Goal: Complete application form: Complete application form

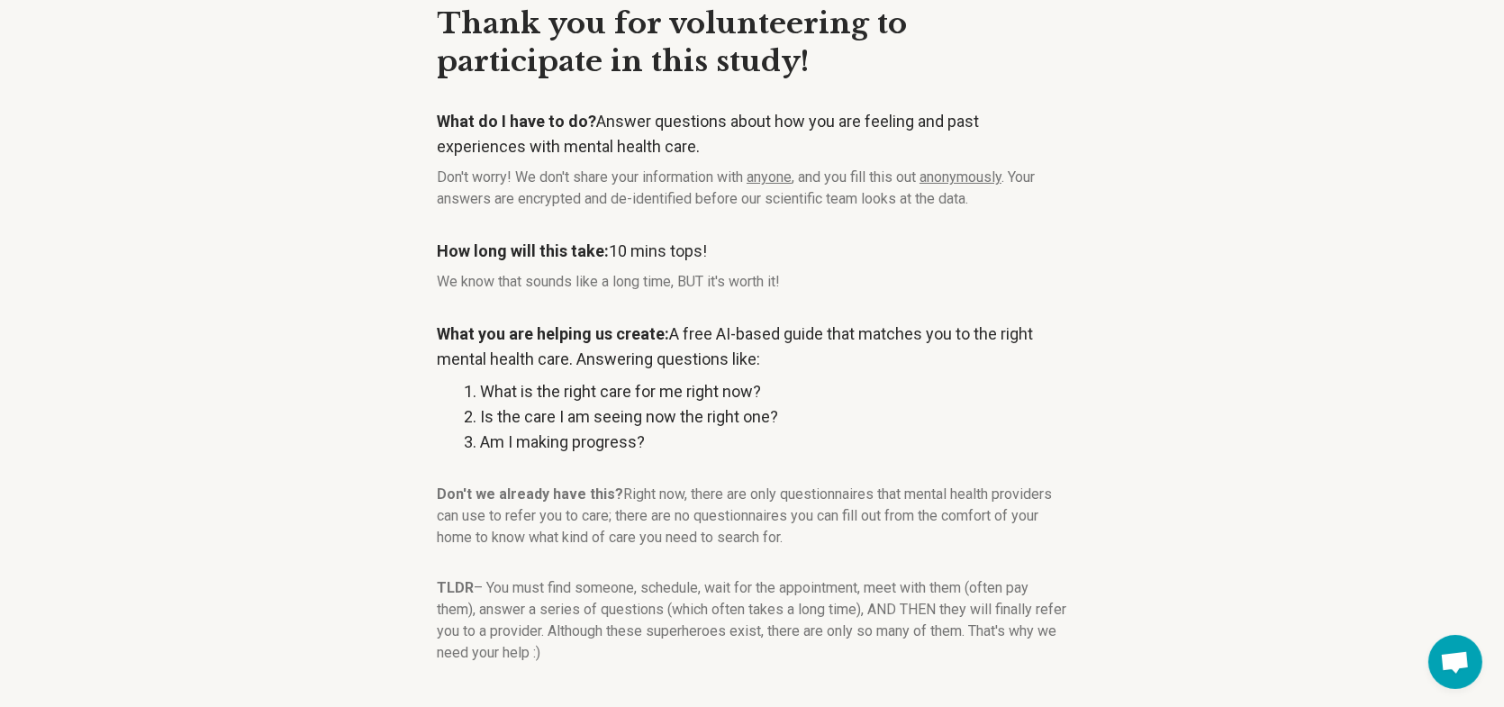
scroll to position [167, 0]
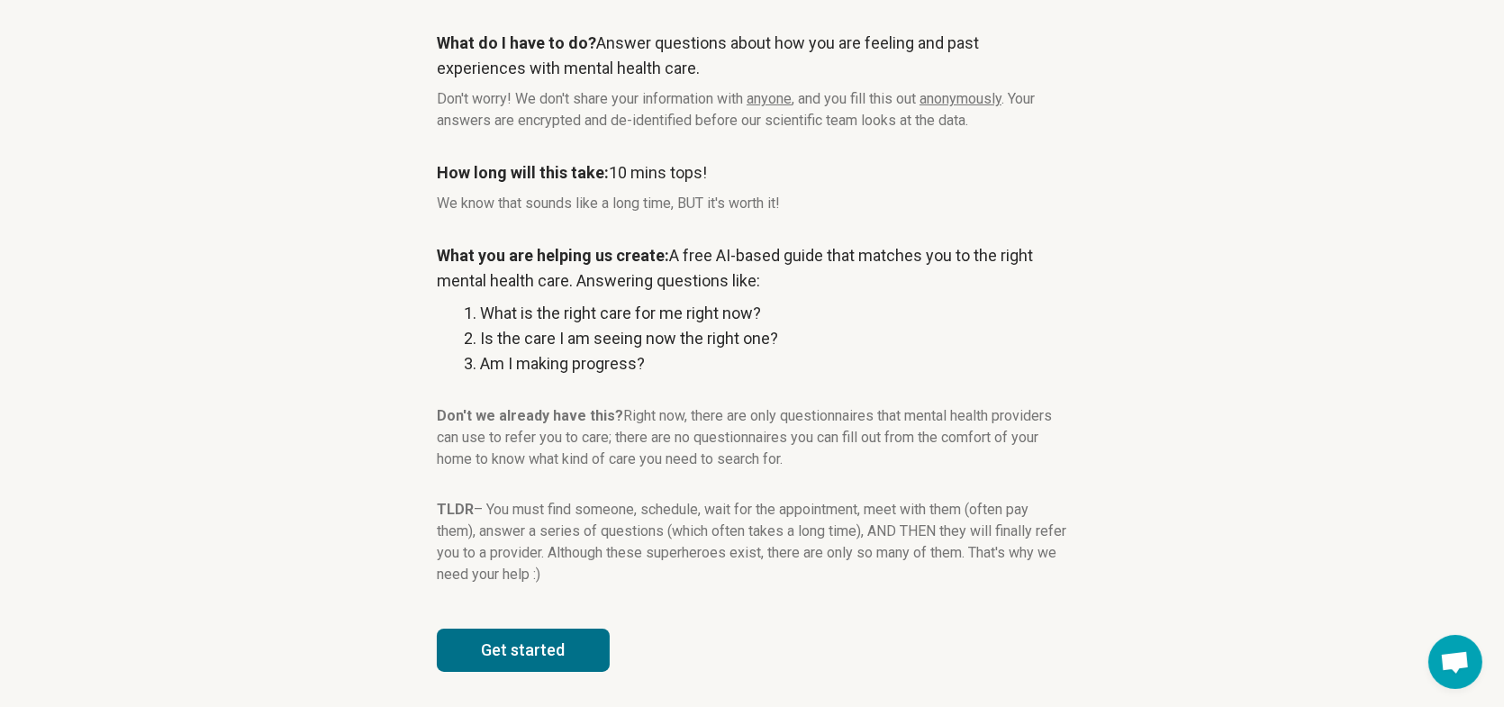
click at [553, 645] on button "Get started" at bounding box center [523, 650] width 173 height 43
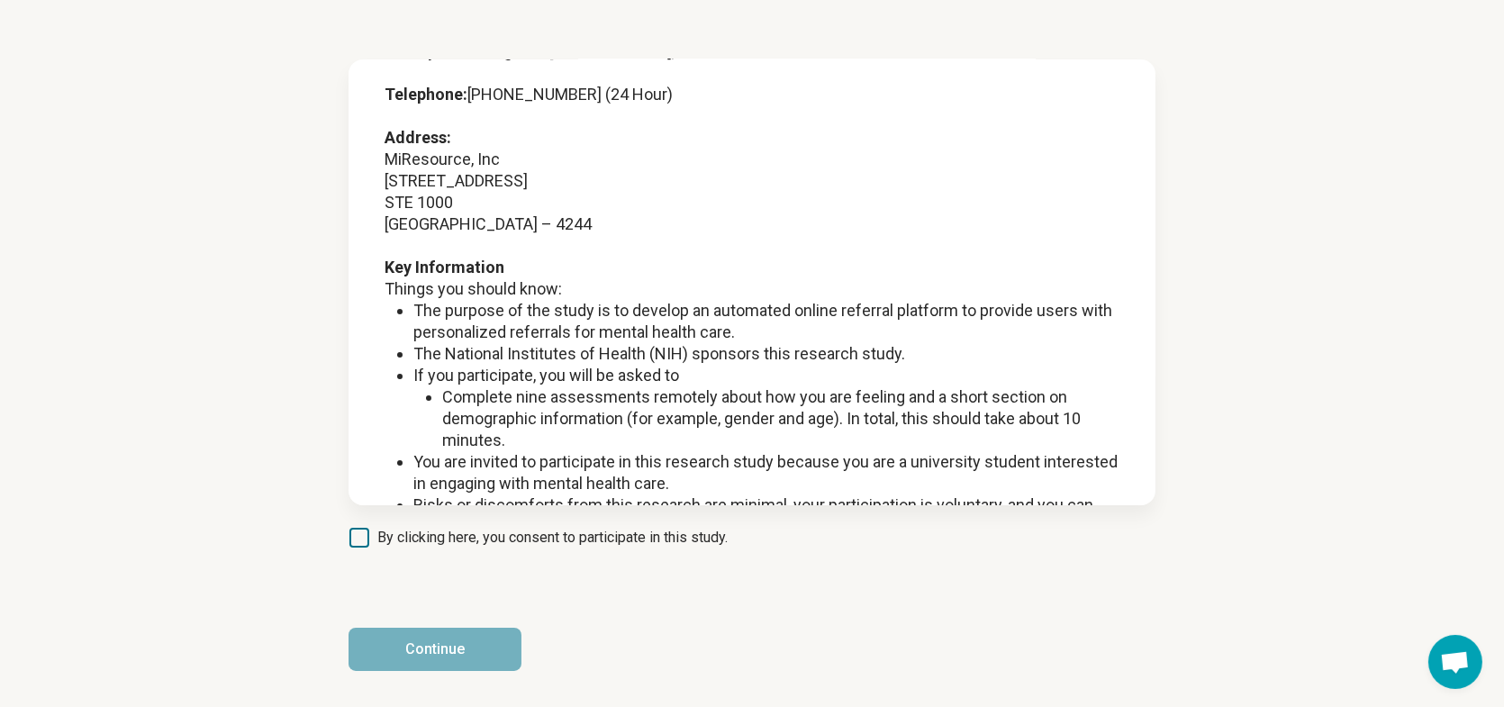
scroll to position [360, 0]
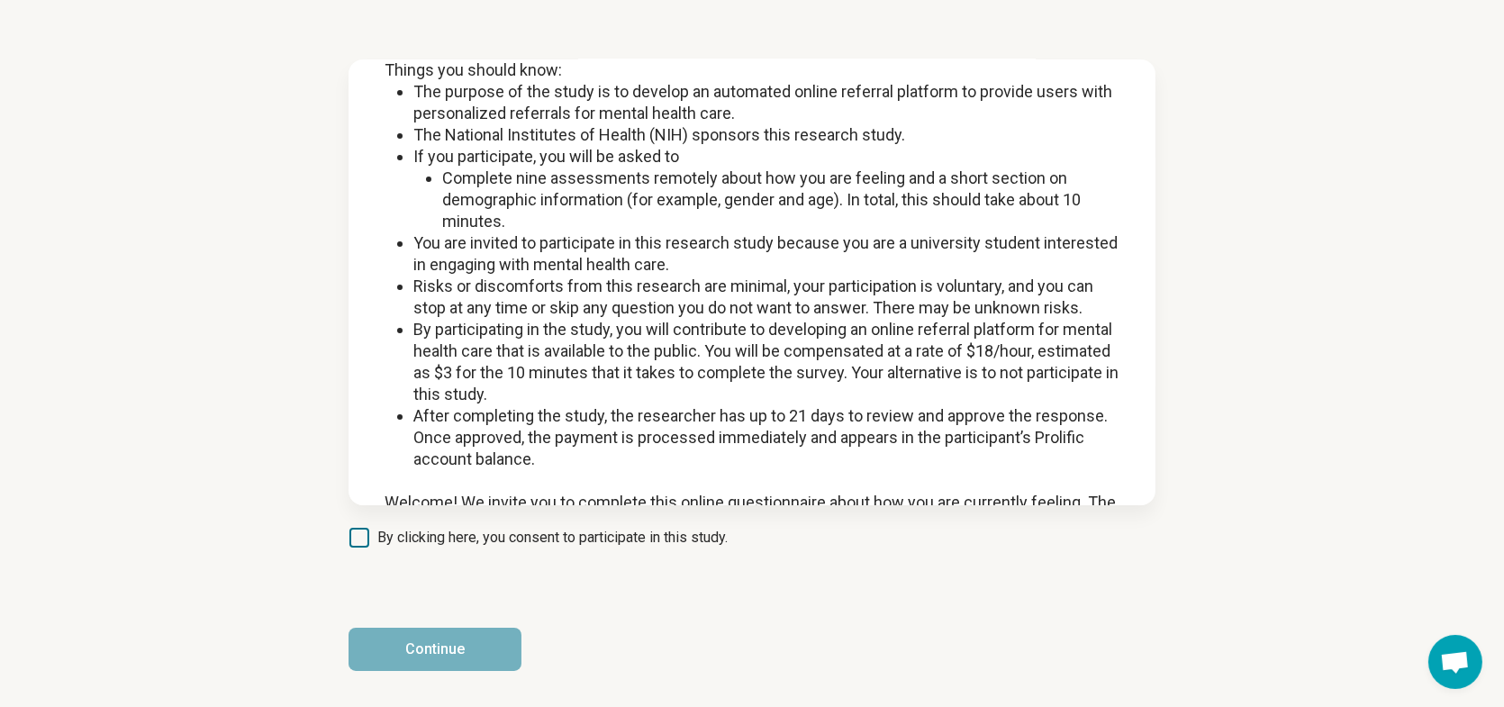
click at [469, 531] on span "By clicking here, you consent to participate in this study." at bounding box center [552, 538] width 350 height 22
click at [448, 669] on button "Continue" at bounding box center [434, 649] width 173 height 43
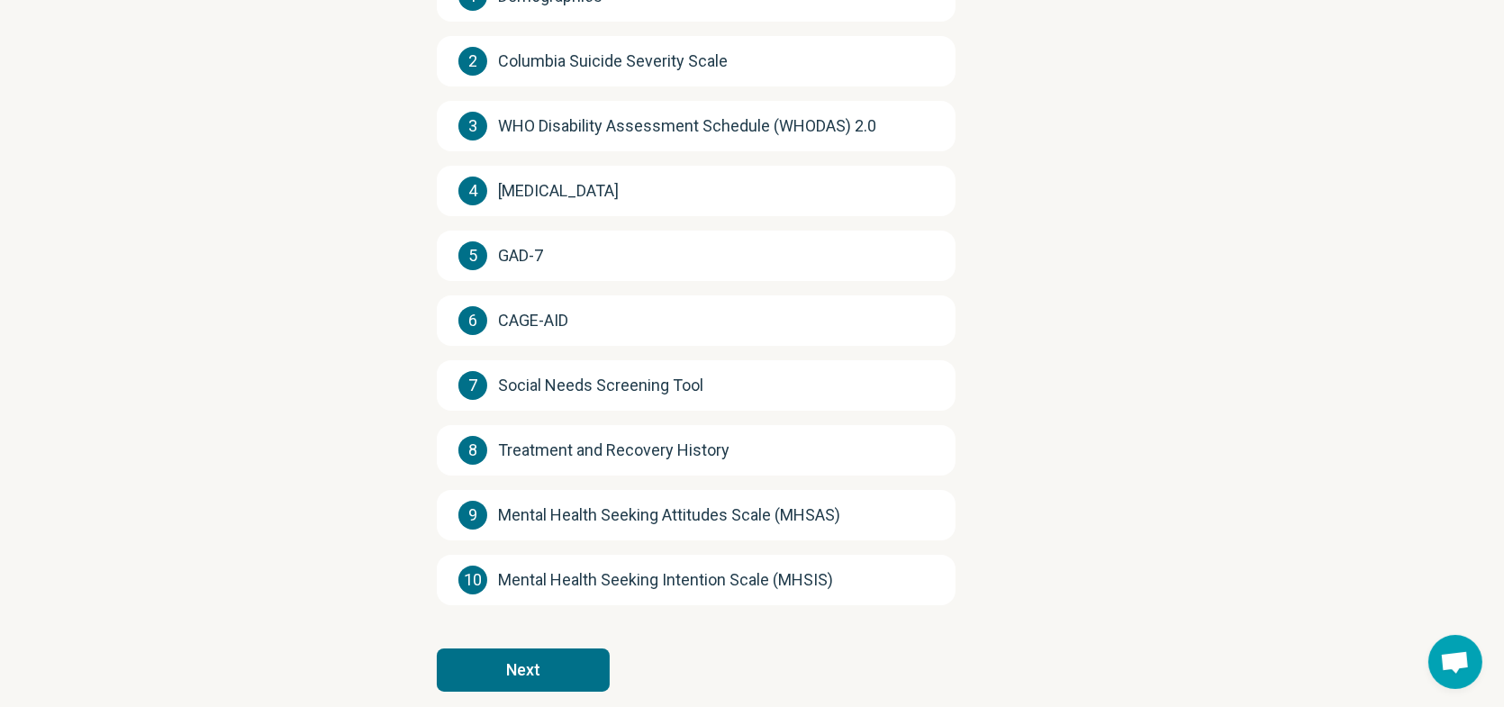
scroll to position [312, 0]
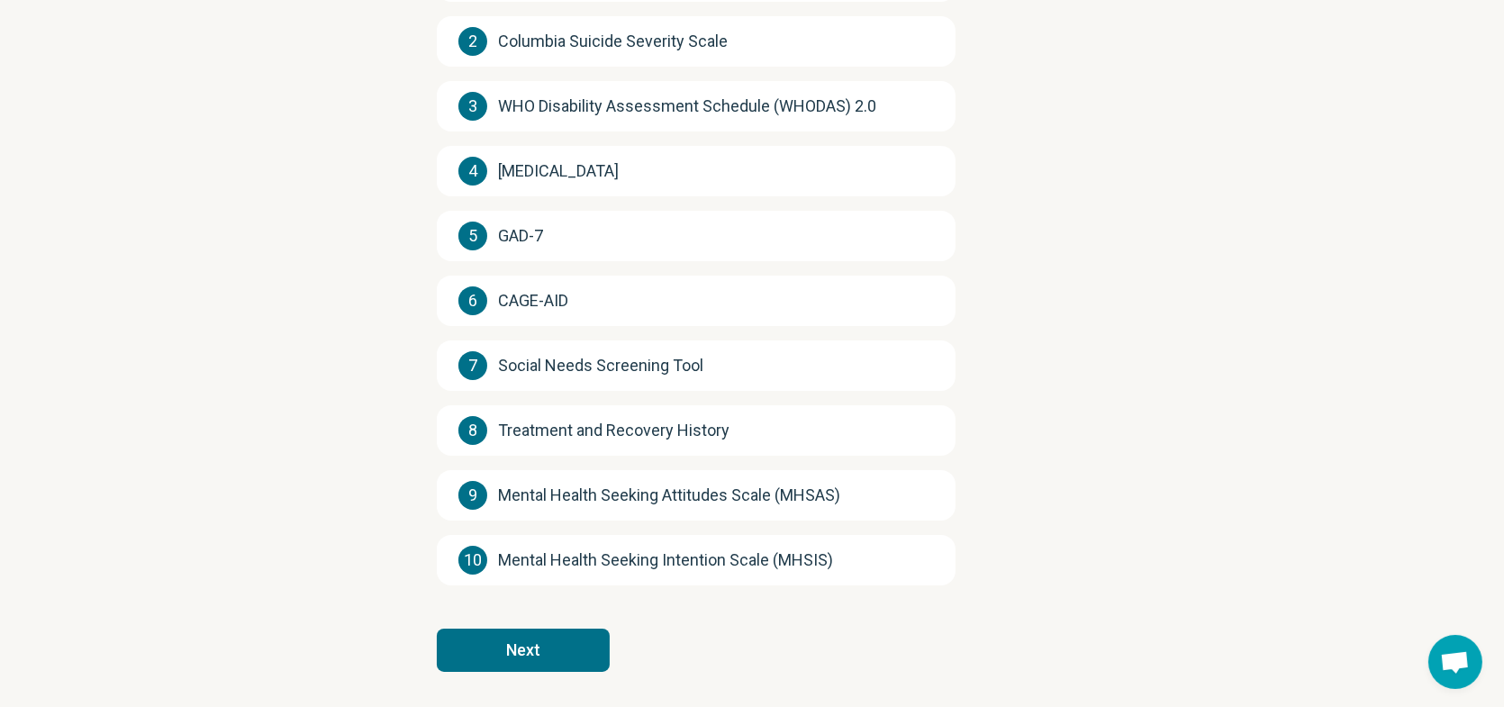
click at [556, 648] on button "Next" at bounding box center [523, 650] width 173 height 43
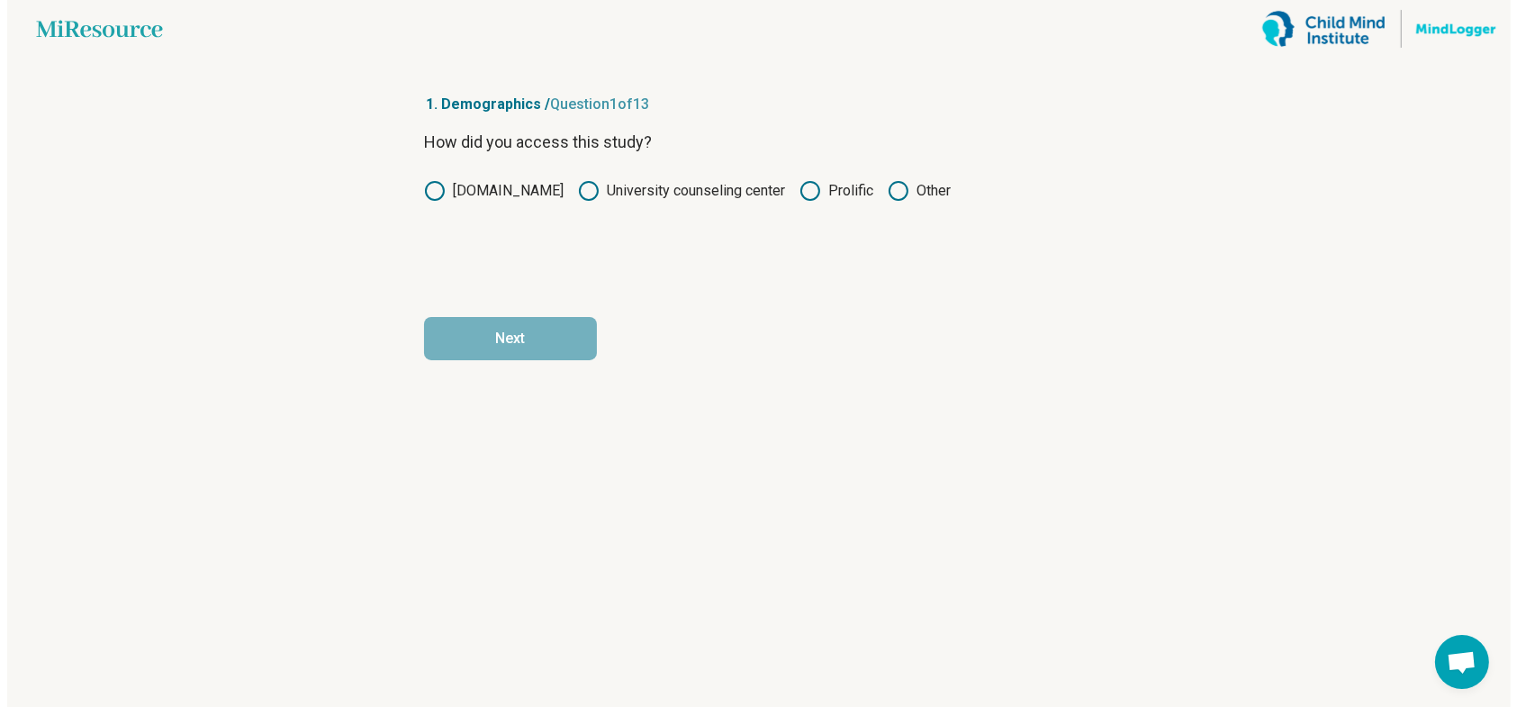
scroll to position [0, 0]
click at [556, 648] on article "1. Demographics / Question 1 of 13 How did you access this study? [DOMAIN_NAME]…" at bounding box center [759, 382] width 728 height 649
click at [846, 187] on label "Prolific" at bounding box center [837, 191] width 74 height 22
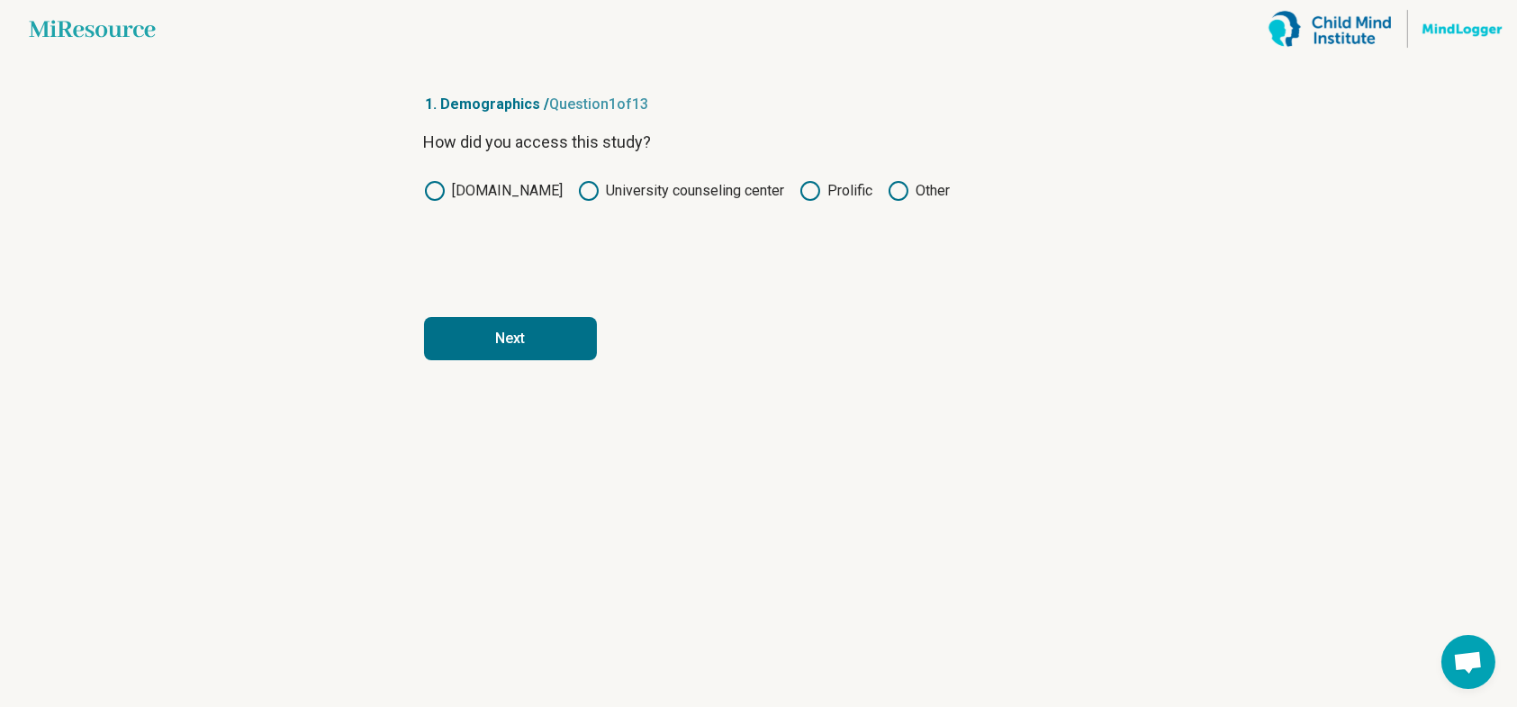
click at [575, 334] on button "Next" at bounding box center [510, 338] width 173 height 43
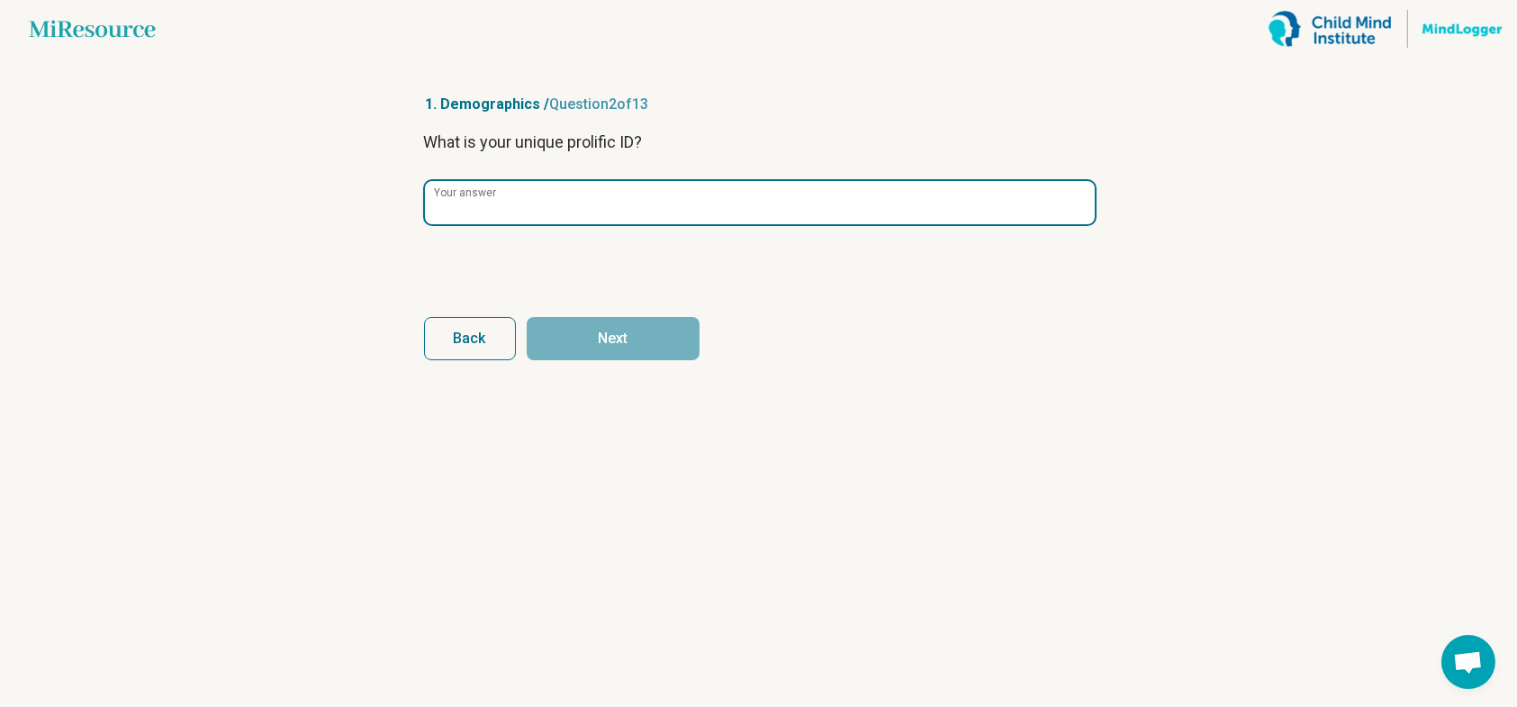
click at [547, 193] on input "Your answer" at bounding box center [760, 202] width 670 height 43
paste input "**********"
type input "**********"
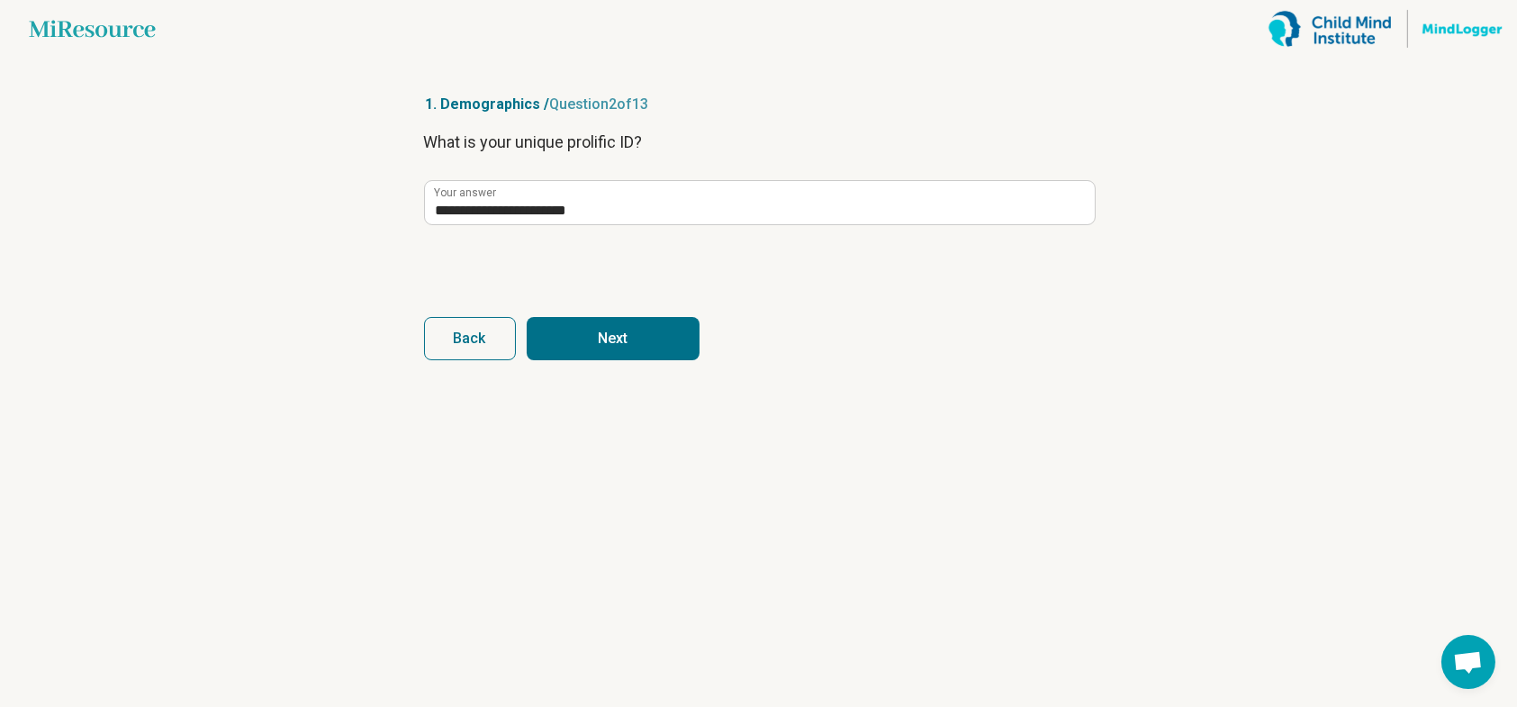
click at [585, 330] on button "Next" at bounding box center [613, 338] width 173 height 43
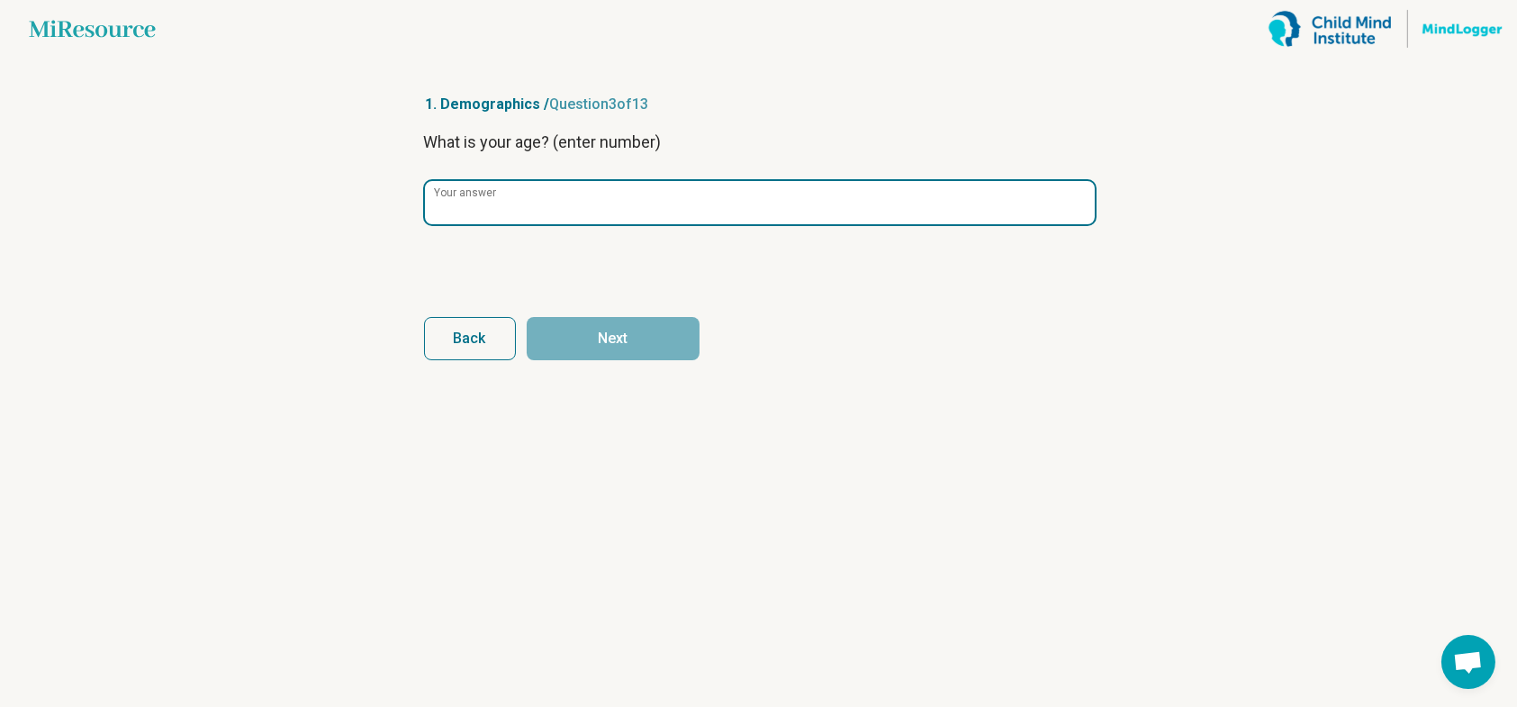
drag, startPoint x: 586, startPoint y: 198, endPoint x: 575, endPoint y: 173, distance: 27.8
click at [585, 197] on input "Your answer" at bounding box center [760, 202] width 670 height 43
type input "**"
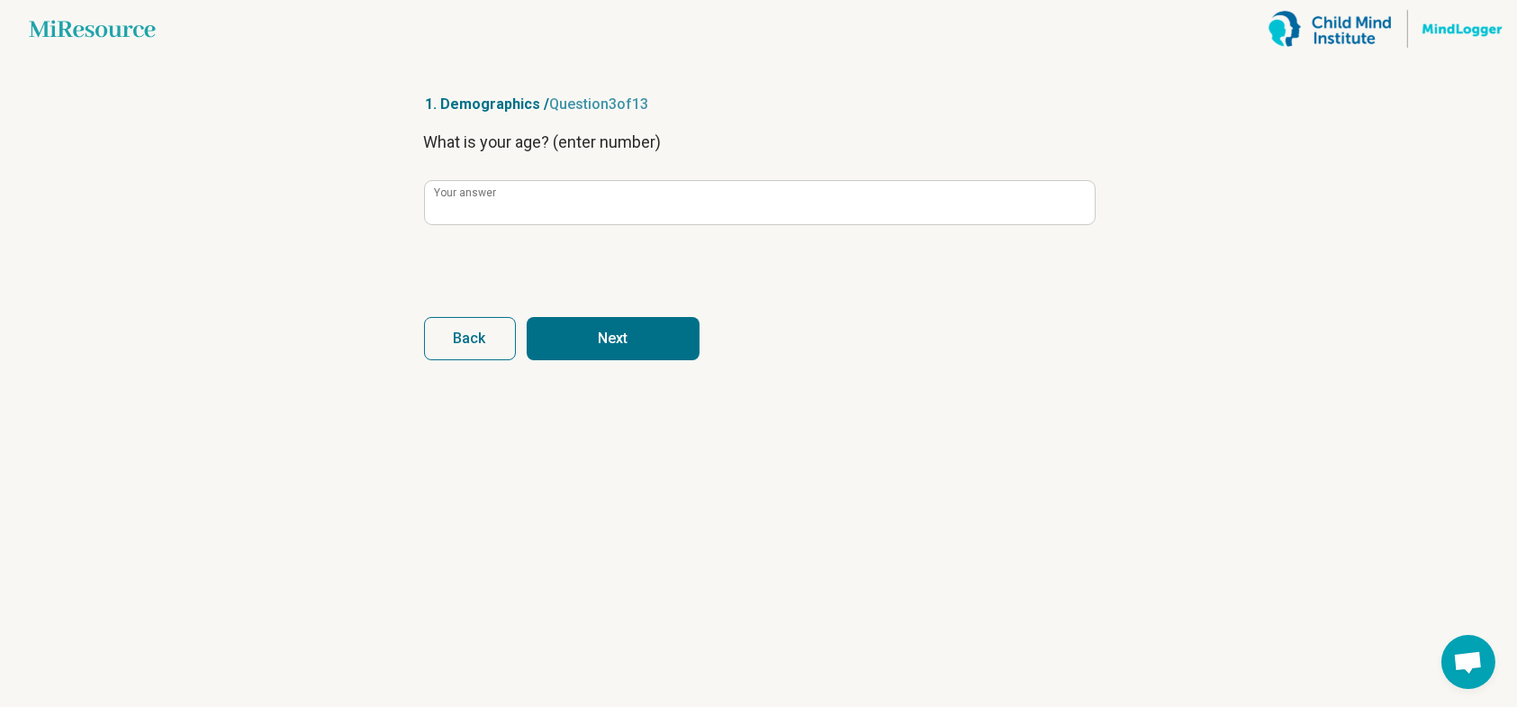
click at [587, 354] on button "Next" at bounding box center [613, 338] width 173 height 43
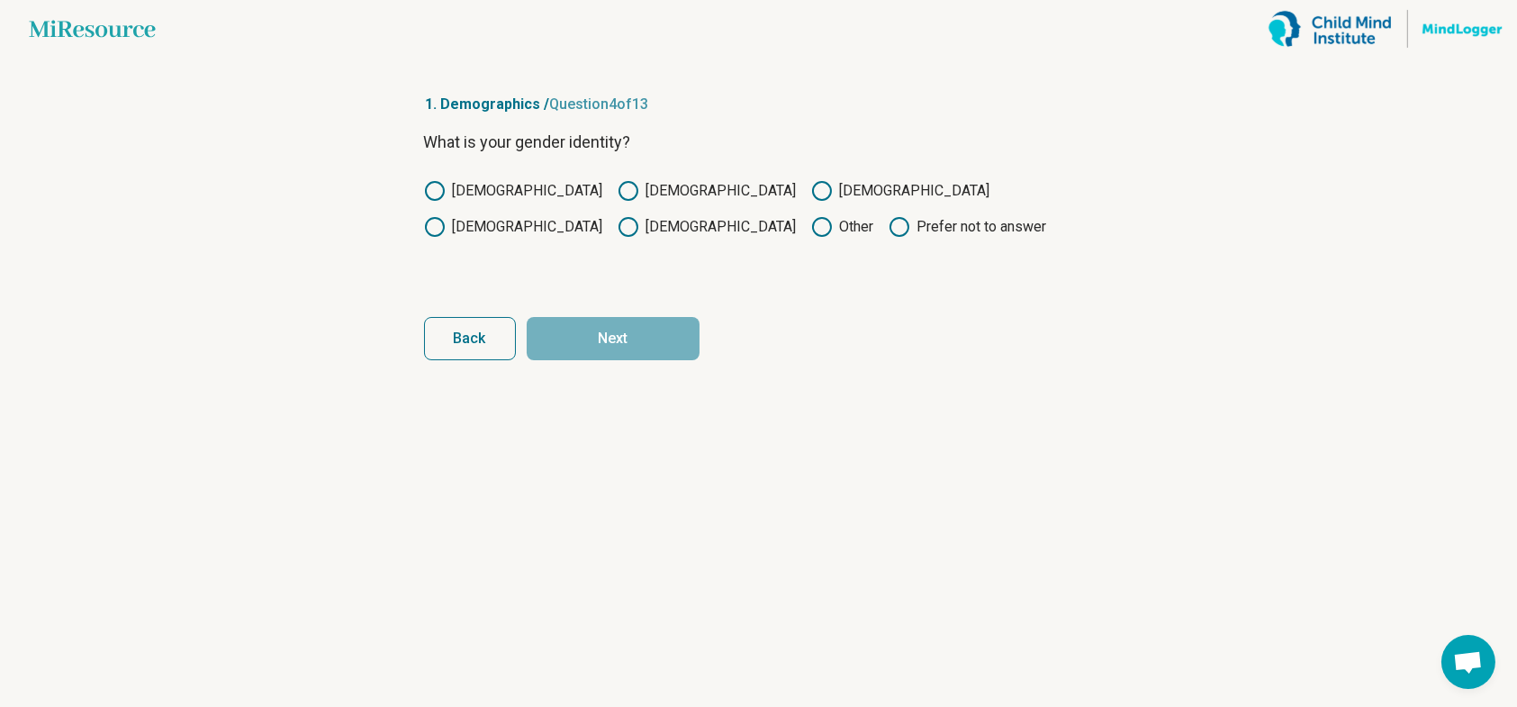
click at [618, 189] on label "[DEMOGRAPHIC_DATA]" at bounding box center [707, 191] width 179 height 22
click at [565, 335] on button "Next" at bounding box center [613, 338] width 173 height 43
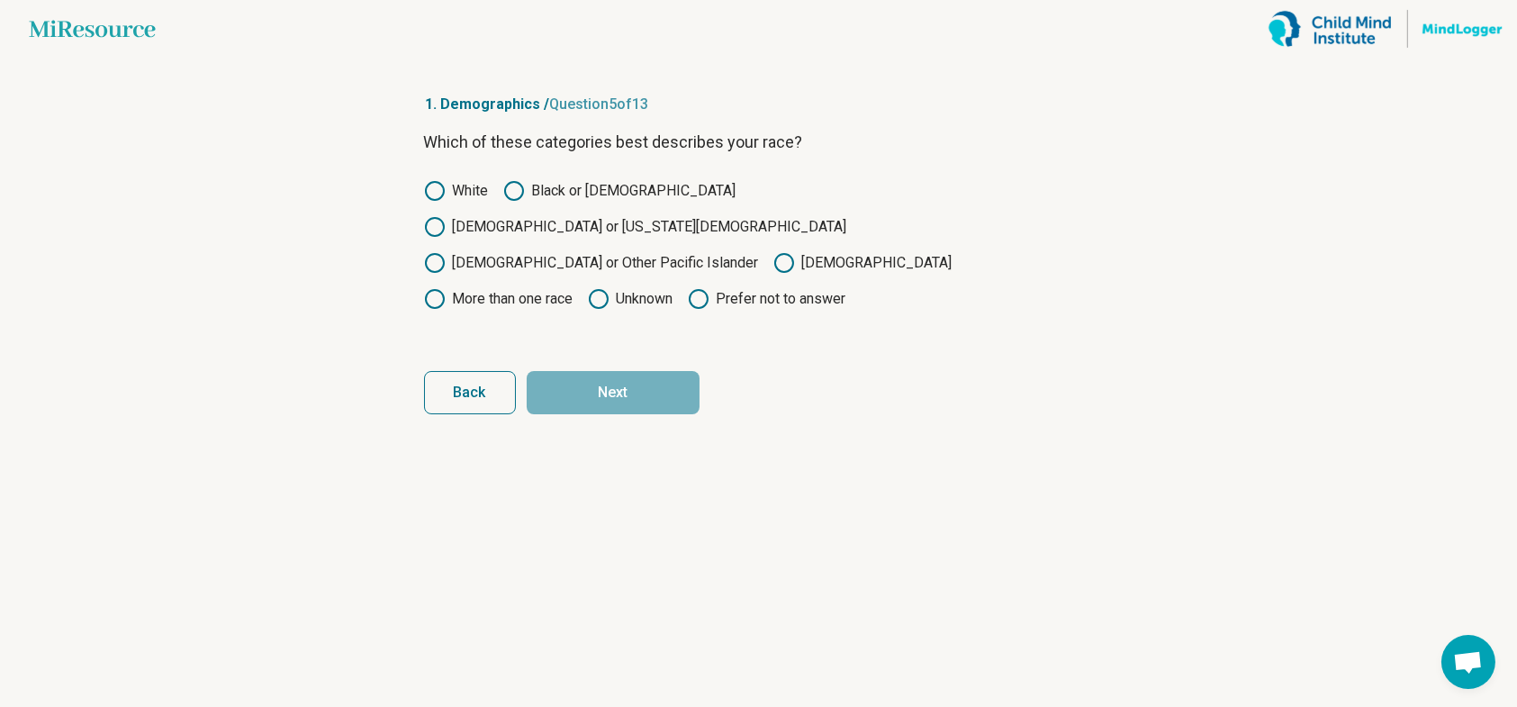
drag, startPoint x: 771, startPoint y: 230, endPoint x: 756, endPoint y: 235, distance: 15.4
click at [774, 252] on label "[DEMOGRAPHIC_DATA]" at bounding box center [863, 263] width 179 height 22
click at [630, 371] on button "Next" at bounding box center [613, 392] width 173 height 43
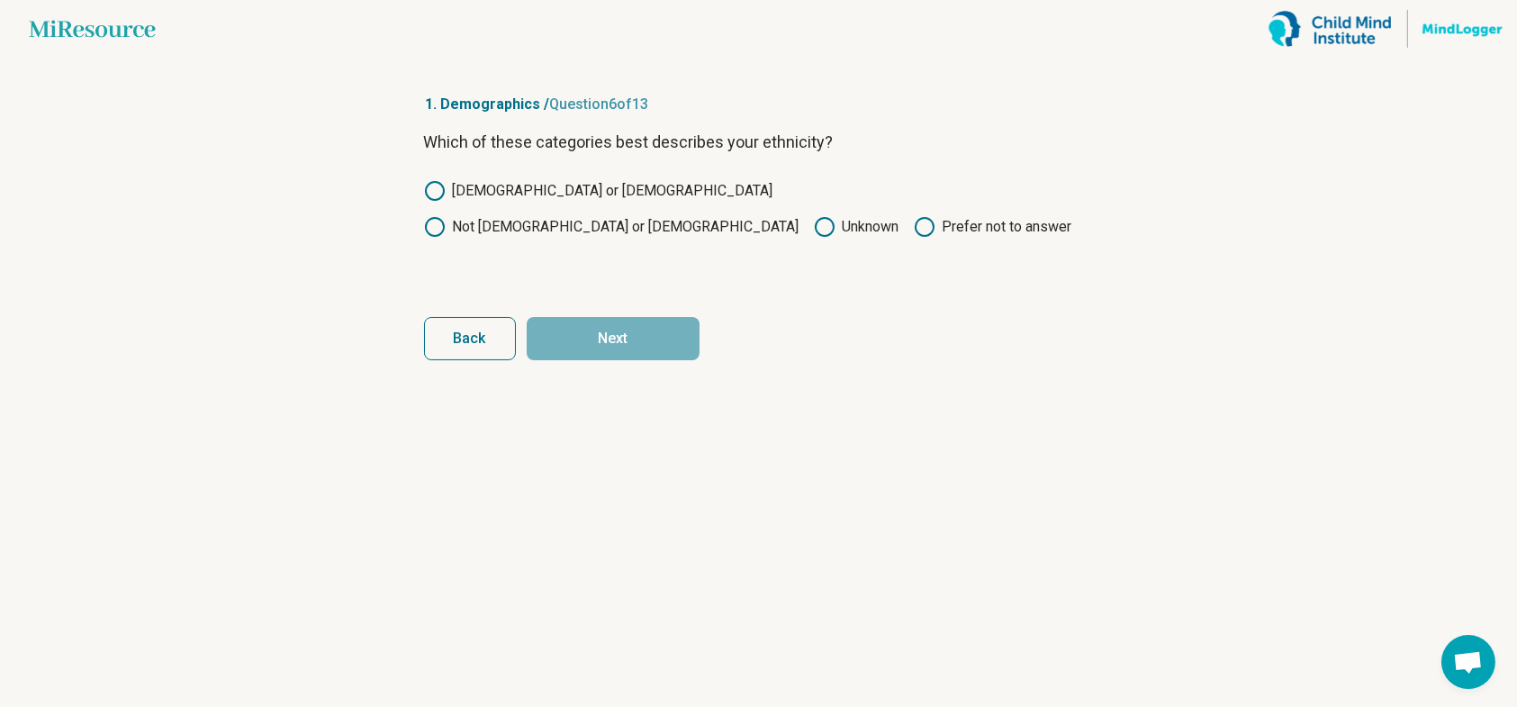
click at [676, 216] on label "Not [DEMOGRAPHIC_DATA] or [DEMOGRAPHIC_DATA]" at bounding box center [612, 227] width 376 height 22
click at [623, 338] on button "Next" at bounding box center [613, 338] width 173 height 43
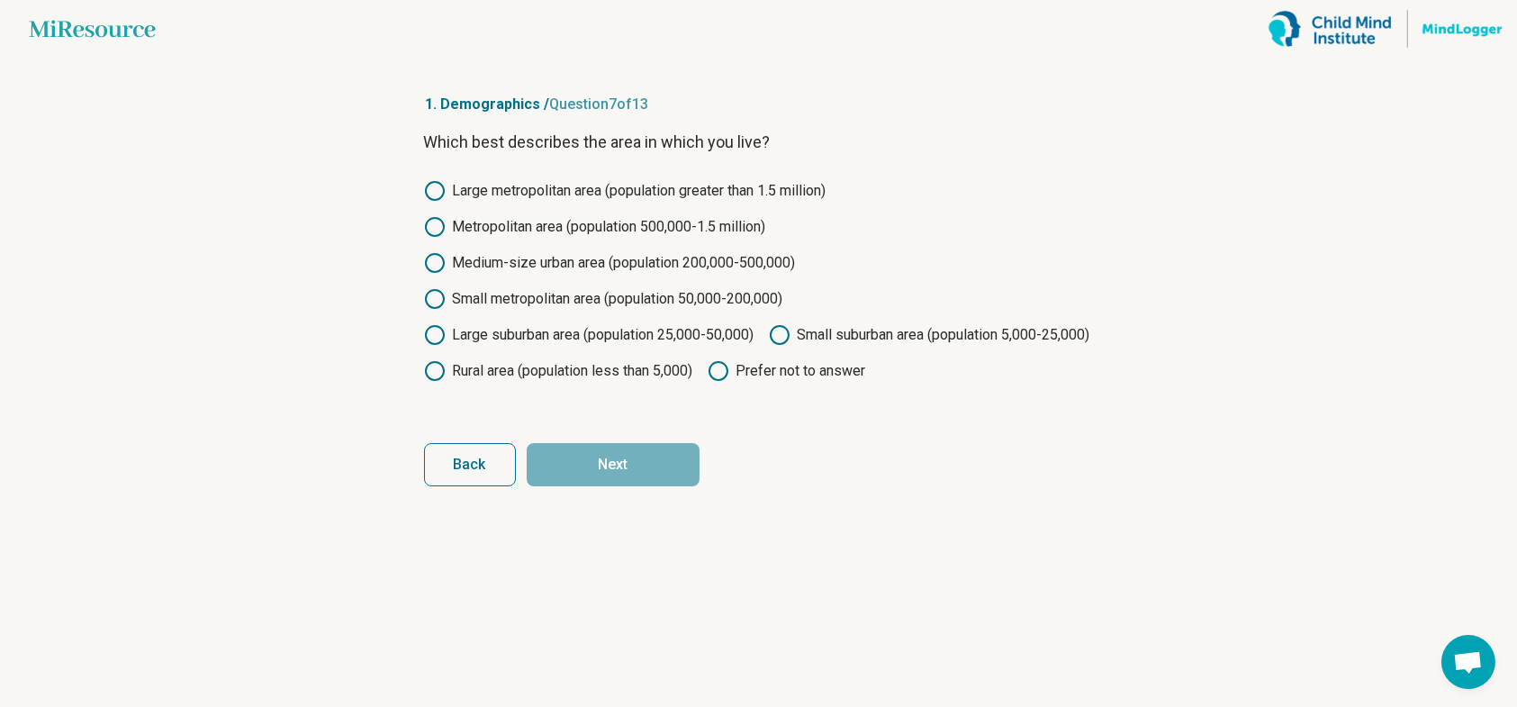
click at [595, 184] on label "Large metropolitan area (population greater than 1.5 million)" at bounding box center [625, 191] width 403 height 22
click at [649, 486] on button "Next" at bounding box center [613, 464] width 173 height 43
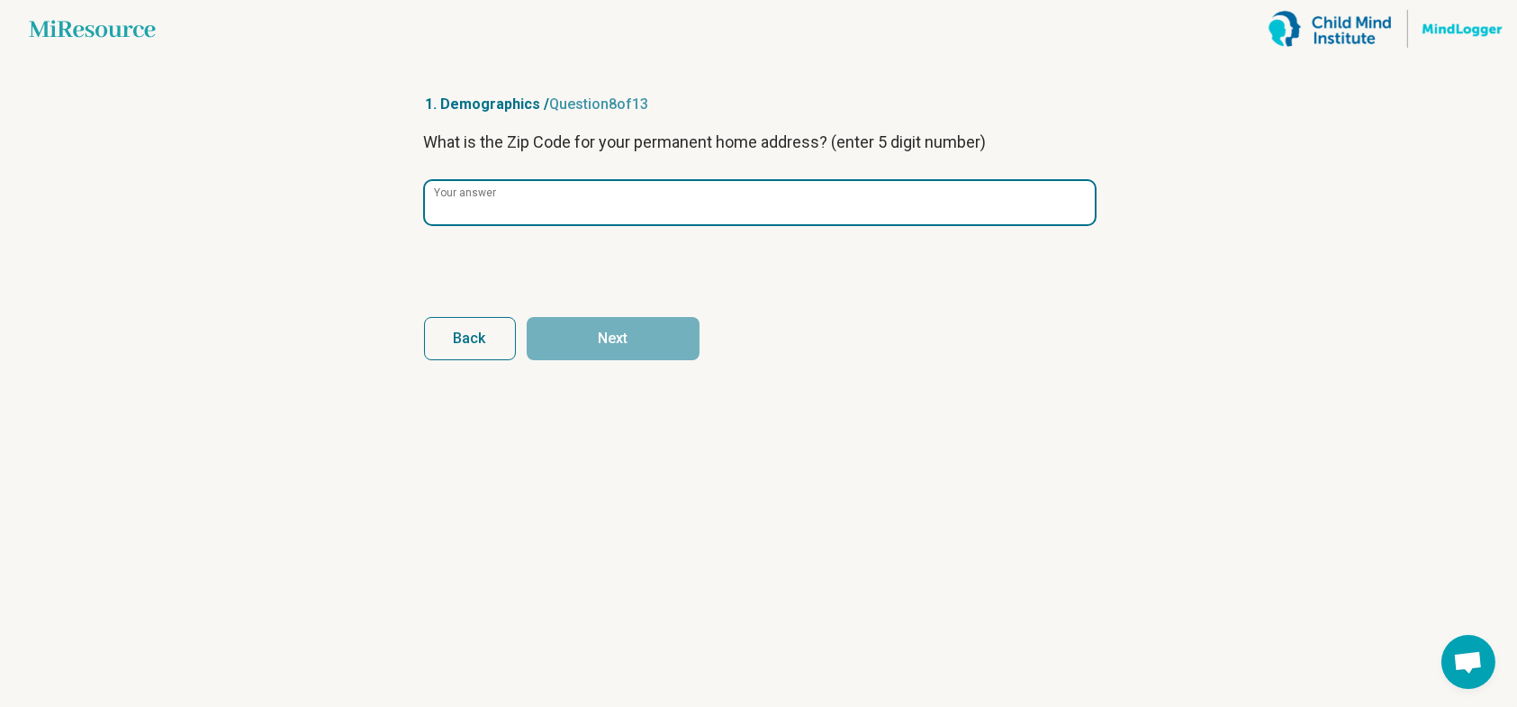
drag, startPoint x: 615, startPoint y: 193, endPoint x: 630, endPoint y: 150, distance: 45.0
click at [617, 193] on input "Your answer" at bounding box center [760, 202] width 670 height 43
type input "*****"
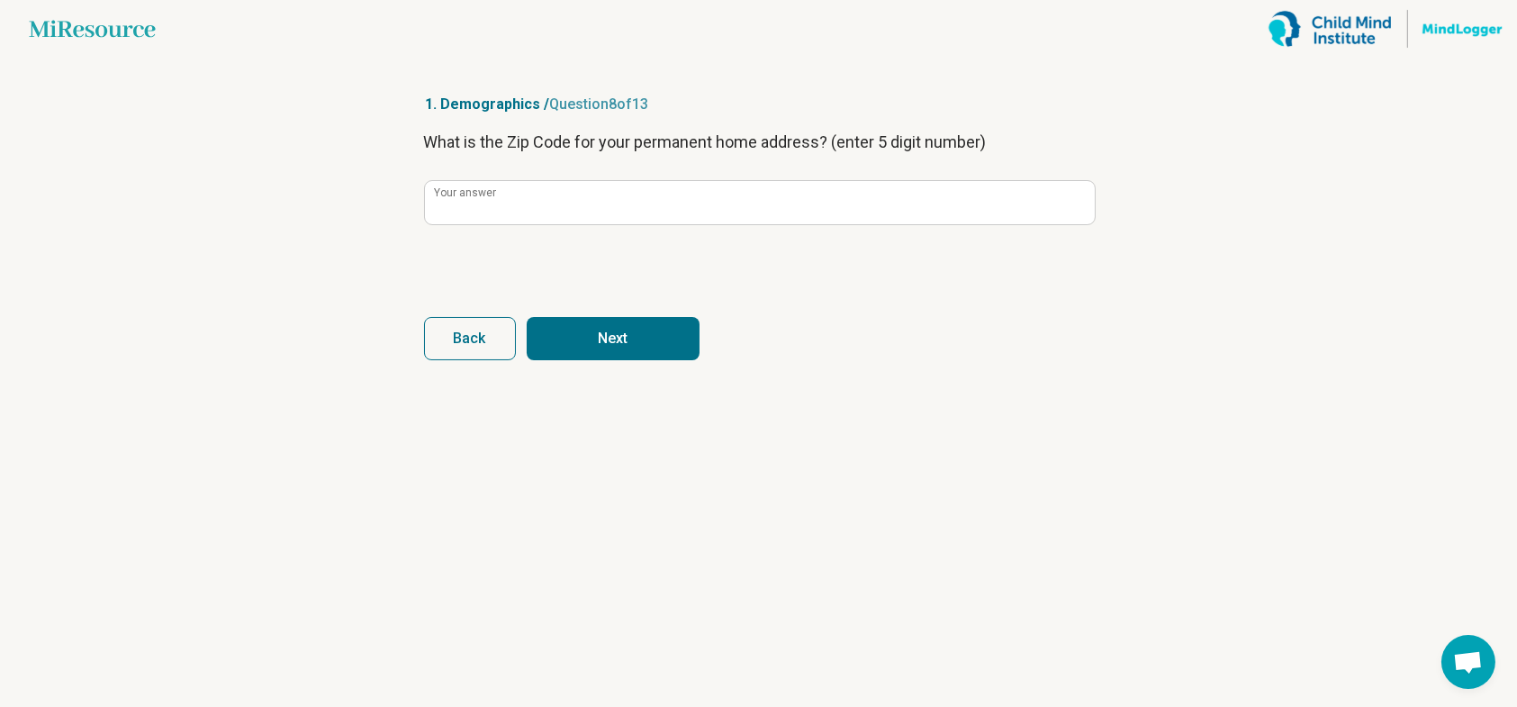
click at [671, 342] on button "Next" at bounding box center [613, 338] width 173 height 43
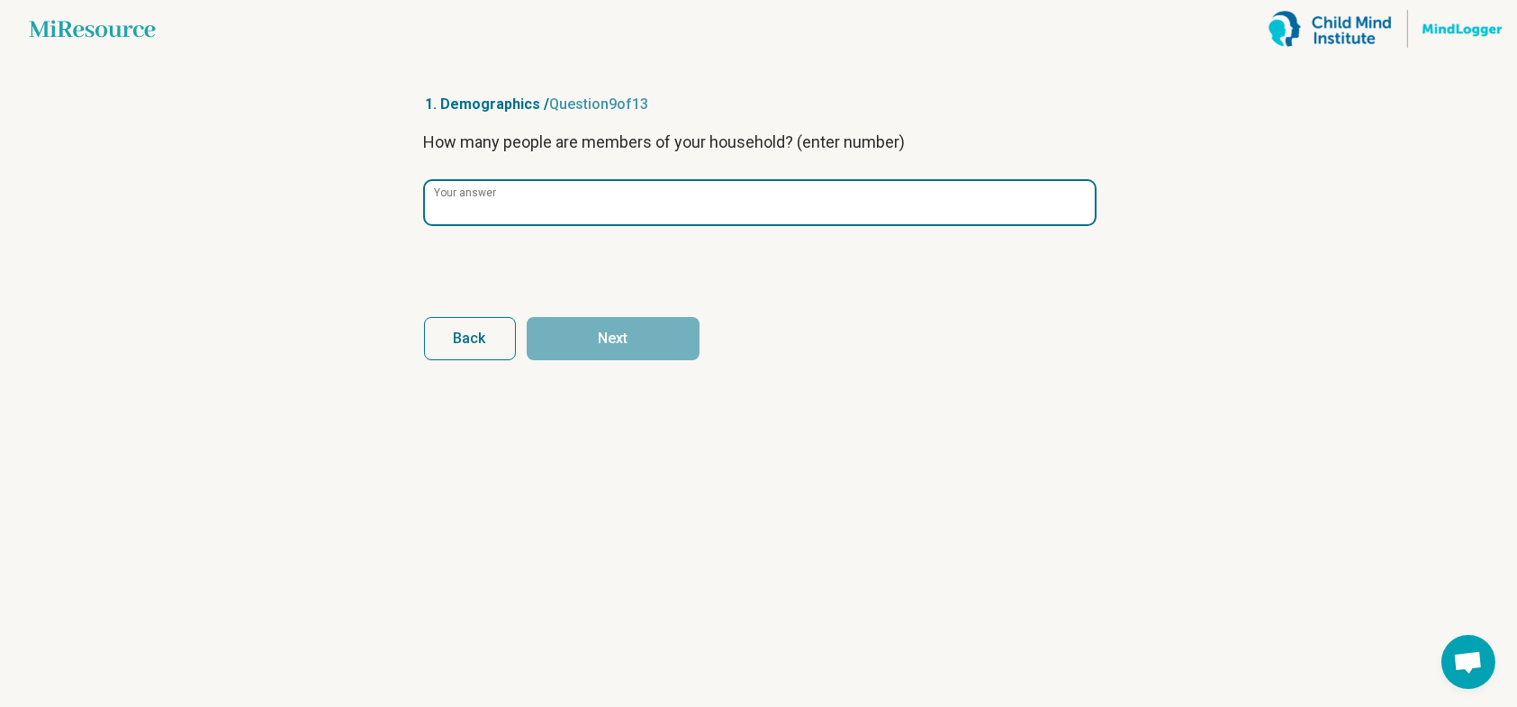
click at [674, 204] on input "Your answer" at bounding box center [760, 202] width 670 height 43
type input "*"
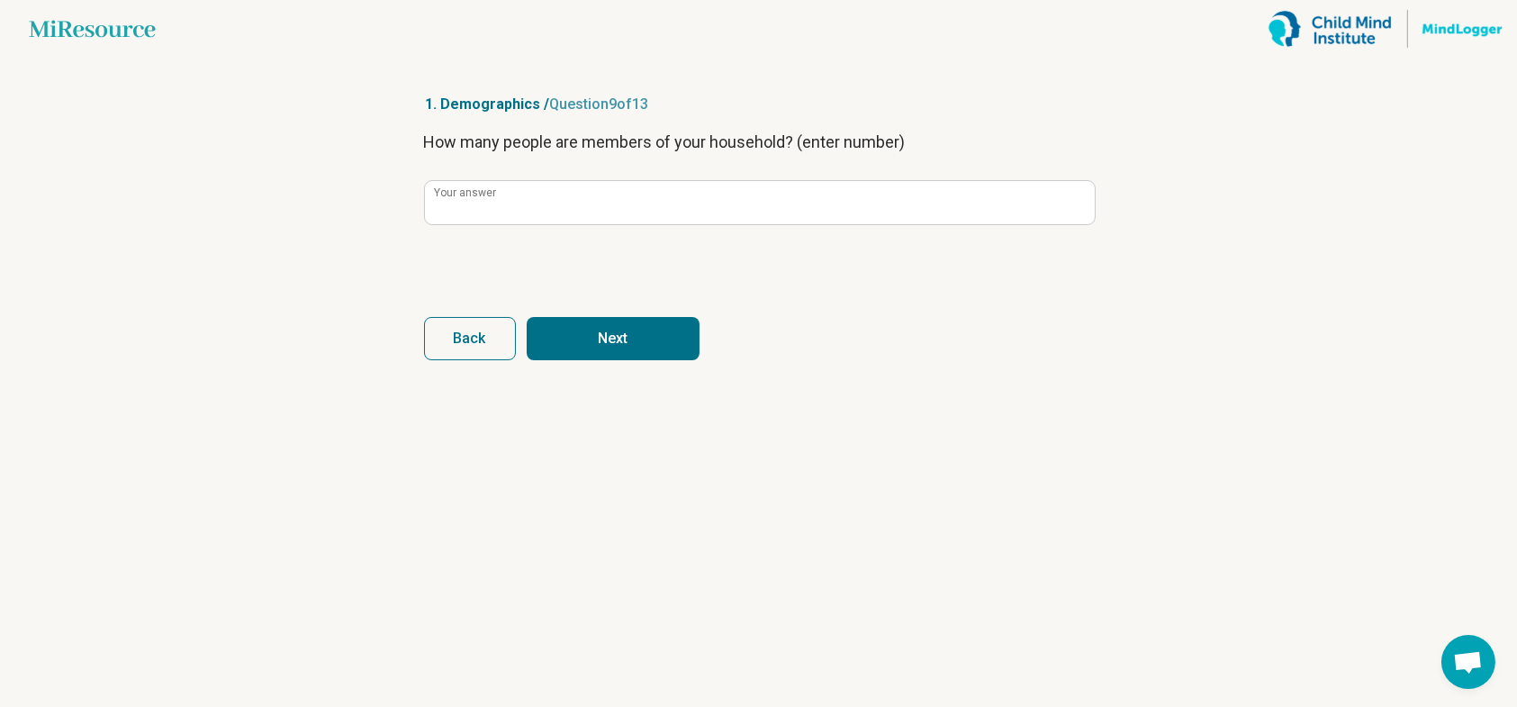
click at [642, 341] on button "Next" at bounding box center [613, 338] width 173 height 43
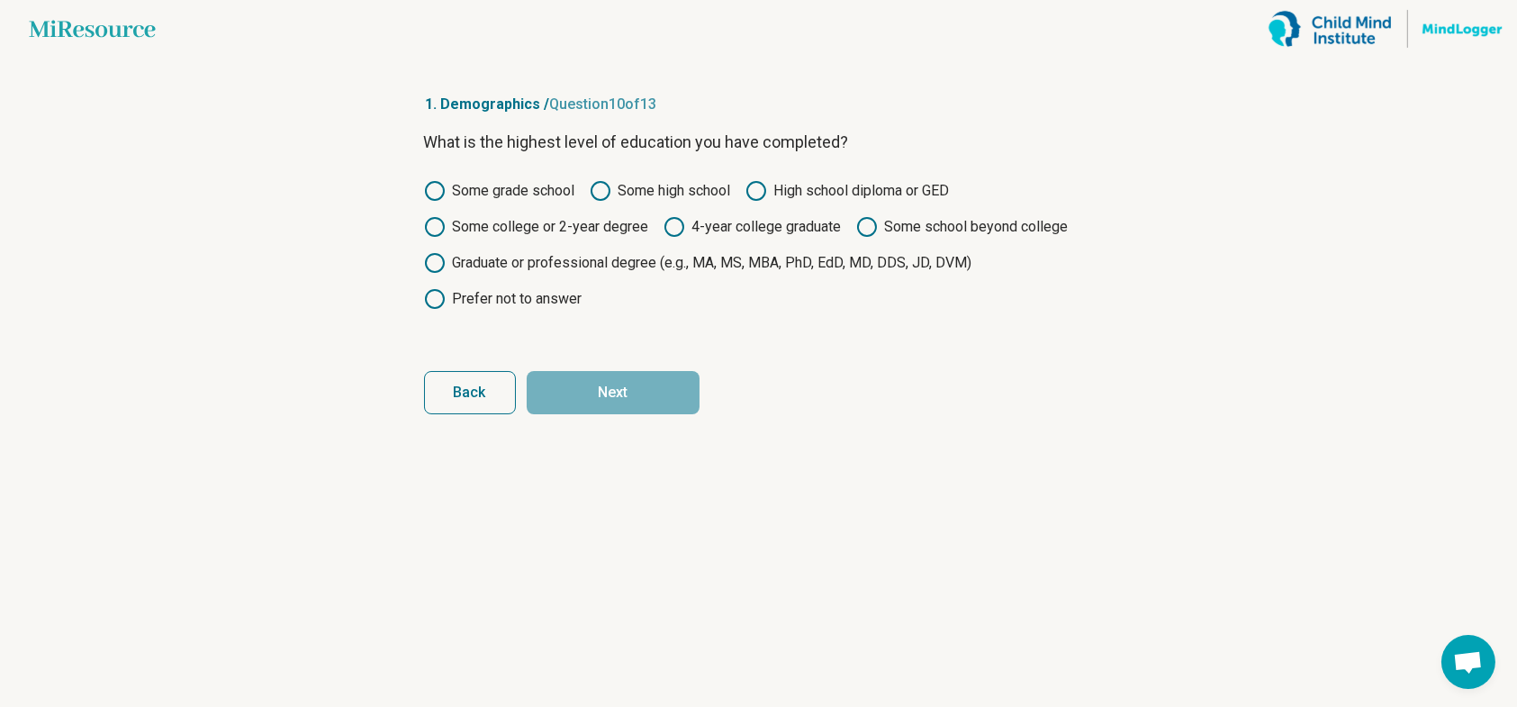
click at [726, 229] on label "4-year college graduate" at bounding box center [753, 227] width 178 height 22
click at [644, 394] on button "Next" at bounding box center [613, 392] width 173 height 43
click at [536, 193] on label "Some grade school" at bounding box center [499, 191] width 151 height 22
click at [583, 395] on button "Next" at bounding box center [613, 392] width 173 height 43
click at [541, 184] on label "Some grade school" at bounding box center [499, 191] width 151 height 22
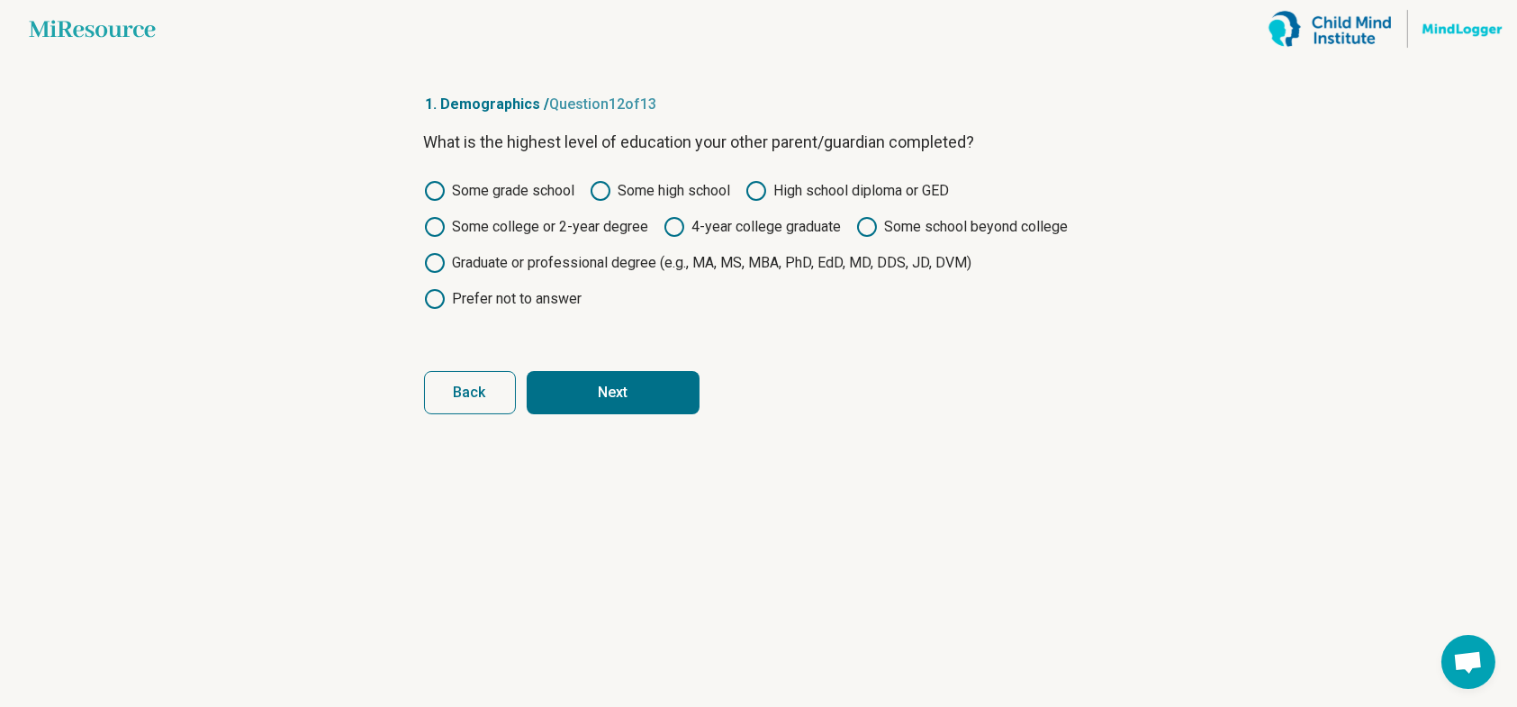
click at [580, 386] on button "Next" at bounding box center [613, 392] width 173 height 43
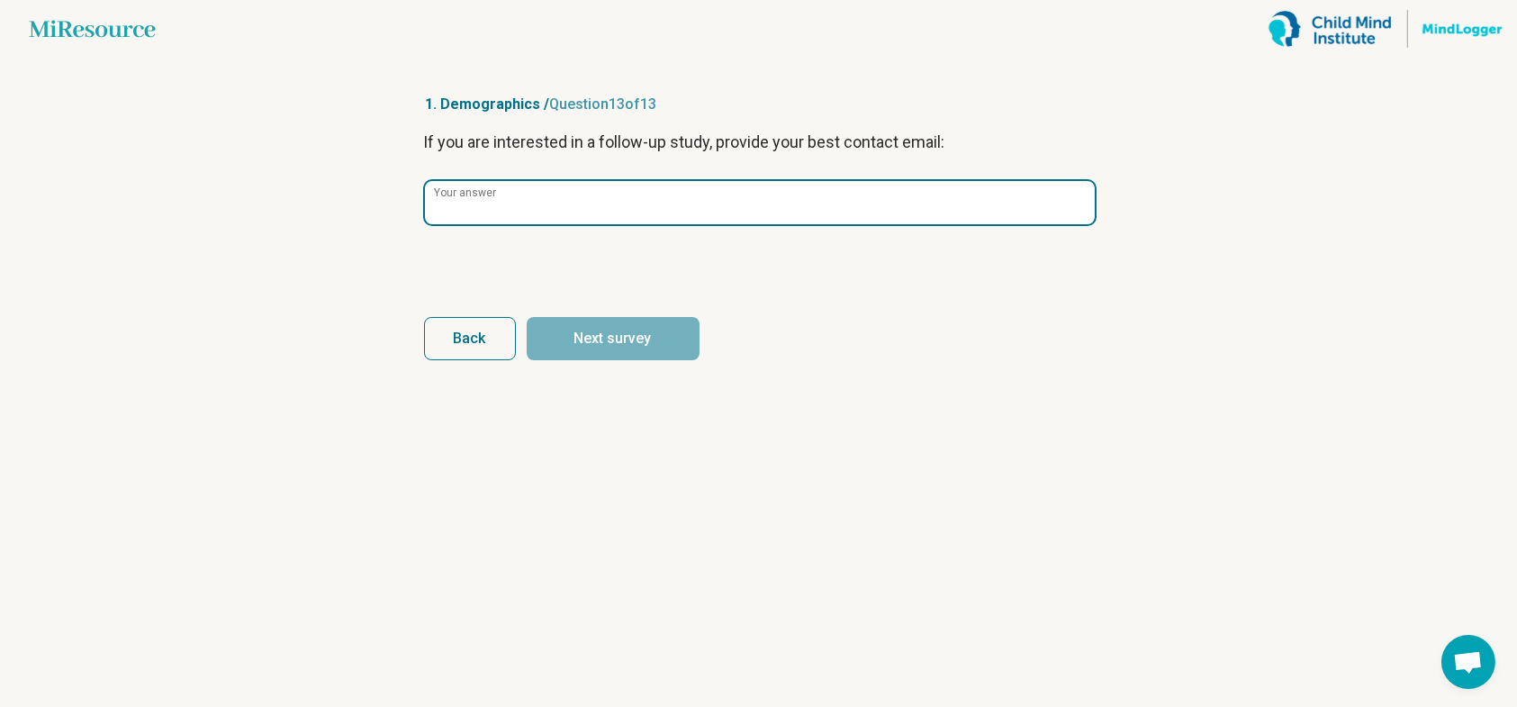
click at [596, 213] on input "Your answer" at bounding box center [760, 202] width 670 height 43
click at [727, 218] on input "Your answer" at bounding box center [760, 202] width 670 height 43
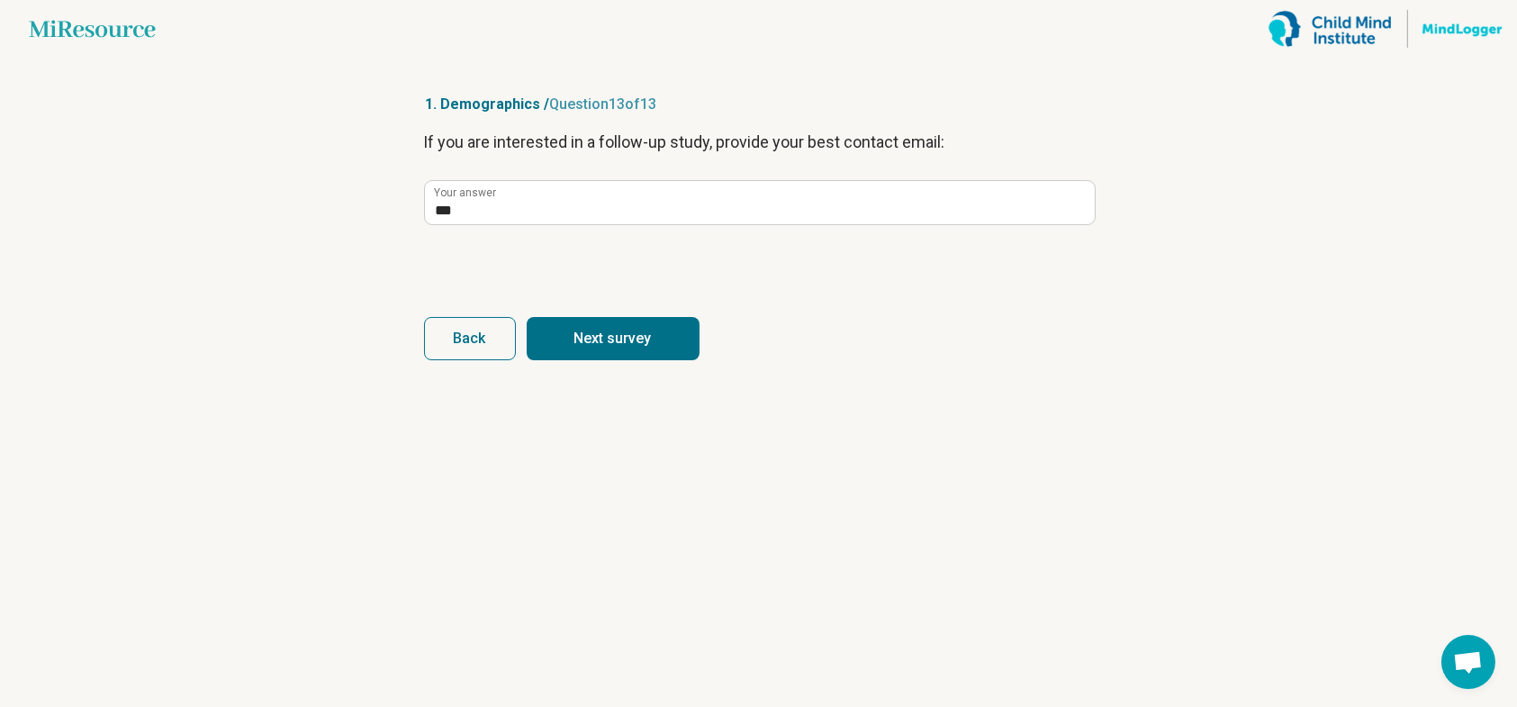
click at [657, 334] on button "Next survey" at bounding box center [613, 338] width 173 height 43
type input "***"
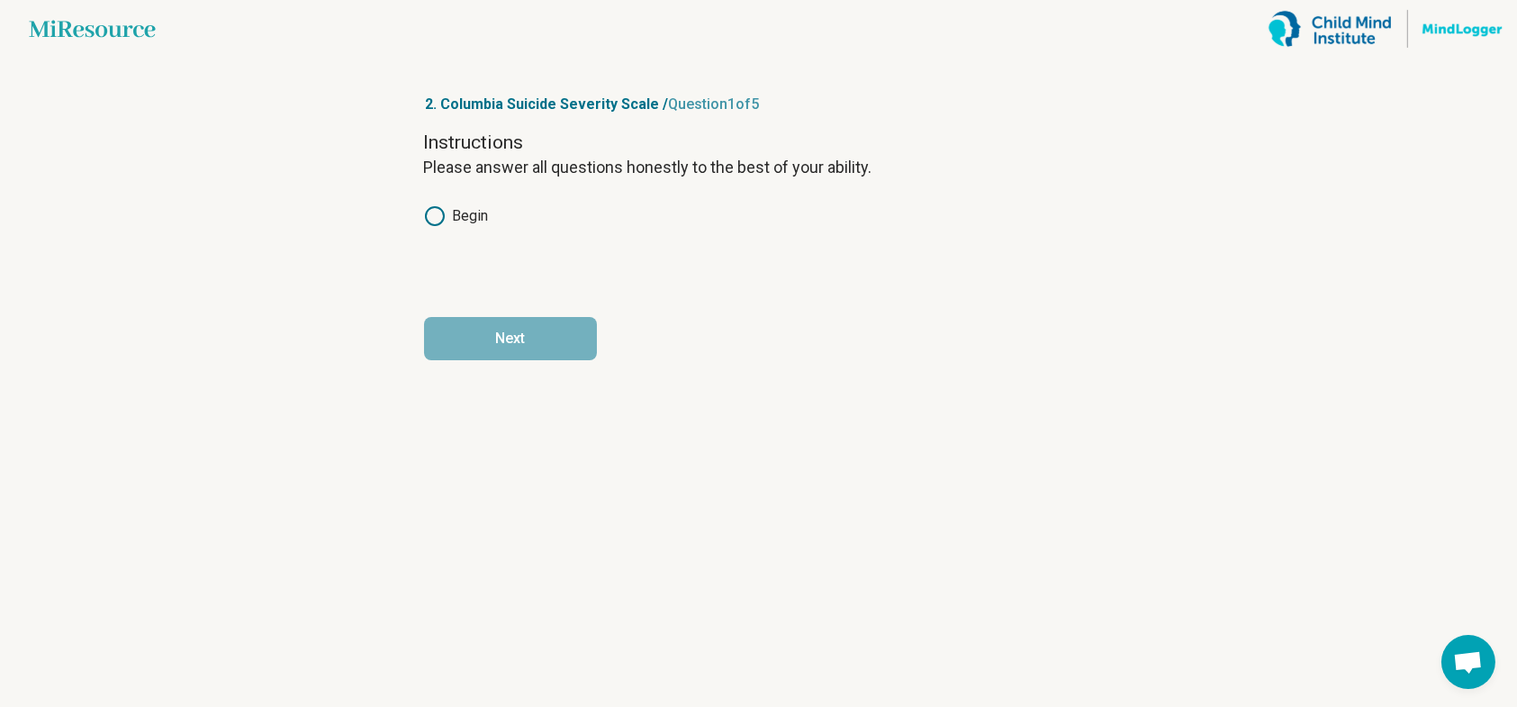
click at [456, 208] on label "Begin" at bounding box center [456, 216] width 65 height 22
click at [484, 342] on button "Next" at bounding box center [510, 338] width 173 height 43
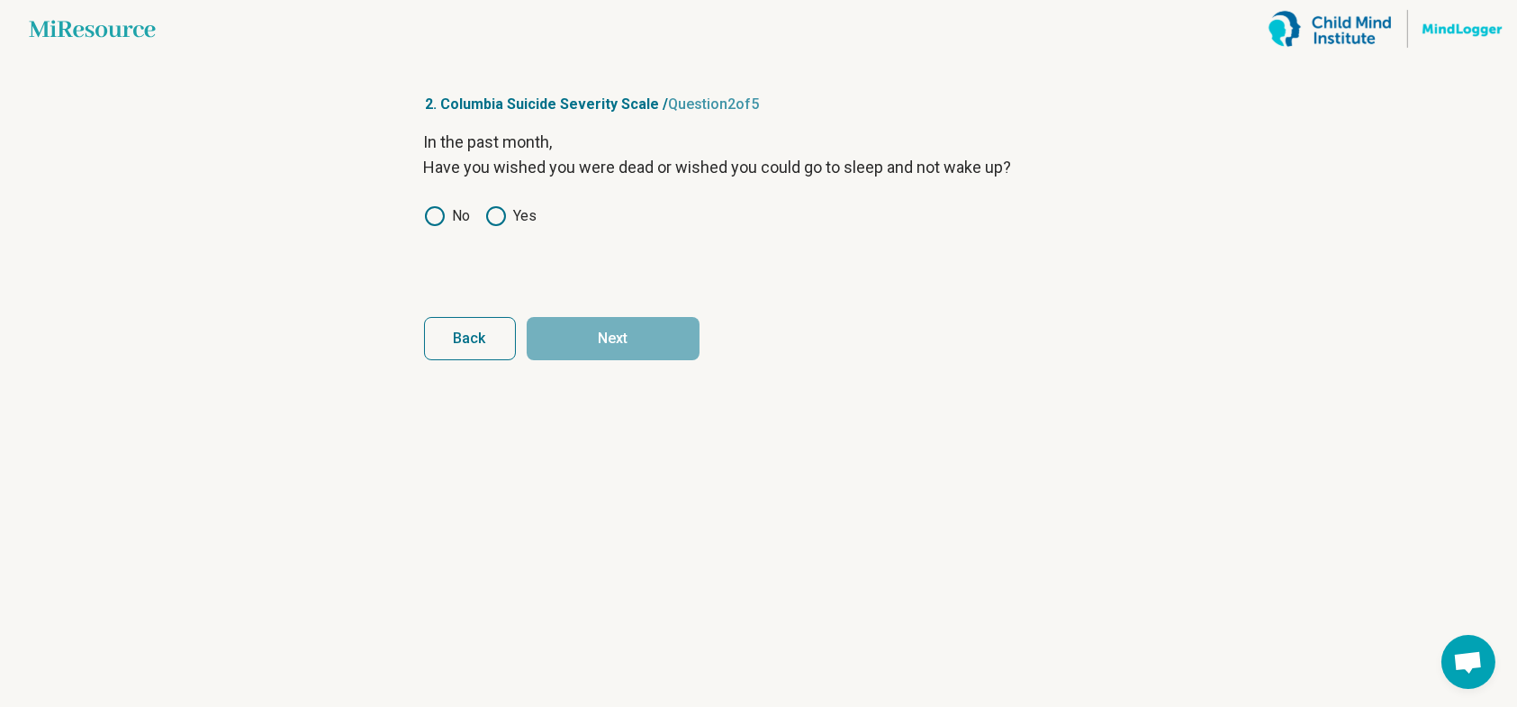
click at [484, 342] on span "Back" at bounding box center [470, 338] width 32 height 14
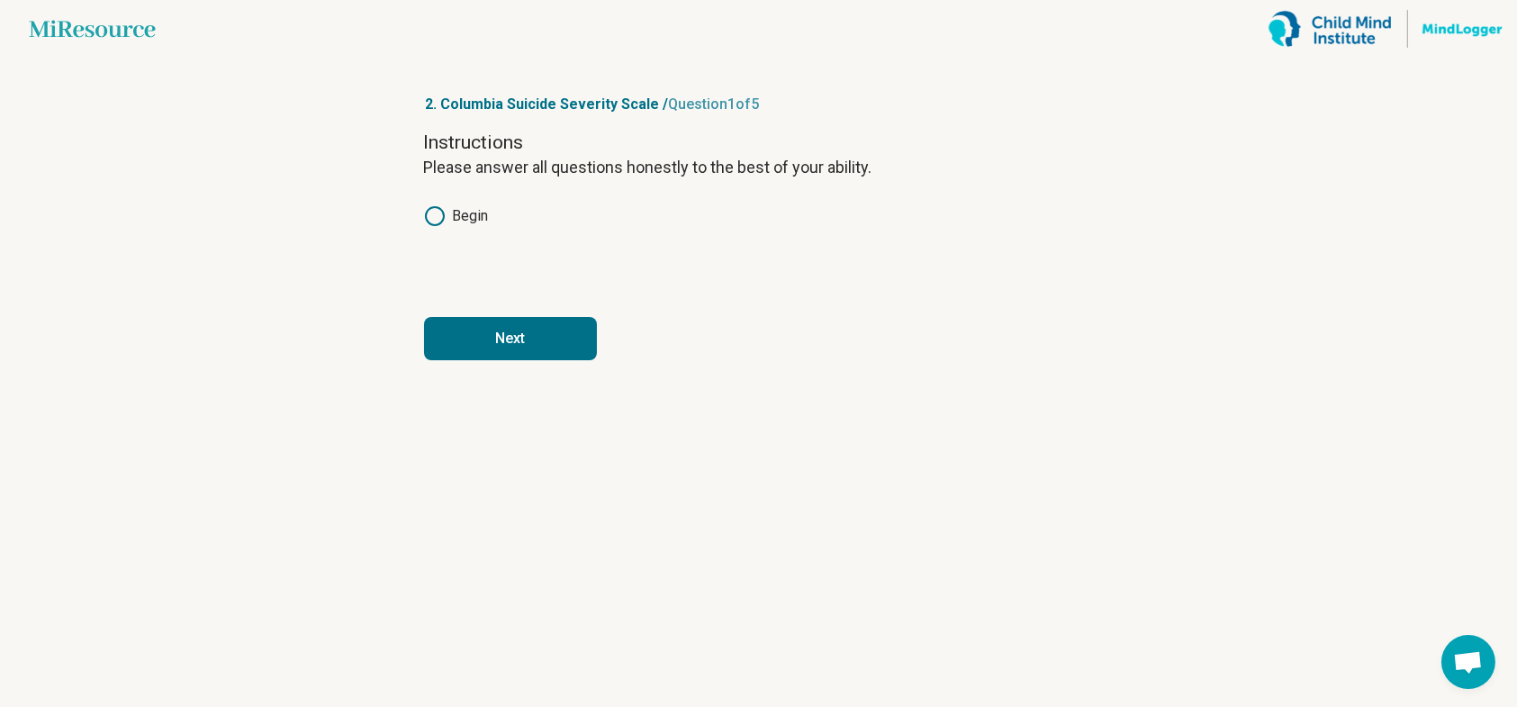
click at [556, 344] on button "Next" at bounding box center [510, 338] width 173 height 43
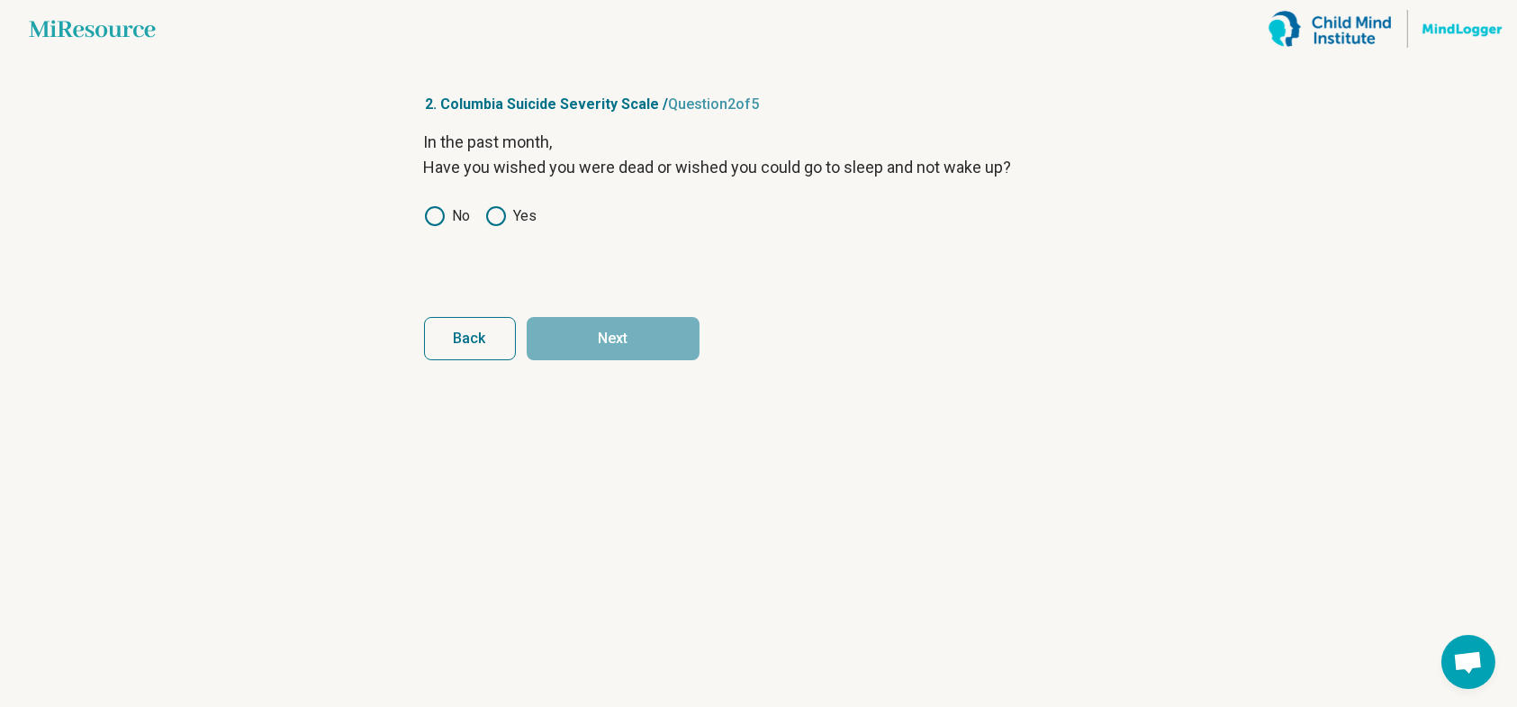
click at [449, 206] on label "No" at bounding box center [447, 216] width 47 height 22
click at [578, 335] on button "Next" at bounding box center [613, 338] width 173 height 43
click at [431, 220] on icon at bounding box center [435, 216] width 22 height 22
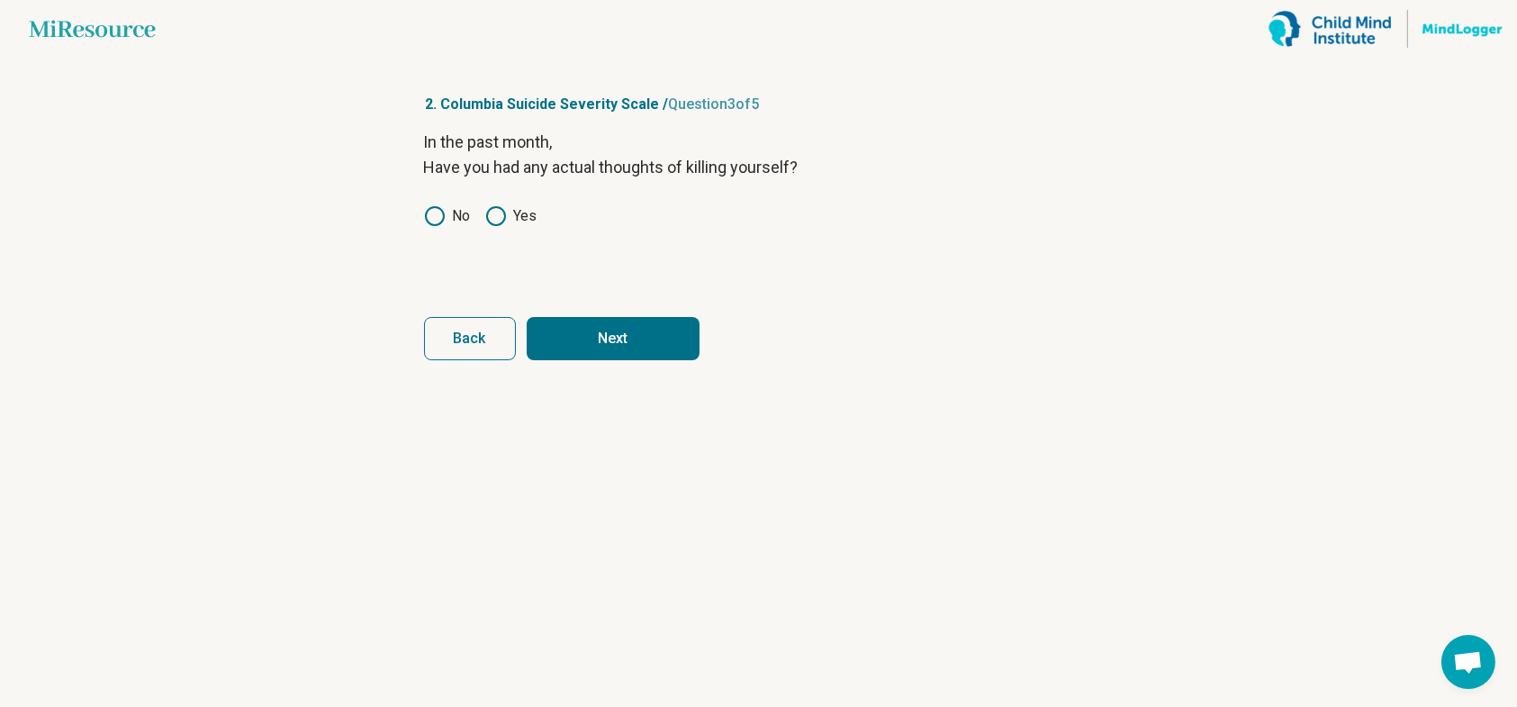
click at [572, 332] on button "Next" at bounding box center [613, 338] width 173 height 43
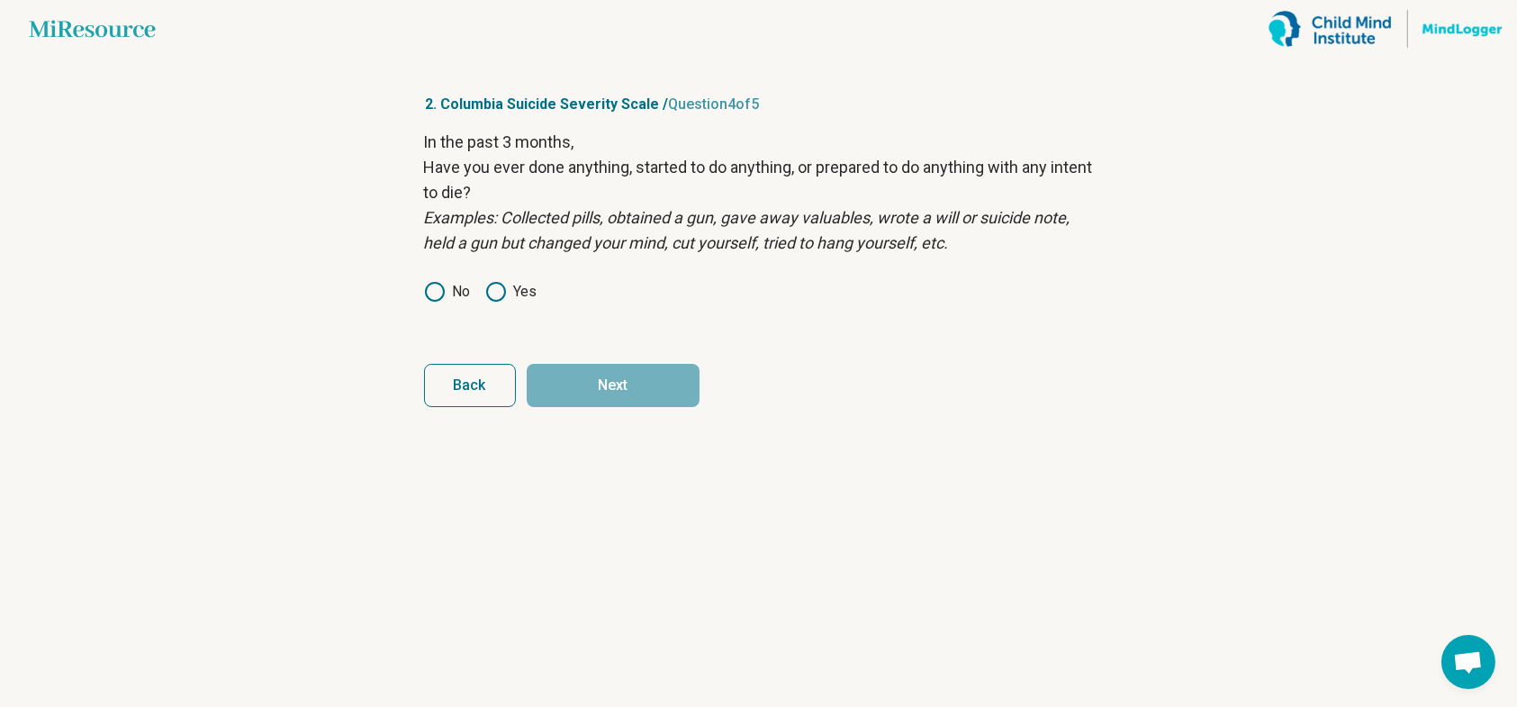
click at [457, 296] on label "No" at bounding box center [447, 292] width 47 height 22
click at [611, 381] on button "Next" at bounding box center [613, 385] width 173 height 43
click at [520, 285] on label "Yes" at bounding box center [511, 292] width 52 height 22
click at [632, 385] on button "Next survey" at bounding box center [613, 385] width 173 height 43
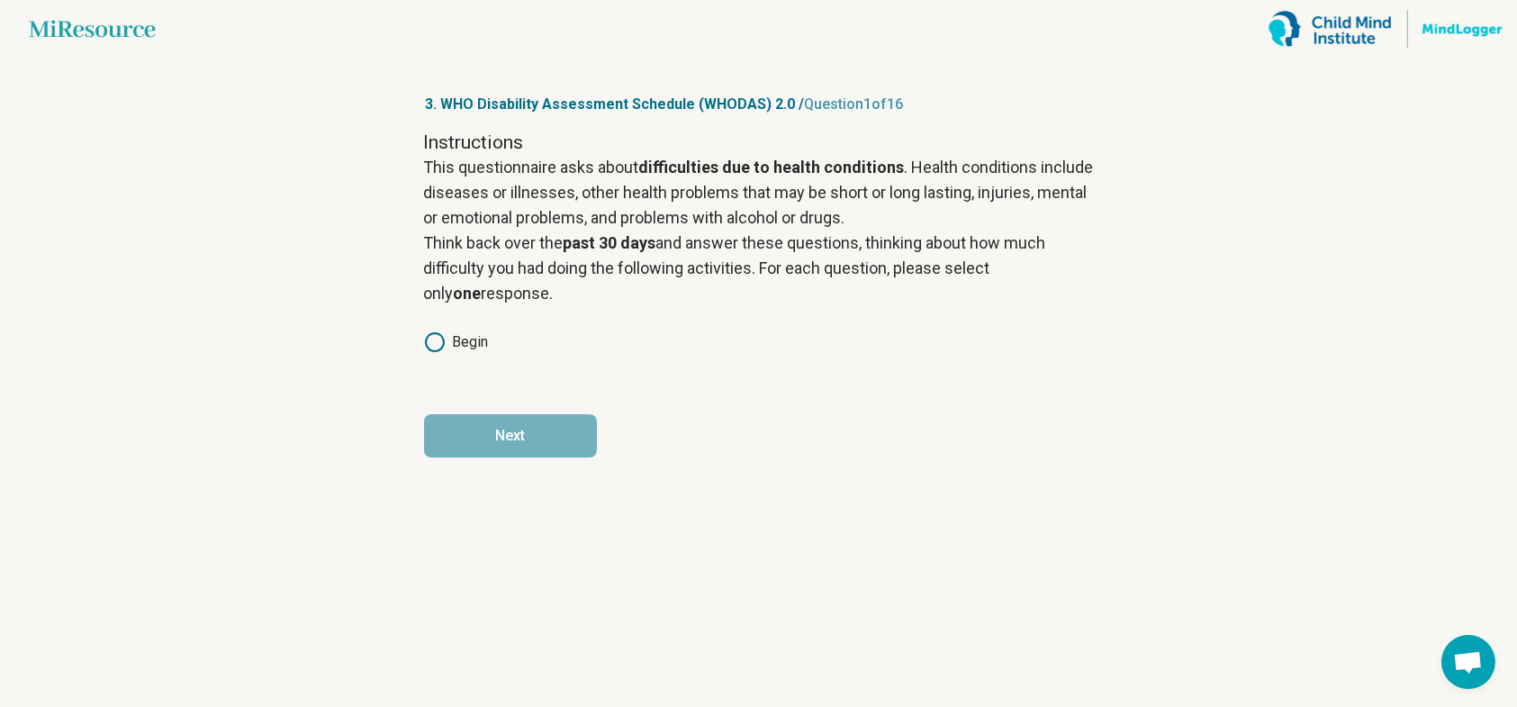
click at [463, 344] on label "Begin" at bounding box center [456, 342] width 65 height 22
click at [537, 431] on button "Next" at bounding box center [510, 435] width 173 height 43
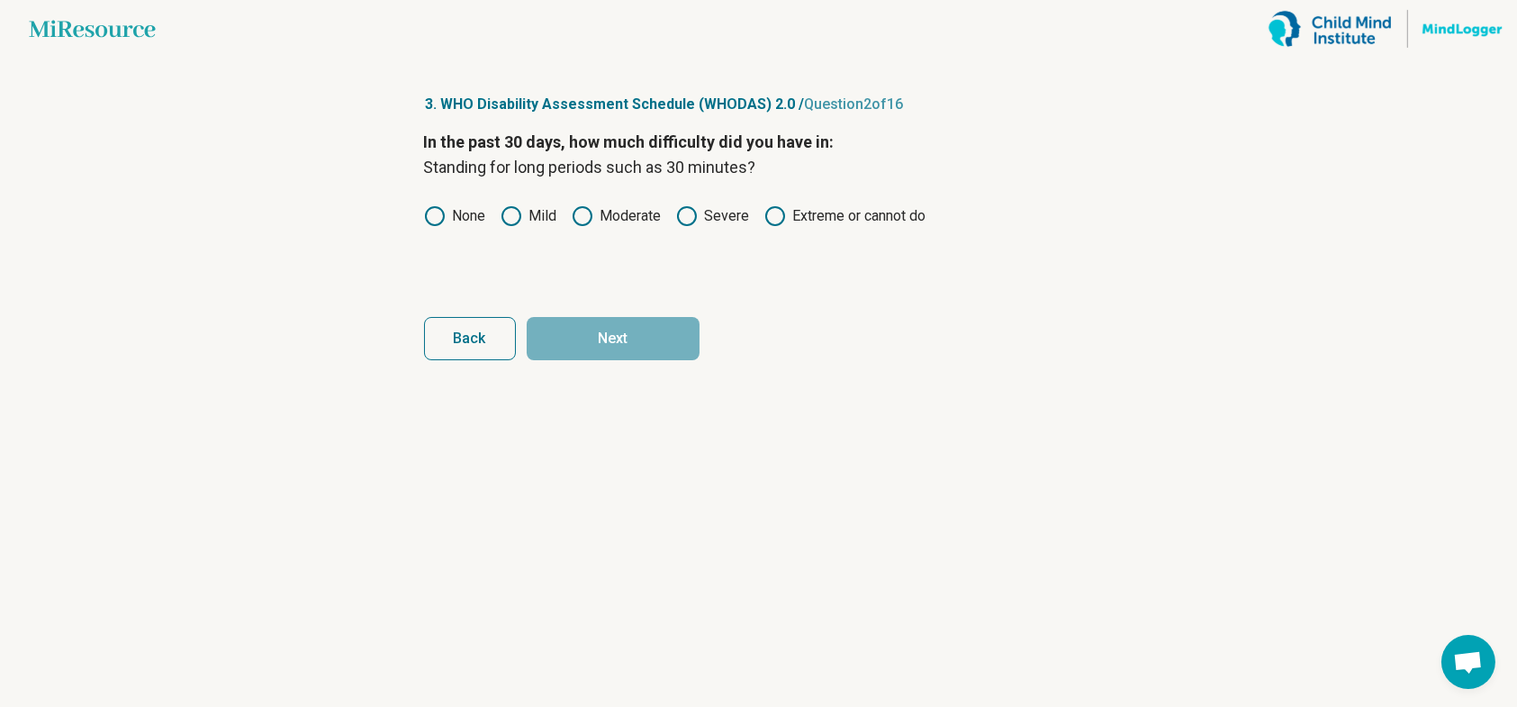
click at [457, 217] on label "None" at bounding box center [455, 216] width 62 height 22
click at [617, 339] on button "Next" at bounding box center [613, 338] width 173 height 43
click at [542, 214] on label "Mild" at bounding box center [529, 216] width 57 height 22
drag, startPoint x: 626, startPoint y: 217, endPoint x: 618, endPoint y: 231, distance: 16.5
click at [626, 218] on label "Moderate" at bounding box center [617, 216] width 90 height 22
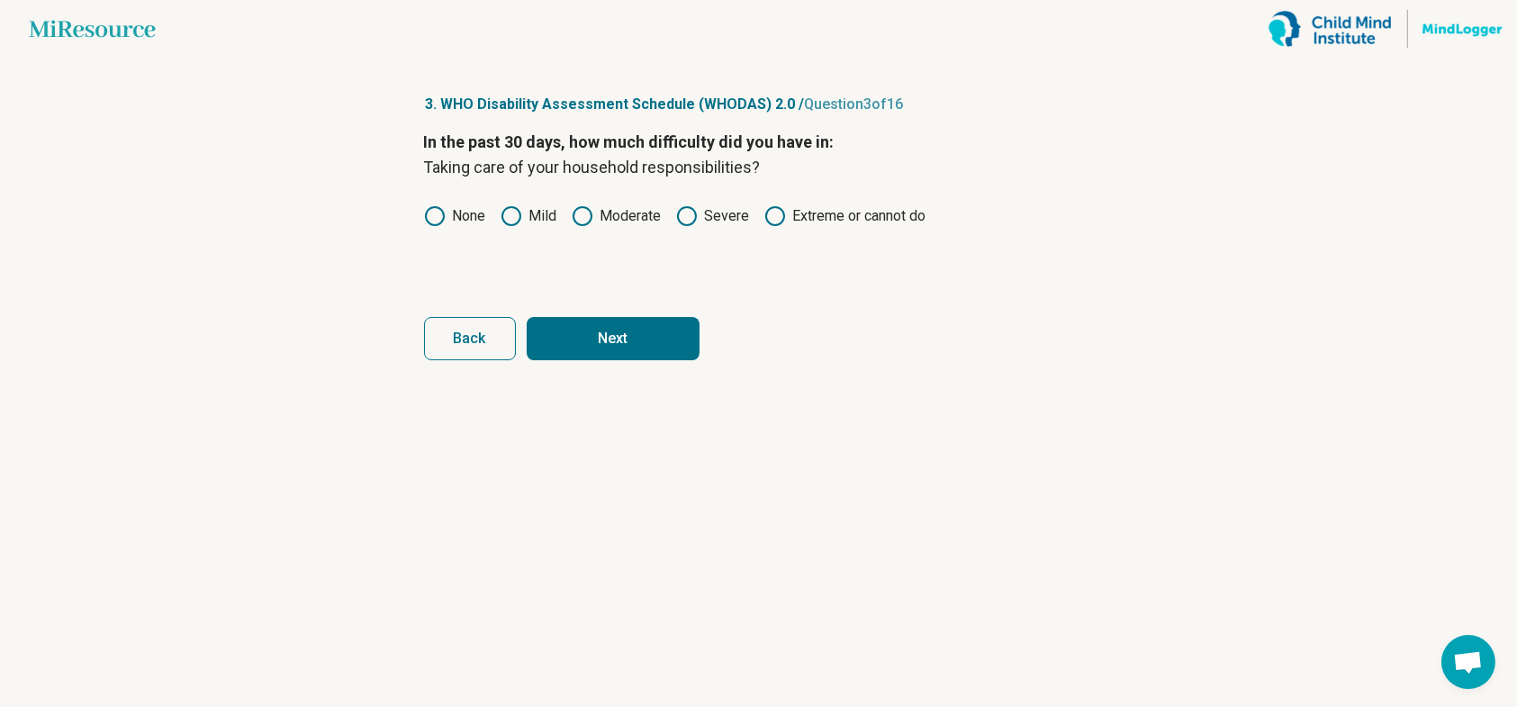
click at [582, 321] on button "Next" at bounding box center [613, 338] width 173 height 43
click at [460, 215] on label "None" at bounding box center [455, 216] width 62 height 22
click at [575, 330] on button "Next" at bounding box center [613, 338] width 173 height 43
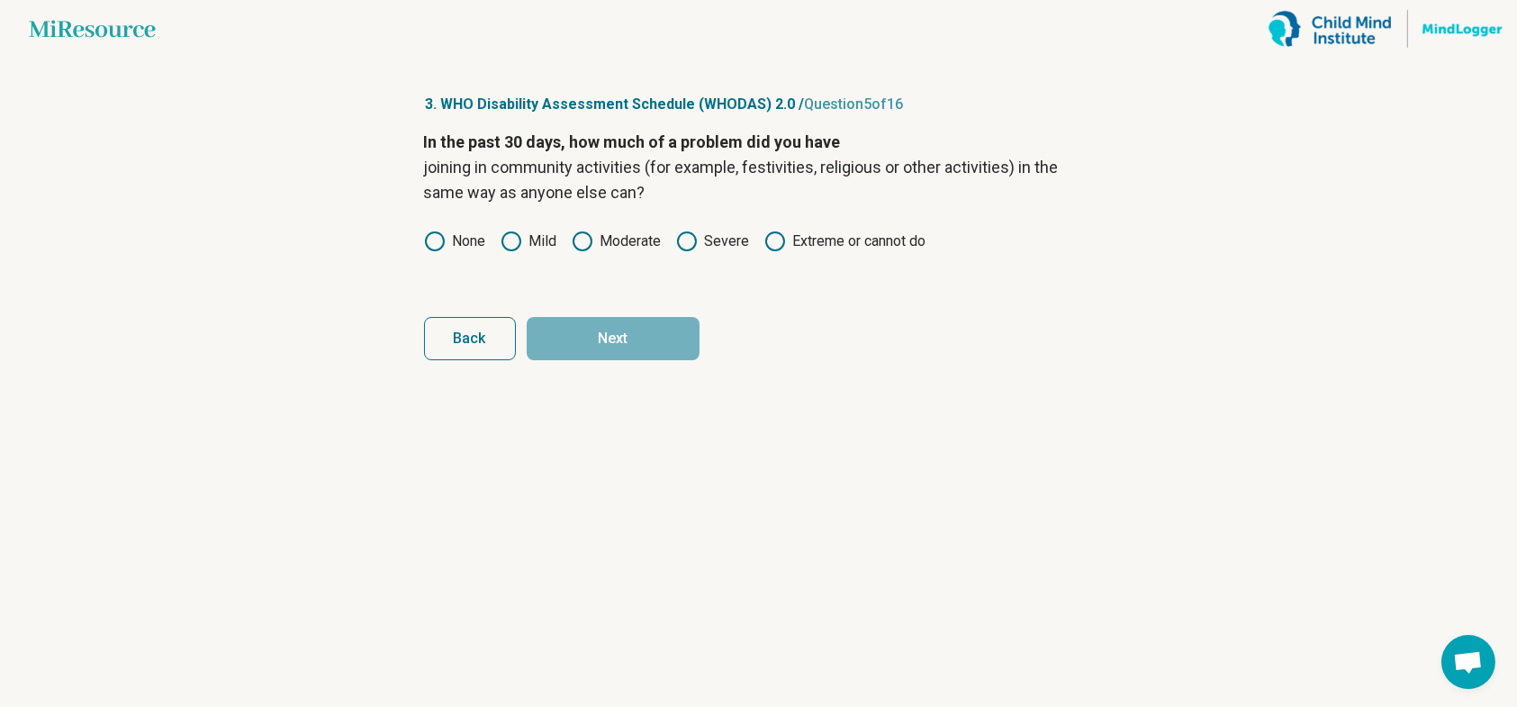
click at [443, 235] on icon at bounding box center [435, 242] width 22 height 22
click at [566, 338] on button "Next" at bounding box center [613, 338] width 173 height 43
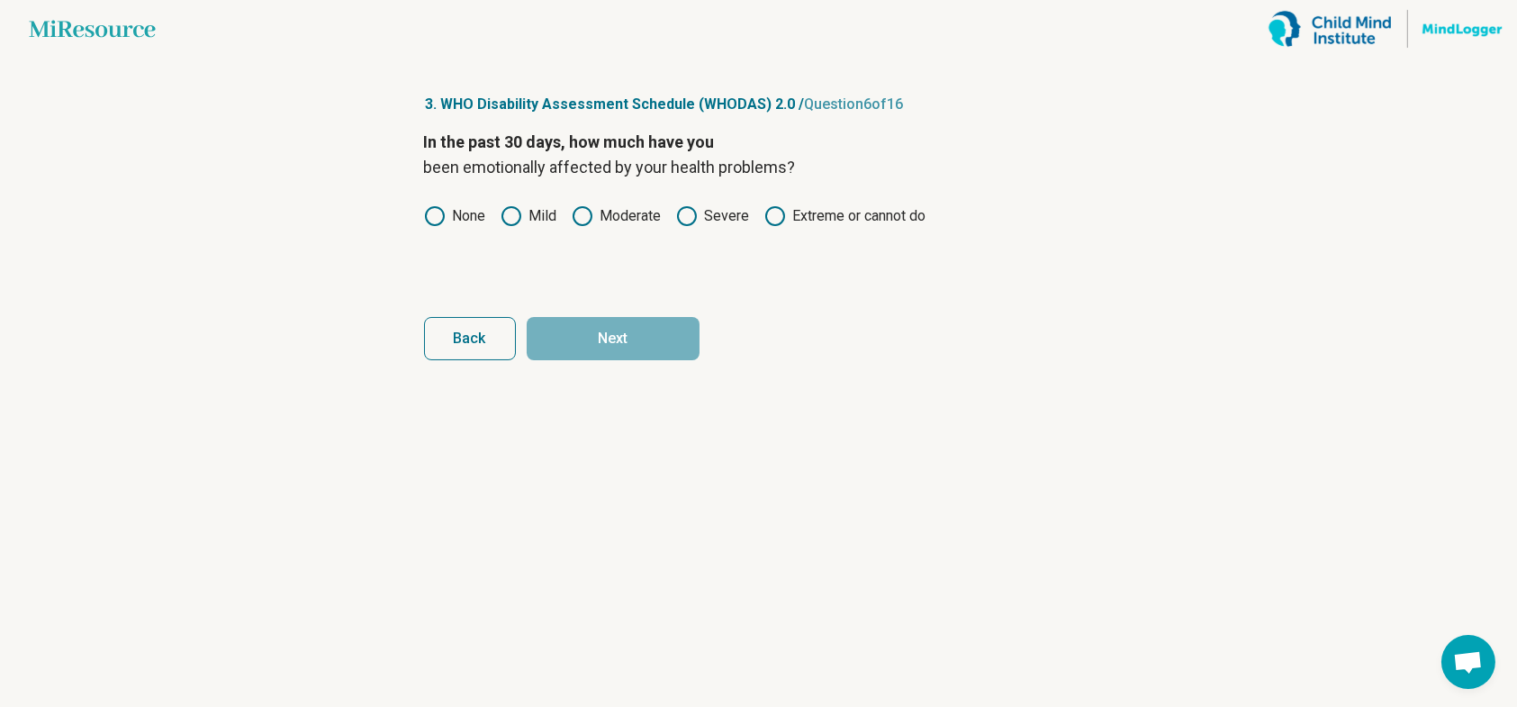
click at [598, 217] on label "Moderate" at bounding box center [617, 216] width 90 height 22
click at [592, 339] on button "Next" at bounding box center [613, 338] width 173 height 43
click at [608, 213] on label "Moderate" at bounding box center [617, 216] width 90 height 22
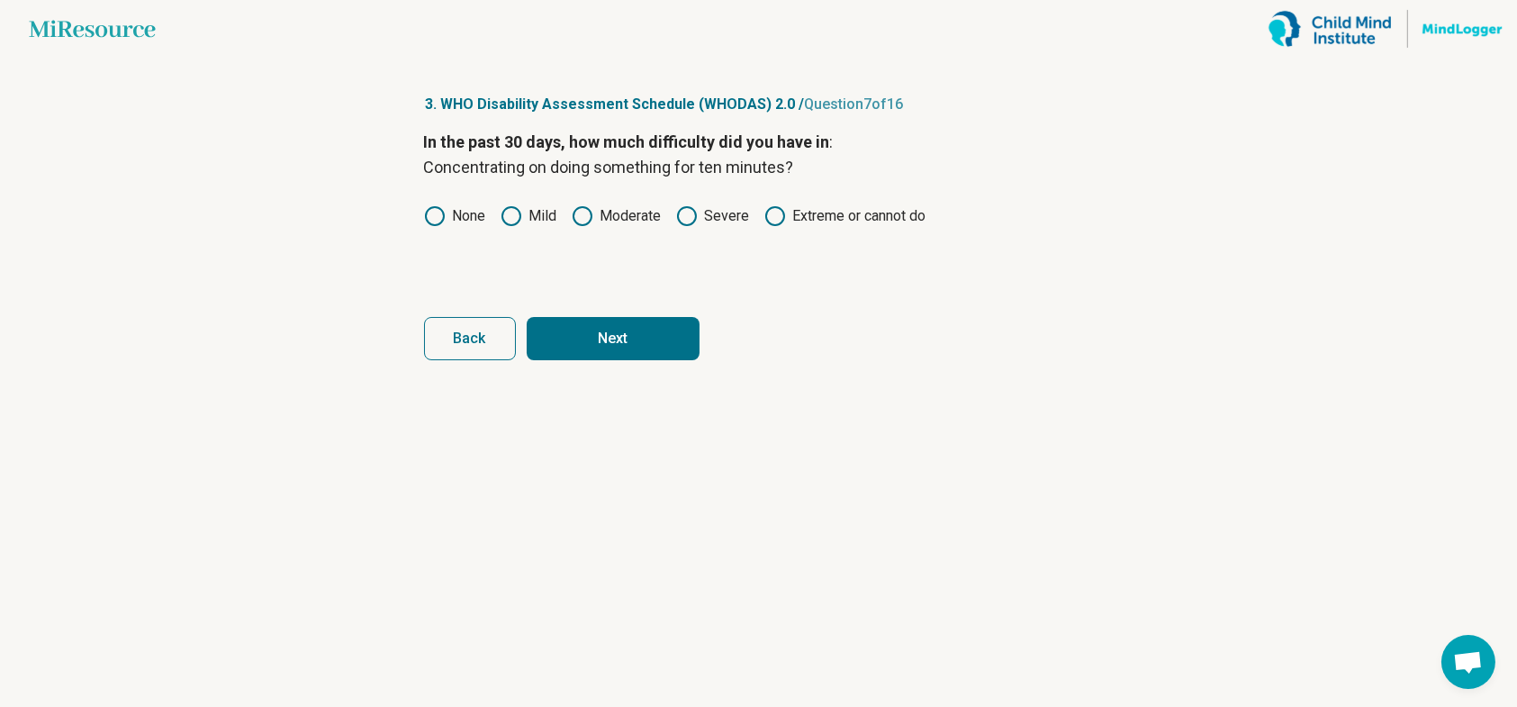
click at [585, 334] on button "Next" at bounding box center [613, 338] width 173 height 43
click at [463, 217] on label "None" at bounding box center [455, 216] width 62 height 22
click at [585, 339] on button "Next" at bounding box center [613, 338] width 173 height 43
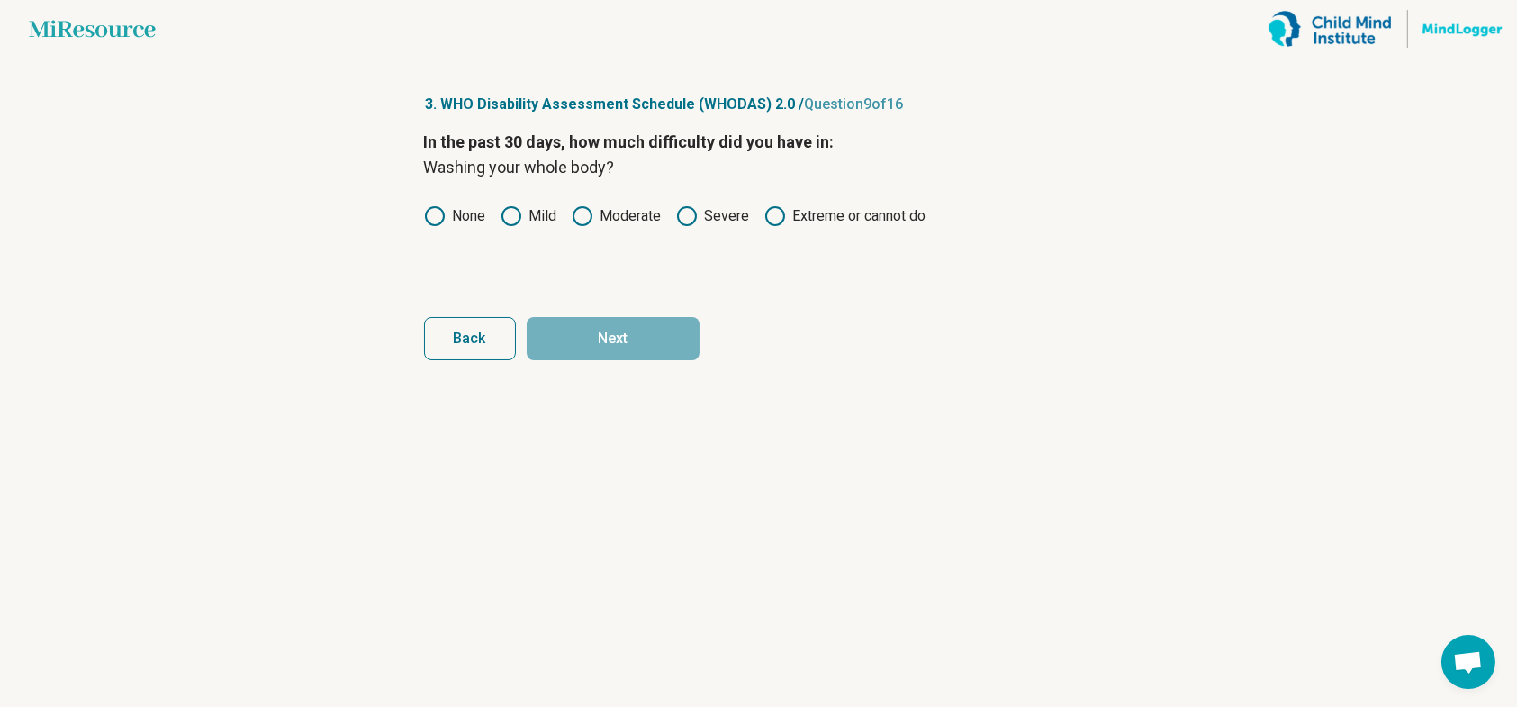
click at [484, 215] on label "None" at bounding box center [455, 216] width 62 height 22
click at [605, 353] on button "Next" at bounding box center [613, 338] width 173 height 43
drag, startPoint x: 463, startPoint y: 216, endPoint x: 549, endPoint y: 280, distance: 107.5
click at [463, 217] on label "None" at bounding box center [455, 216] width 62 height 22
click at [583, 339] on button "Next" at bounding box center [613, 338] width 173 height 43
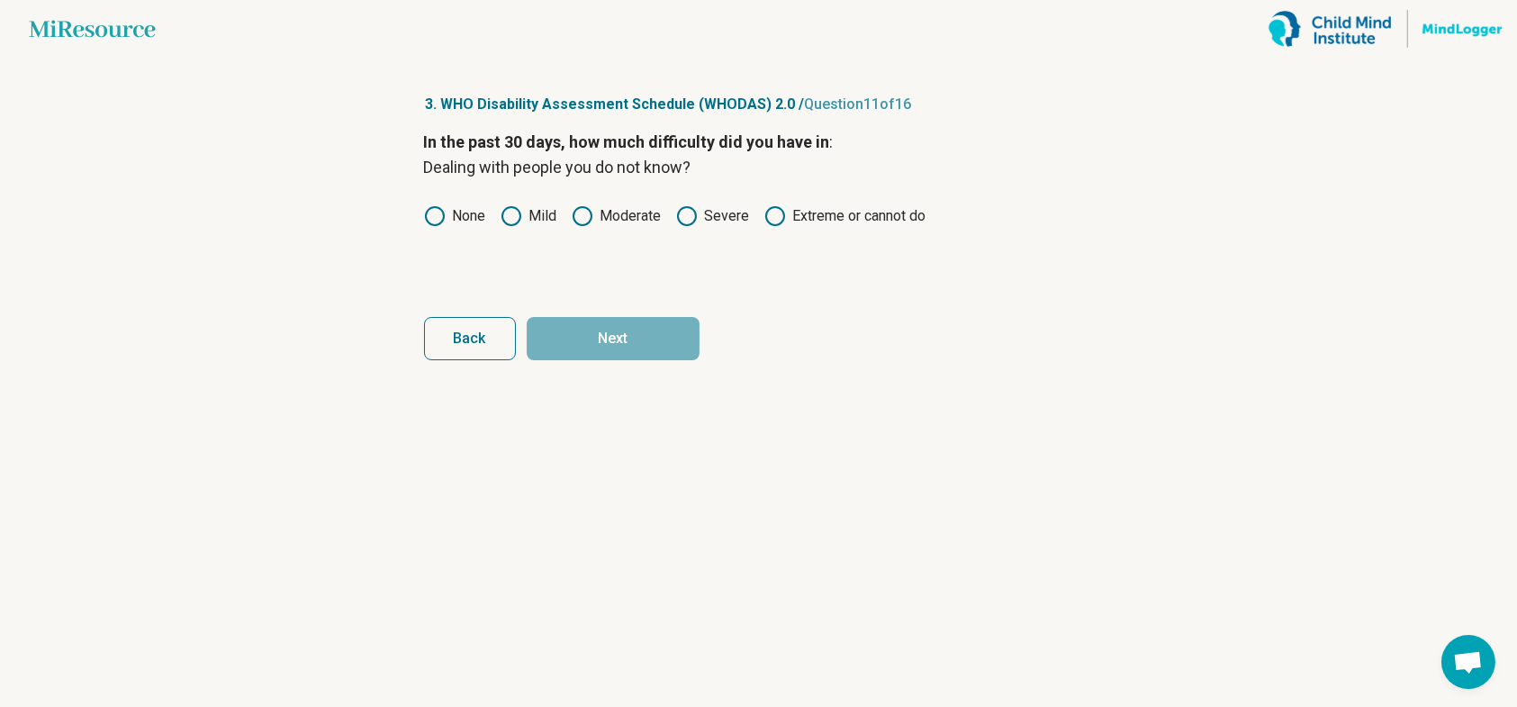
click at [473, 204] on div "In the past 30 days, how much difficulty did you have in : Dealing with people …" at bounding box center [759, 205] width 670 height 151
click at [520, 222] on icon at bounding box center [512, 216] width 22 height 22
click at [592, 323] on button "Next" at bounding box center [613, 338] width 173 height 43
click at [473, 214] on label "None" at bounding box center [455, 216] width 62 height 22
click at [581, 346] on button "Next" at bounding box center [613, 338] width 173 height 43
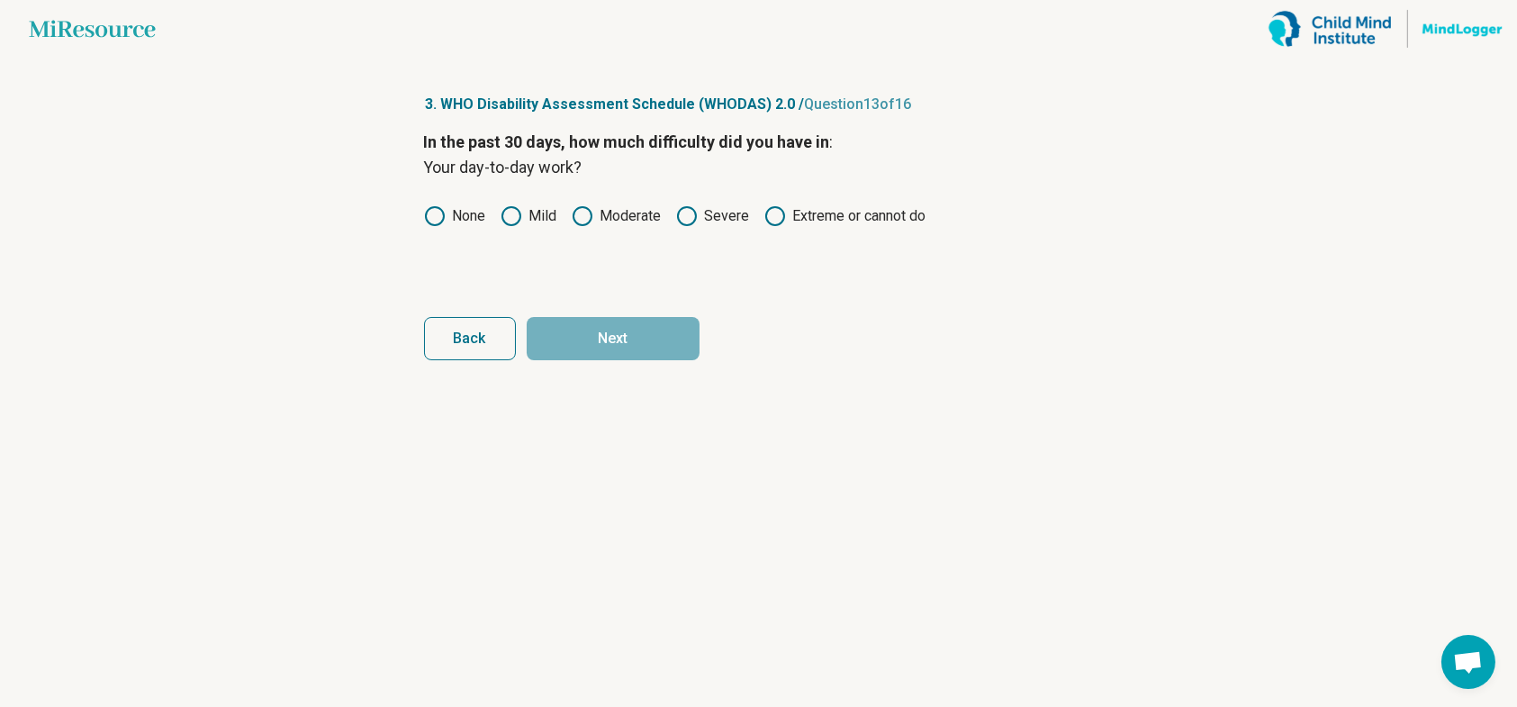
click at [595, 219] on label "Moderate" at bounding box center [617, 216] width 90 height 22
click at [624, 328] on button "Next" at bounding box center [613, 338] width 173 height 43
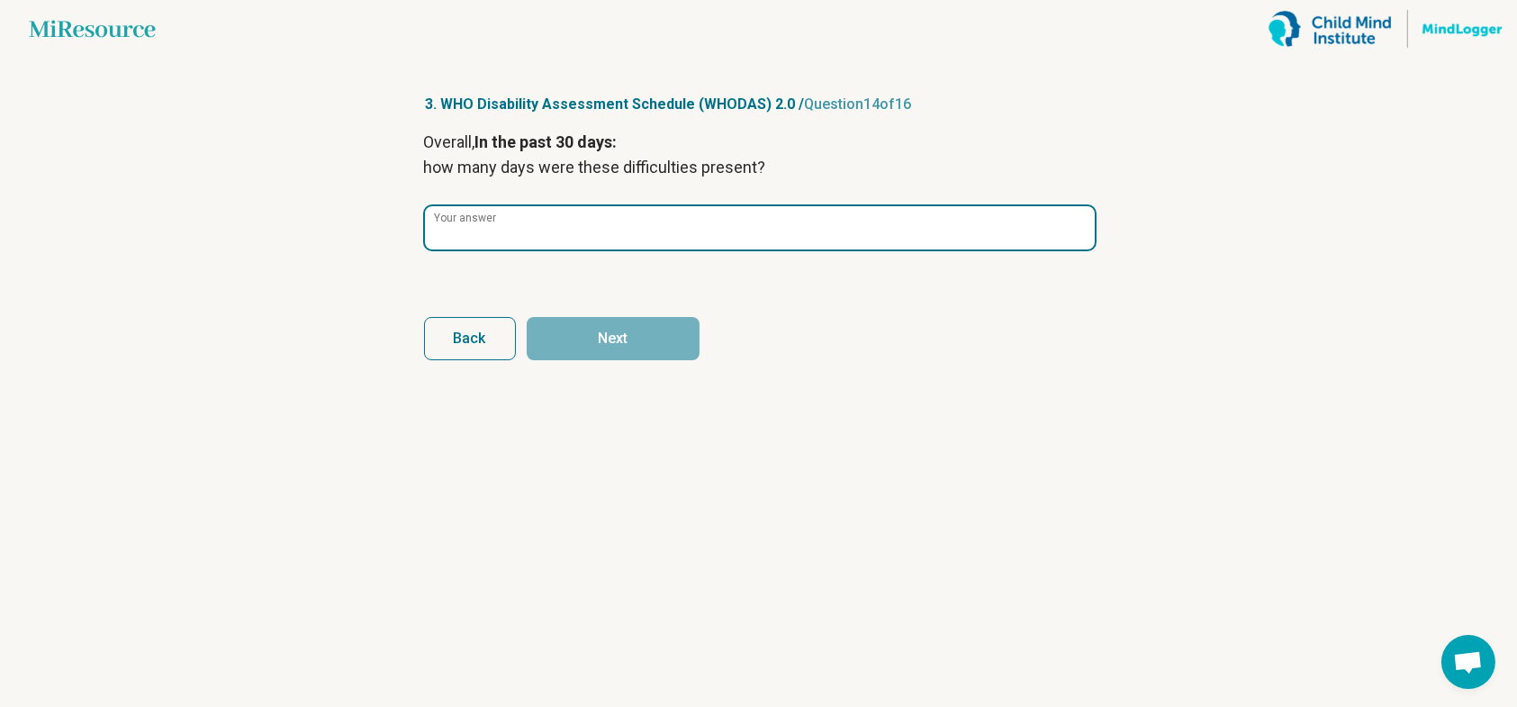
click at [591, 222] on input "Your answer" at bounding box center [760, 227] width 670 height 43
type input "*"
type input "**"
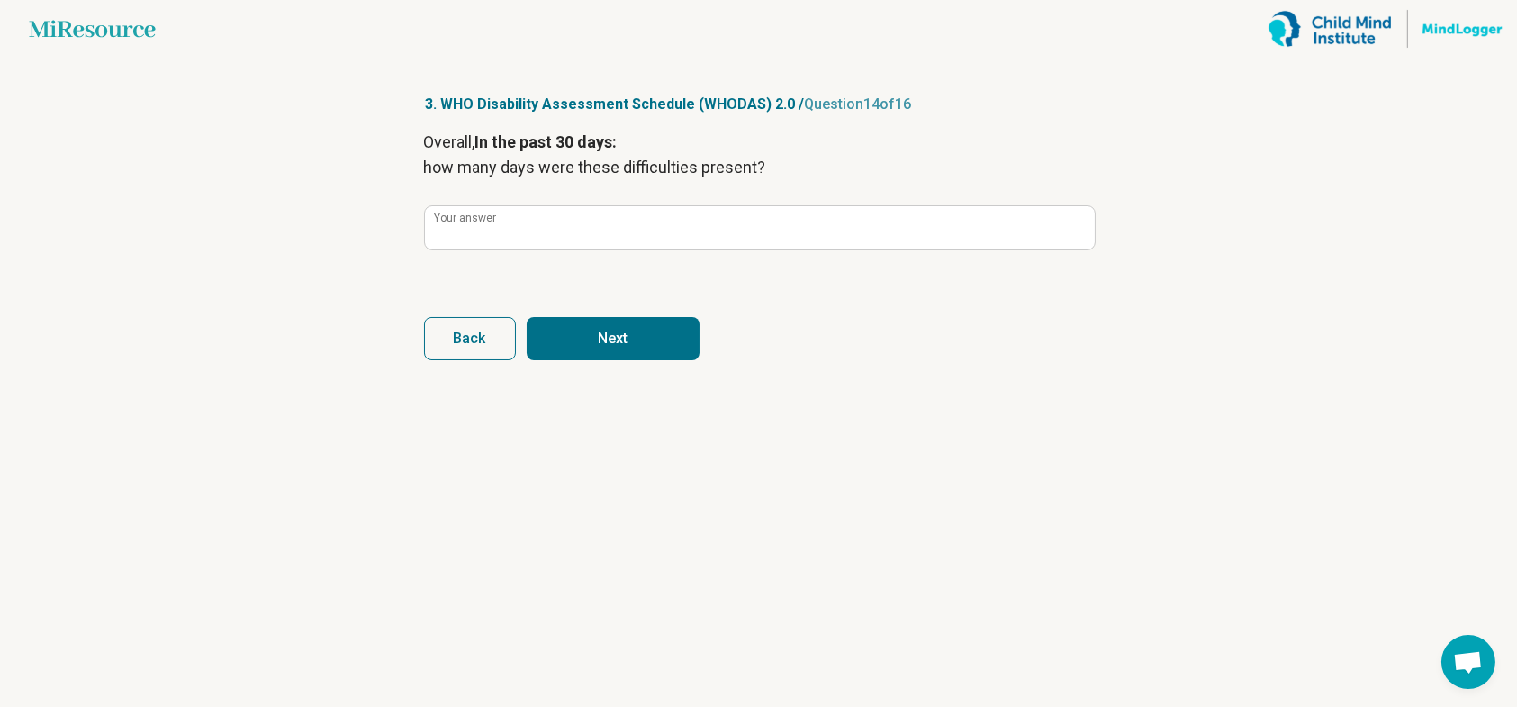
click at [608, 329] on button "Next" at bounding box center [613, 338] width 173 height 43
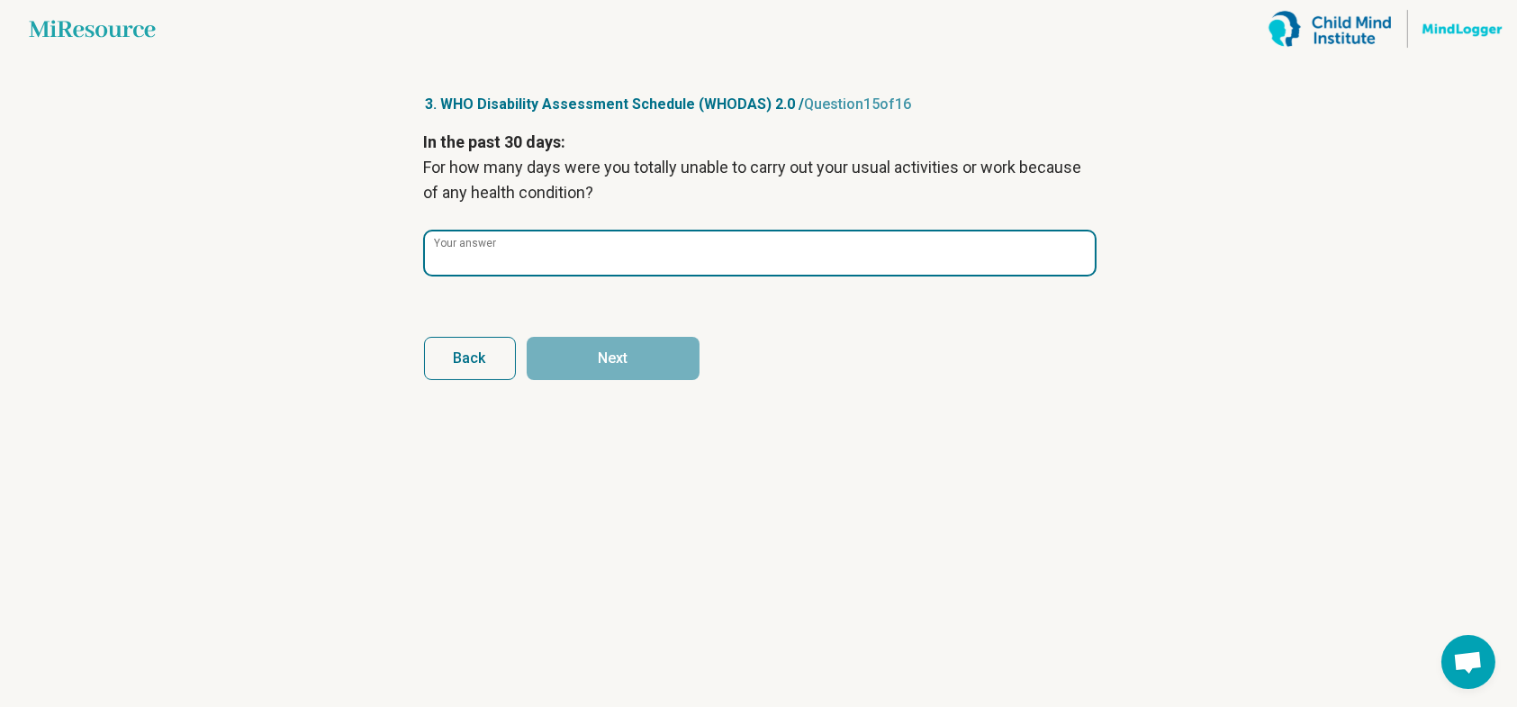
click at [633, 256] on input "Your answer" at bounding box center [760, 252] width 670 height 43
type input "*"
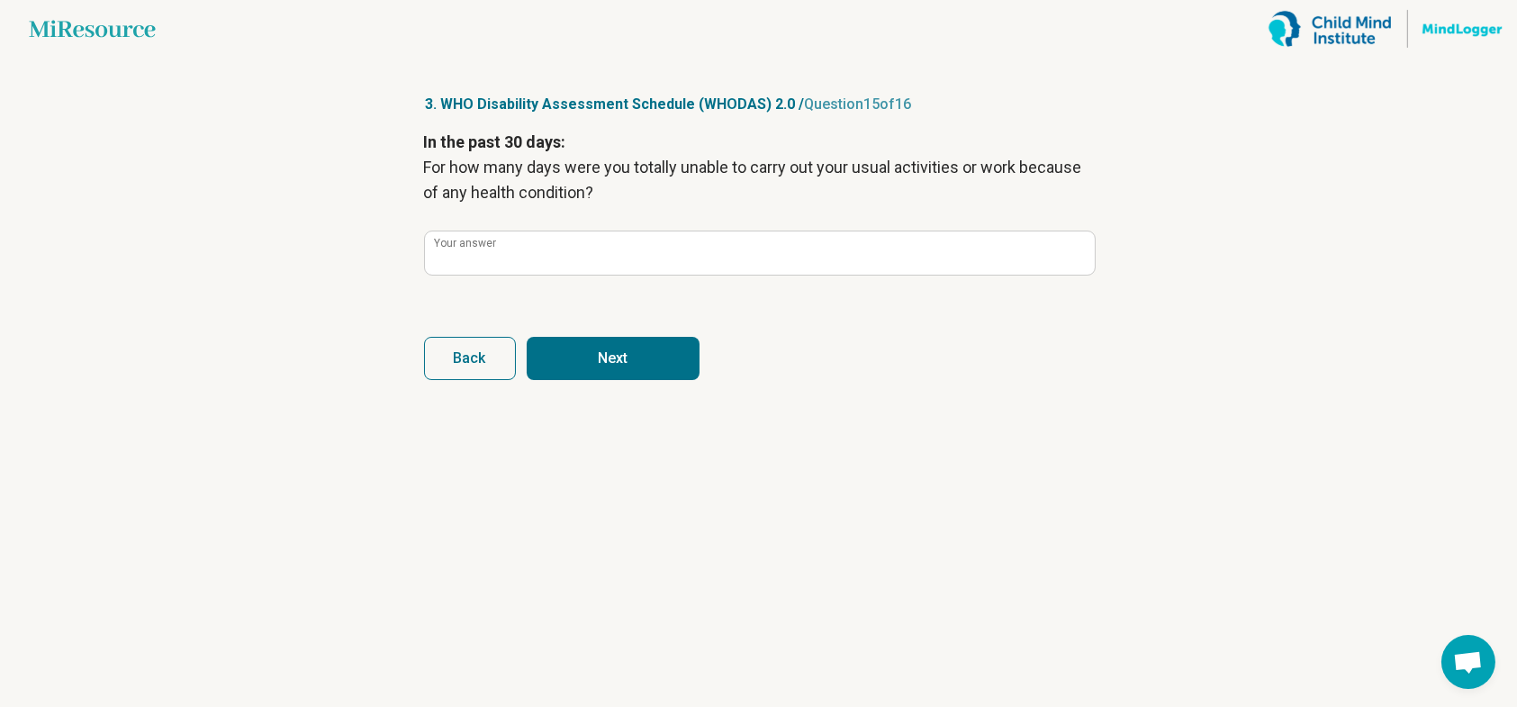
click at [662, 356] on button "Next" at bounding box center [613, 358] width 173 height 43
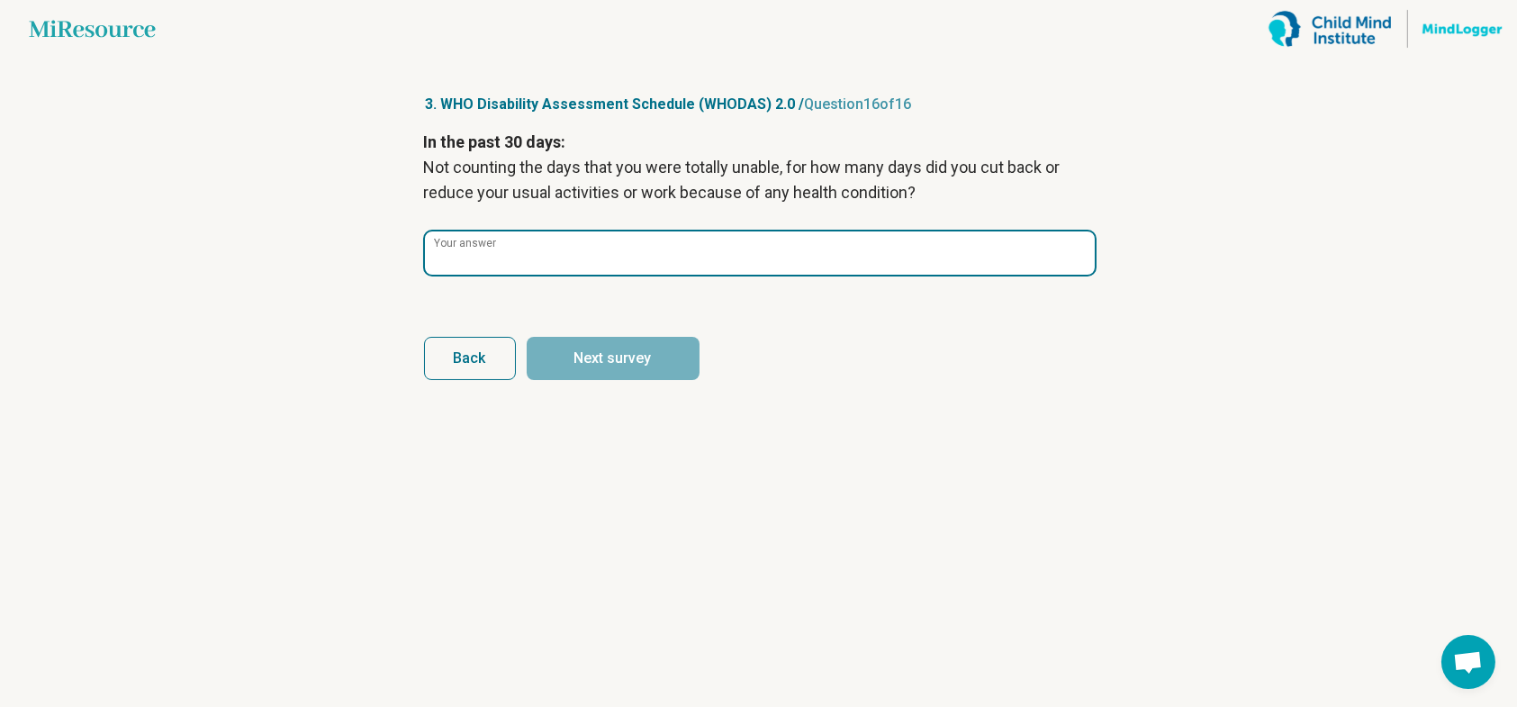
click at [727, 257] on input "Your answer" at bounding box center [760, 252] width 670 height 43
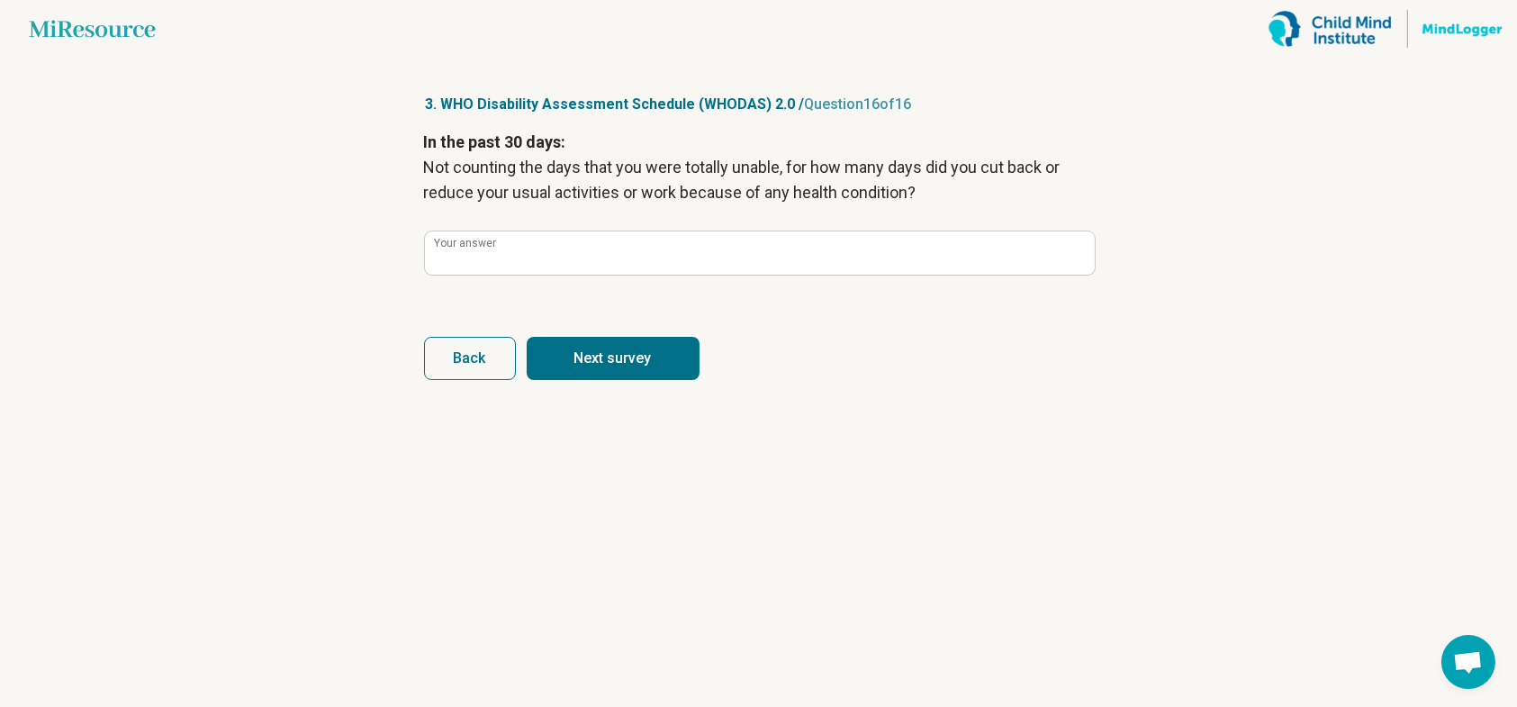
click at [659, 362] on button "Next survey" at bounding box center [613, 358] width 173 height 43
type input "*"
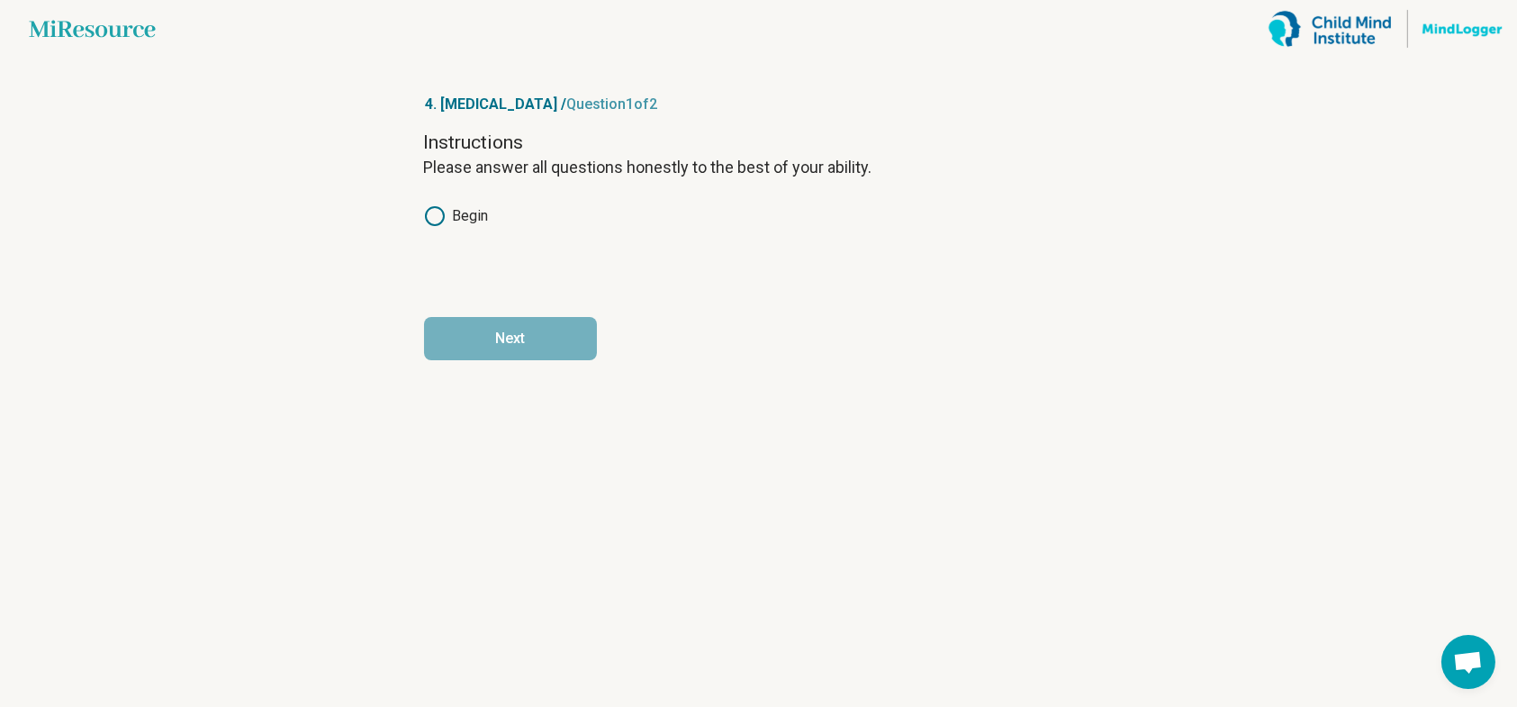
click at [437, 219] on icon at bounding box center [435, 216] width 22 height 22
click at [533, 341] on button "Next" at bounding box center [510, 338] width 173 height 43
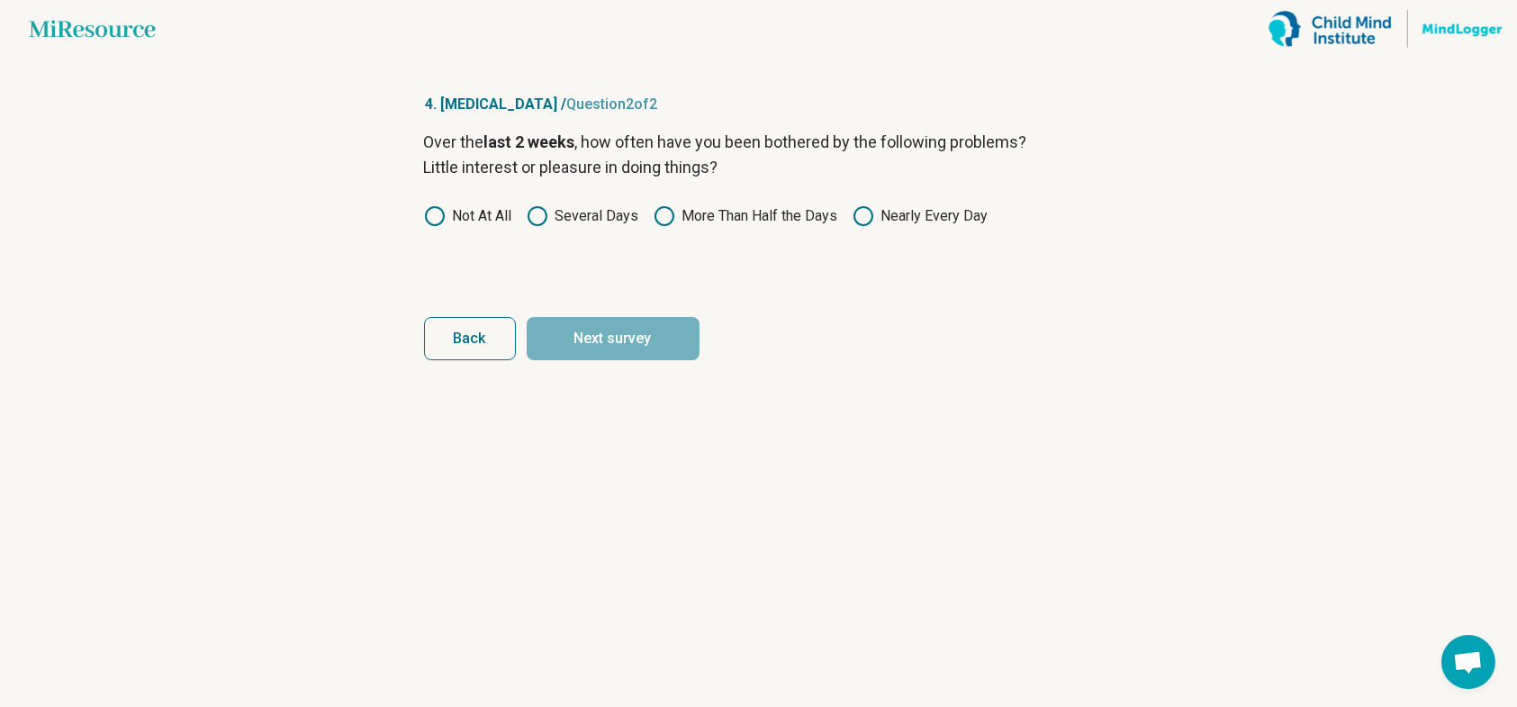
click at [552, 213] on label "Several Days" at bounding box center [583, 216] width 113 height 22
click at [638, 354] on button "Next survey" at bounding box center [613, 338] width 173 height 43
click at [601, 216] on label "Several Days" at bounding box center [583, 216] width 113 height 22
click at [582, 339] on button "Next survey" at bounding box center [613, 338] width 173 height 43
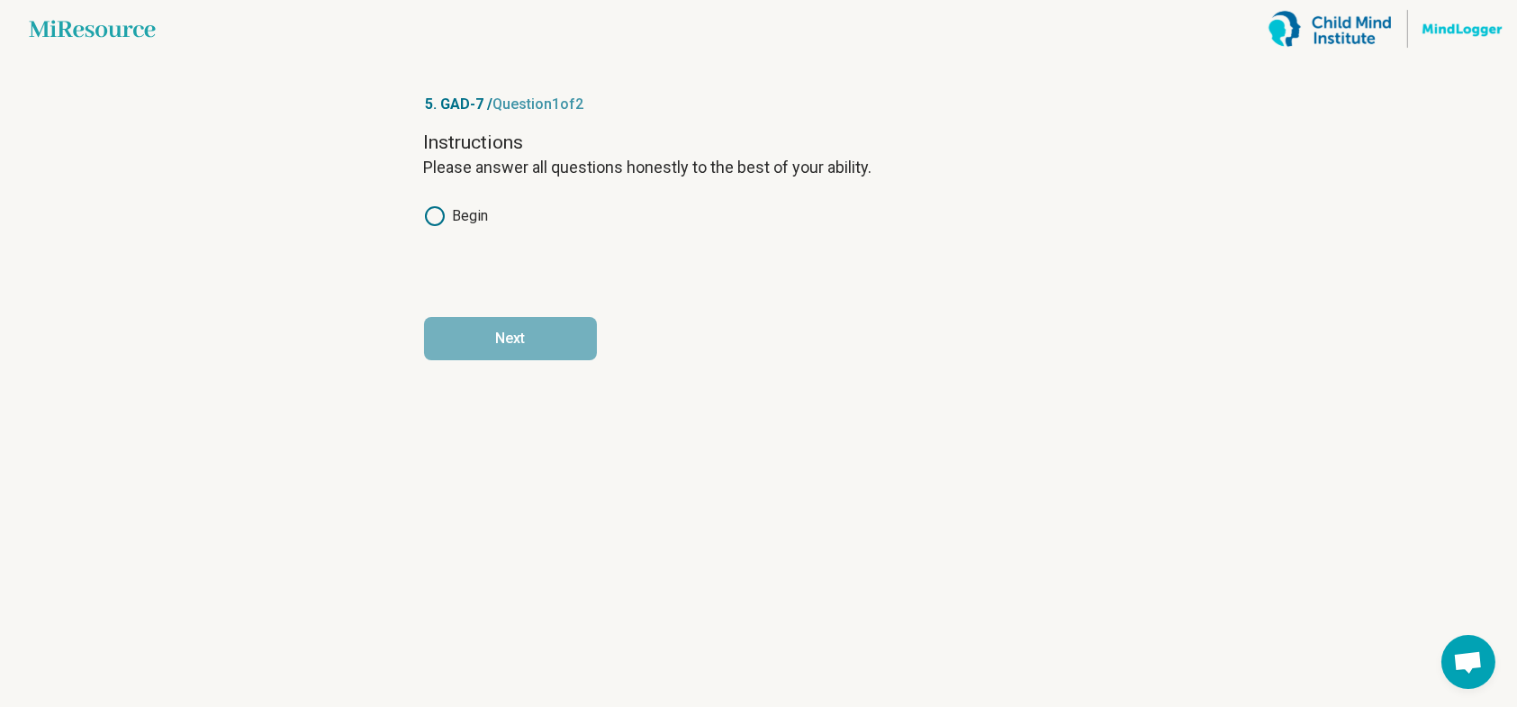
drag, startPoint x: 450, startPoint y: 213, endPoint x: 497, endPoint y: 265, distance: 70.1
click at [450, 213] on label "Begin" at bounding box center [456, 216] width 65 height 22
click at [518, 340] on button "Next" at bounding box center [510, 338] width 173 height 43
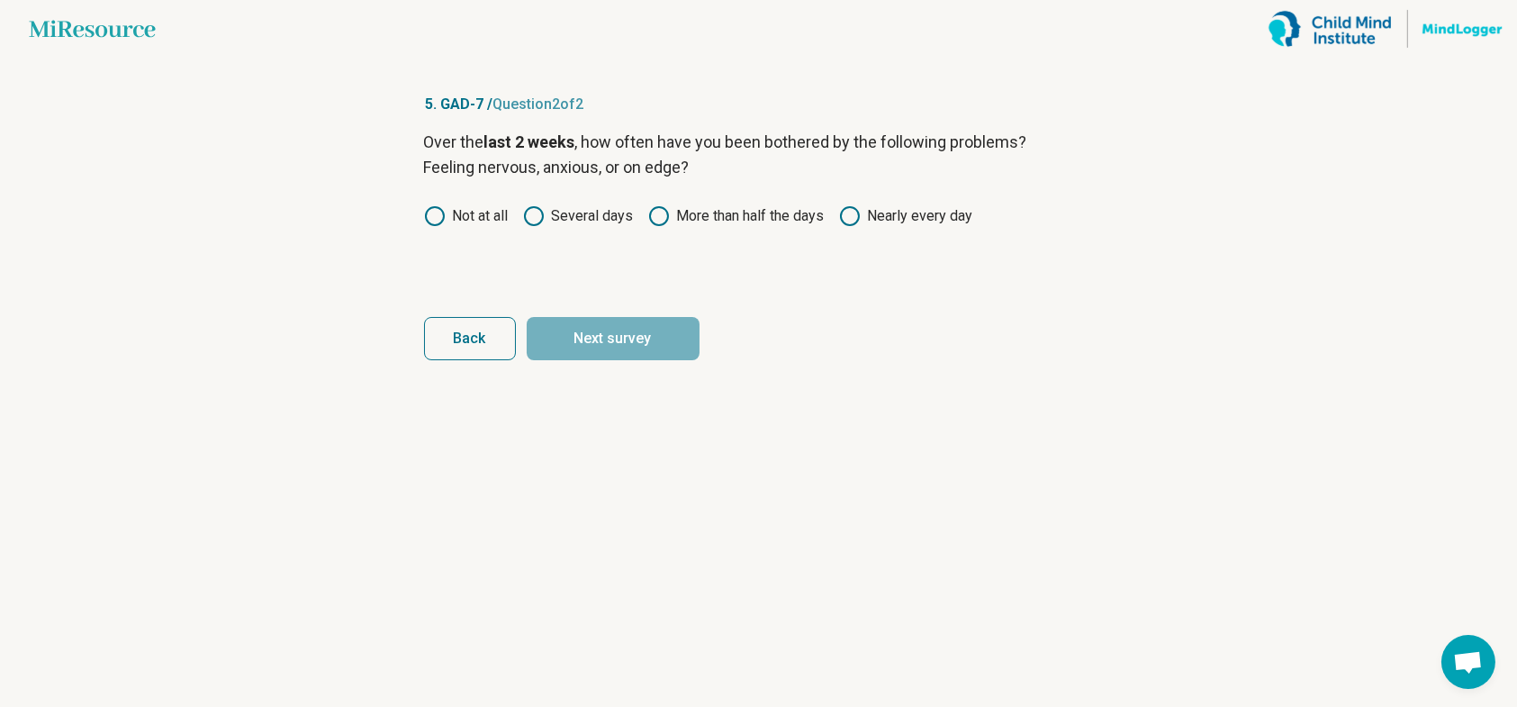
click at [567, 214] on label "Several days" at bounding box center [578, 216] width 111 height 22
click at [624, 331] on button "Next survey" at bounding box center [613, 338] width 173 height 43
click at [593, 222] on label "Several days" at bounding box center [578, 216] width 111 height 22
click at [593, 326] on button "Next survey" at bounding box center [613, 338] width 173 height 43
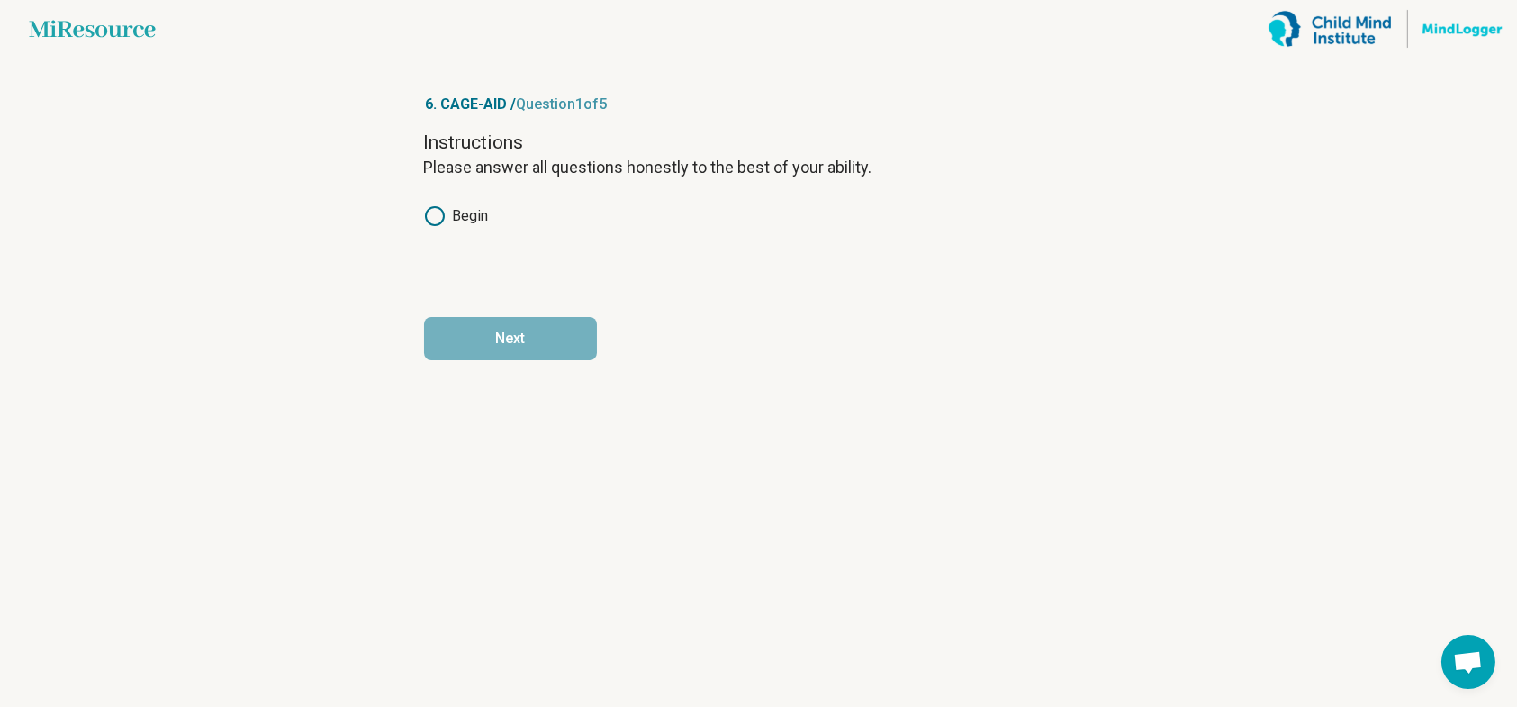
click at [477, 226] on label "Begin" at bounding box center [456, 216] width 65 height 22
click at [546, 338] on button "Next" at bounding box center [510, 338] width 173 height 43
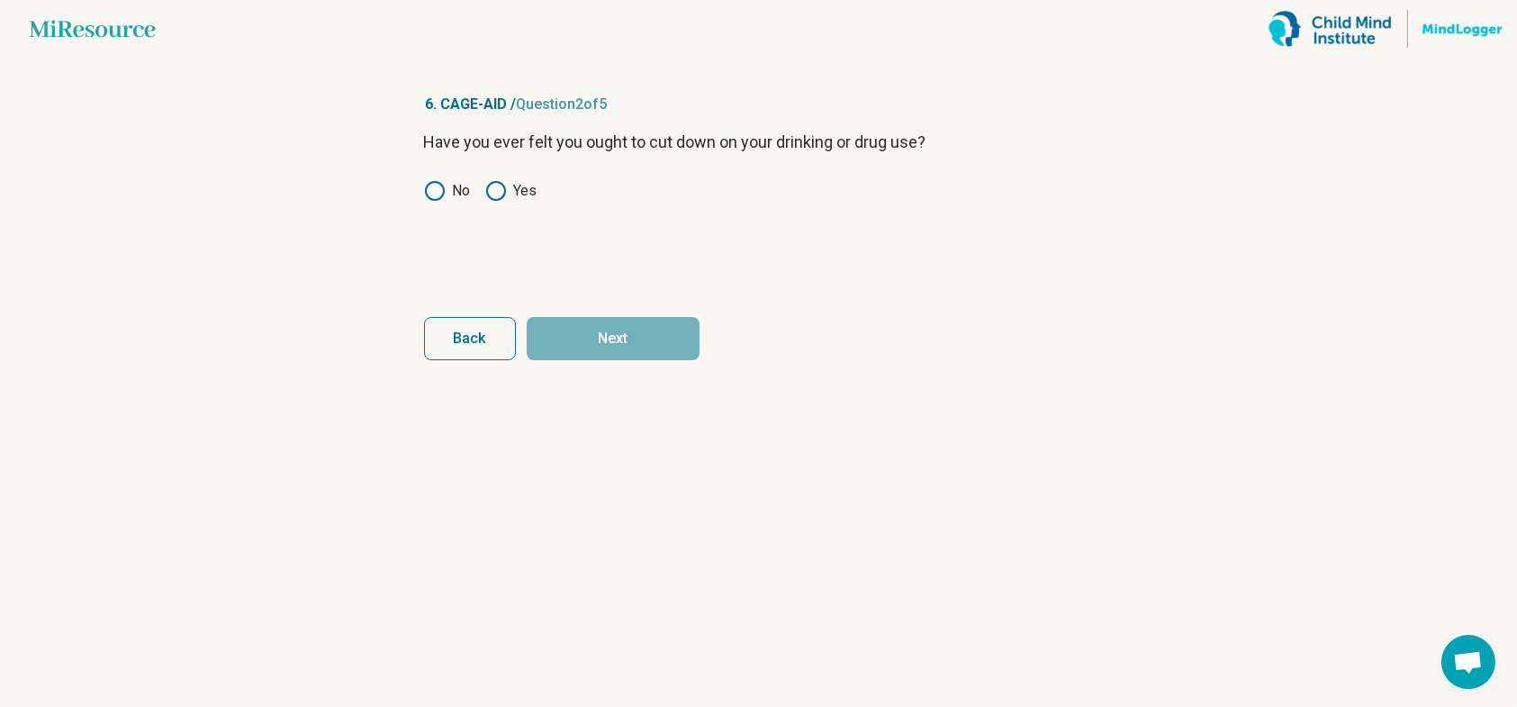
drag, startPoint x: 443, startPoint y: 190, endPoint x: 448, endPoint y: 201, distance: 12.1
click at [442, 191] on icon at bounding box center [435, 191] width 22 height 22
click at [596, 323] on button "Next" at bounding box center [613, 338] width 173 height 43
click at [448, 197] on label "No" at bounding box center [447, 191] width 47 height 22
click at [621, 339] on button "Next" at bounding box center [613, 338] width 173 height 43
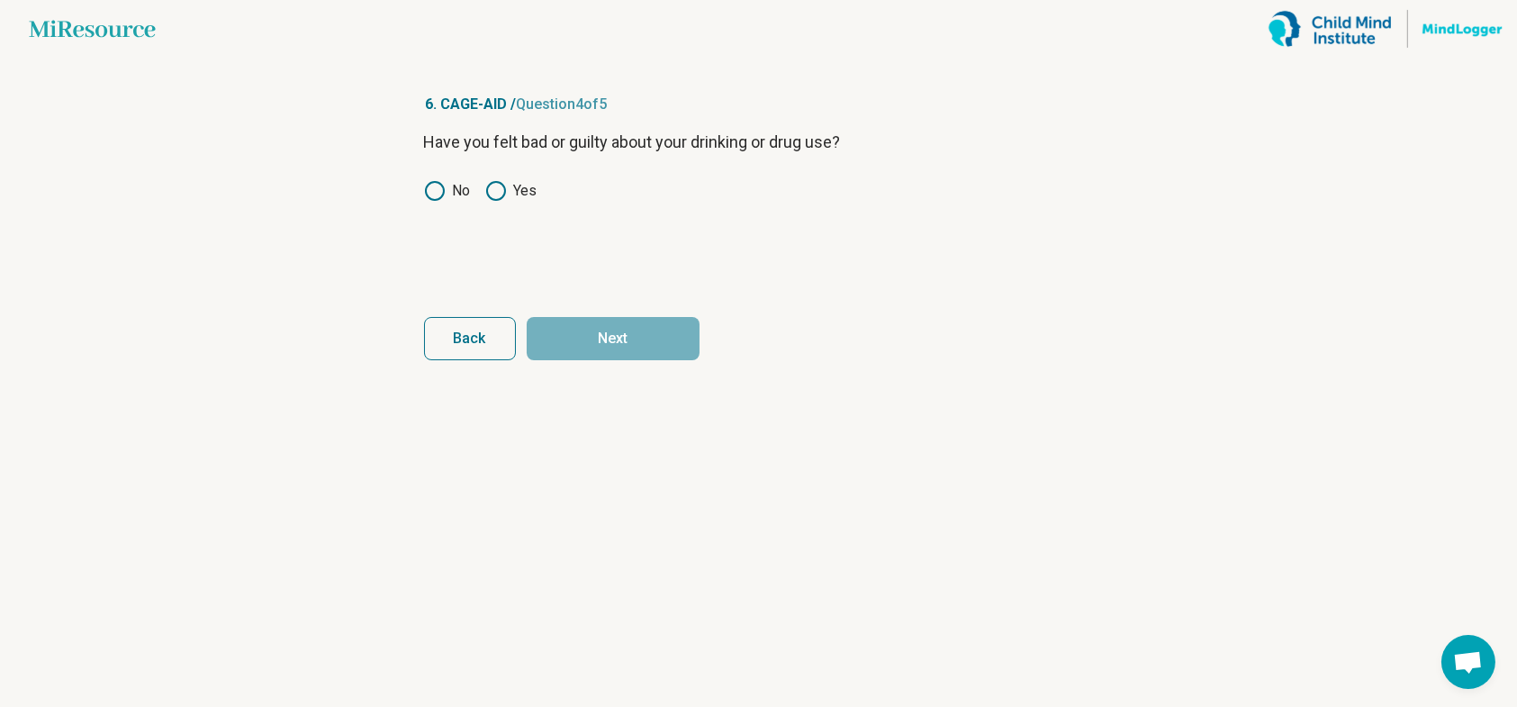
click at [453, 198] on label "No" at bounding box center [447, 191] width 47 height 22
click at [599, 328] on button "Next" at bounding box center [613, 338] width 173 height 43
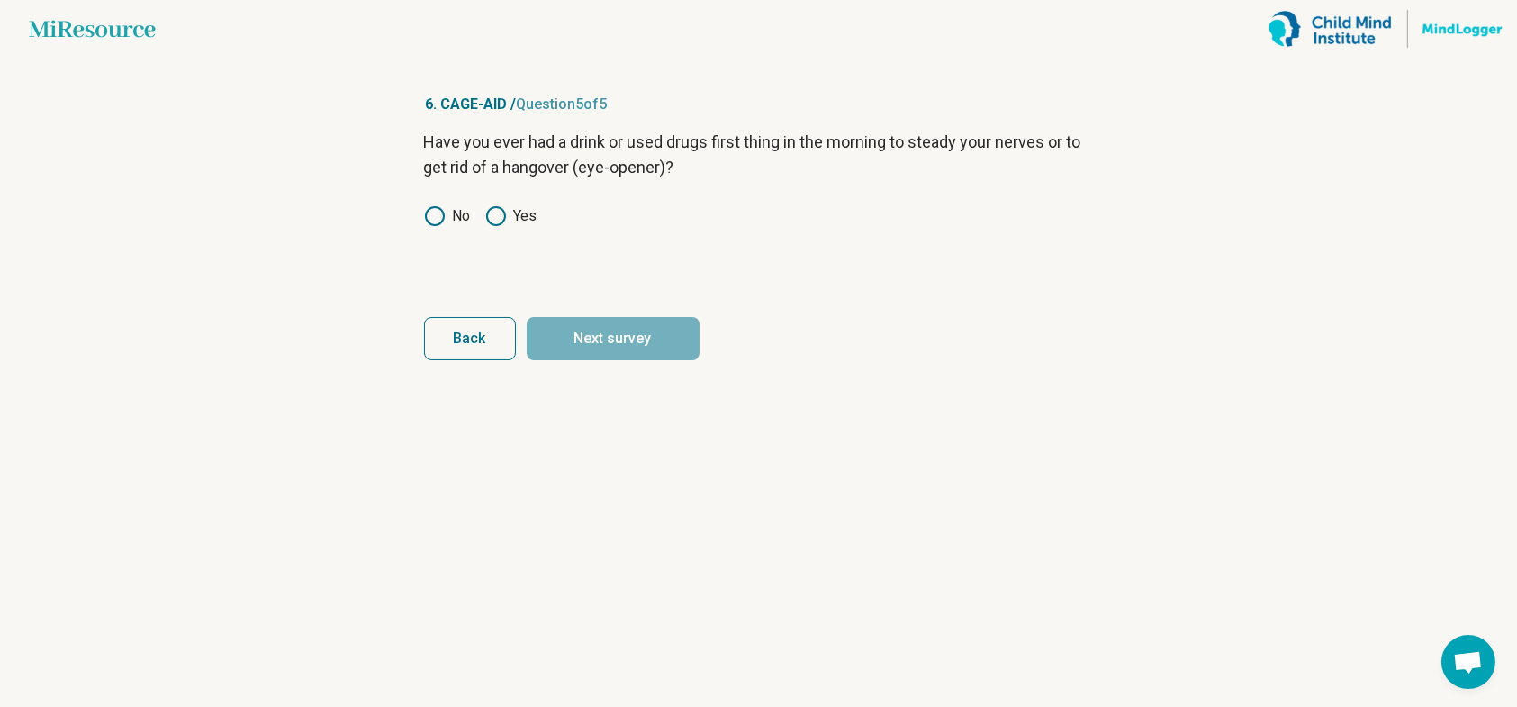
click at [457, 207] on label "No" at bounding box center [447, 216] width 47 height 22
click at [593, 333] on button "Next survey" at bounding box center [613, 338] width 173 height 43
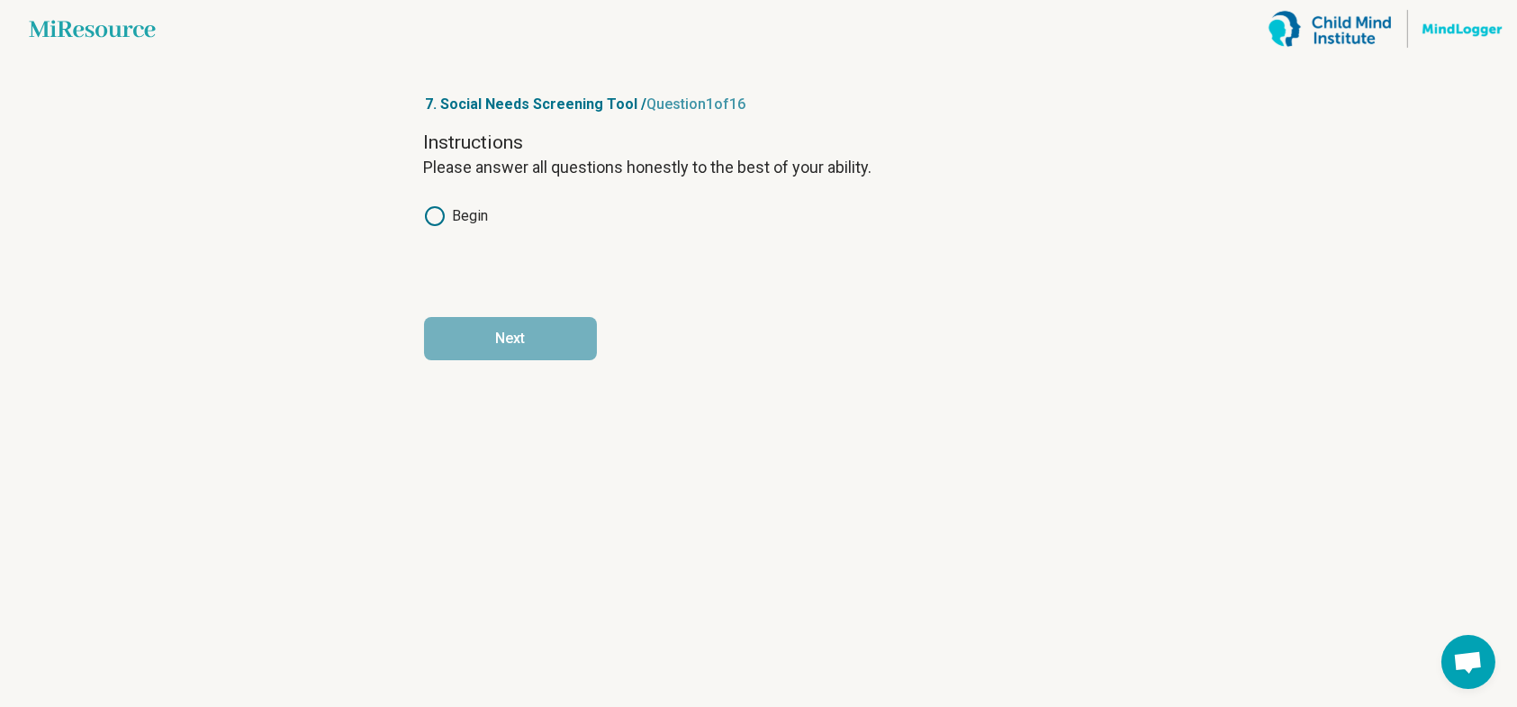
click at [479, 210] on label "Begin" at bounding box center [456, 216] width 65 height 22
click at [490, 324] on button "Next" at bounding box center [510, 338] width 173 height 43
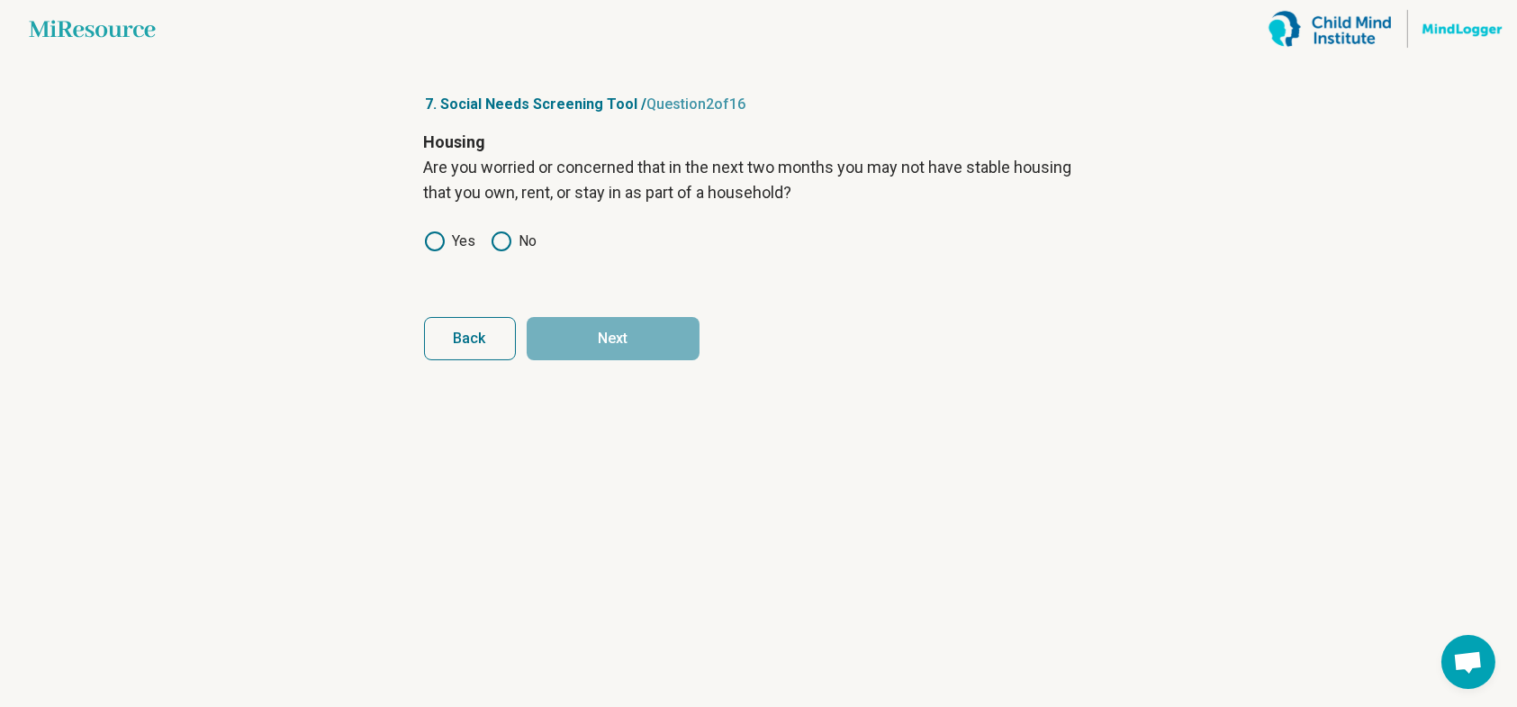
click at [520, 238] on label "No" at bounding box center [514, 242] width 47 height 22
click at [593, 342] on button "Next" at bounding box center [613, 338] width 173 height 43
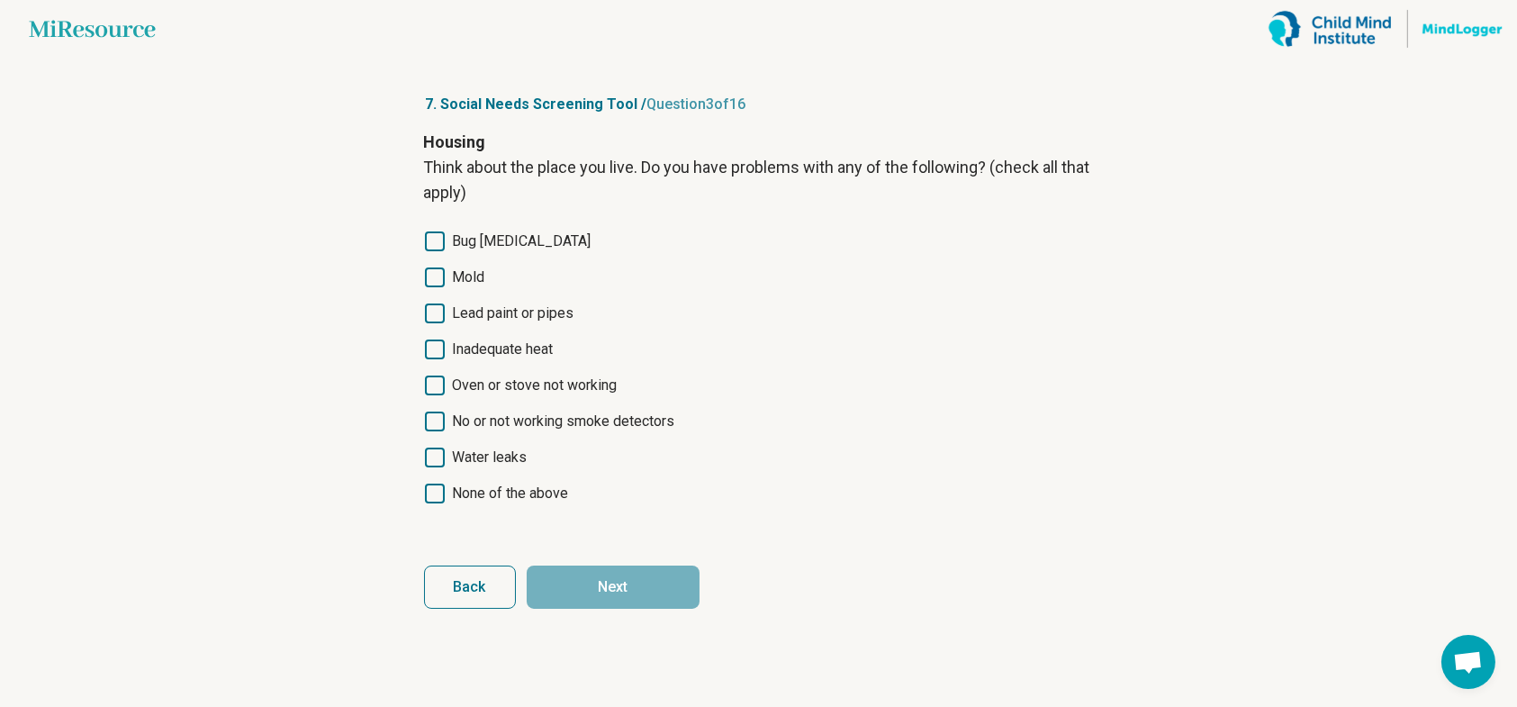
click at [494, 493] on span "None of the above" at bounding box center [511, 494] width 116 height 22
click at [579, 580] on button "Next" at bounding box center [613, 587] width 173 height 43
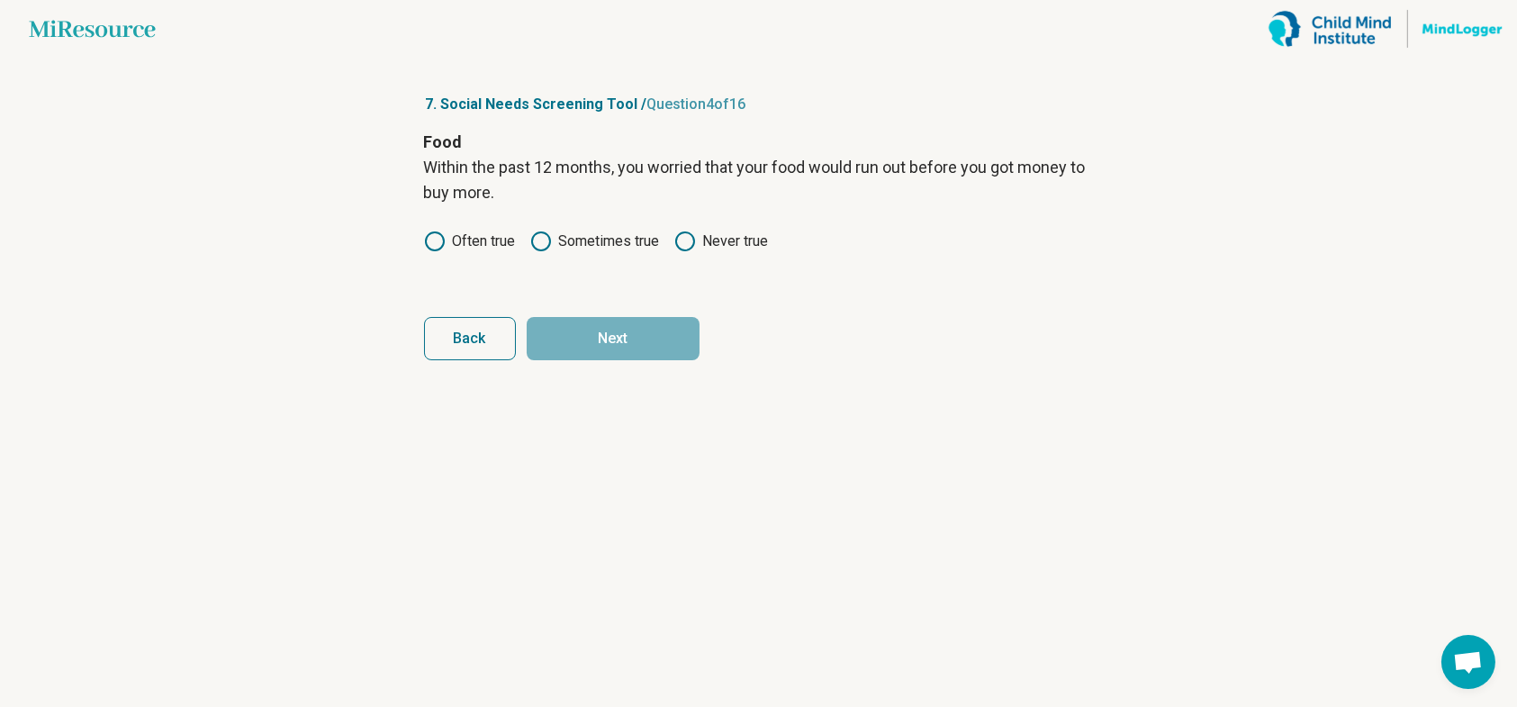
click at [720, 243] on label "Never true" at bounding box center [721, 242] width 95 height 22
click at [629, 339] on button "Next" at bounding box center [613, 338] width 173 height 43
click at [686, 243] on icon at bounding box center [685, 242] width 22 height 22
click at [649, 332] on button "Next" at bounding box center [613, 338] width 173 height 43
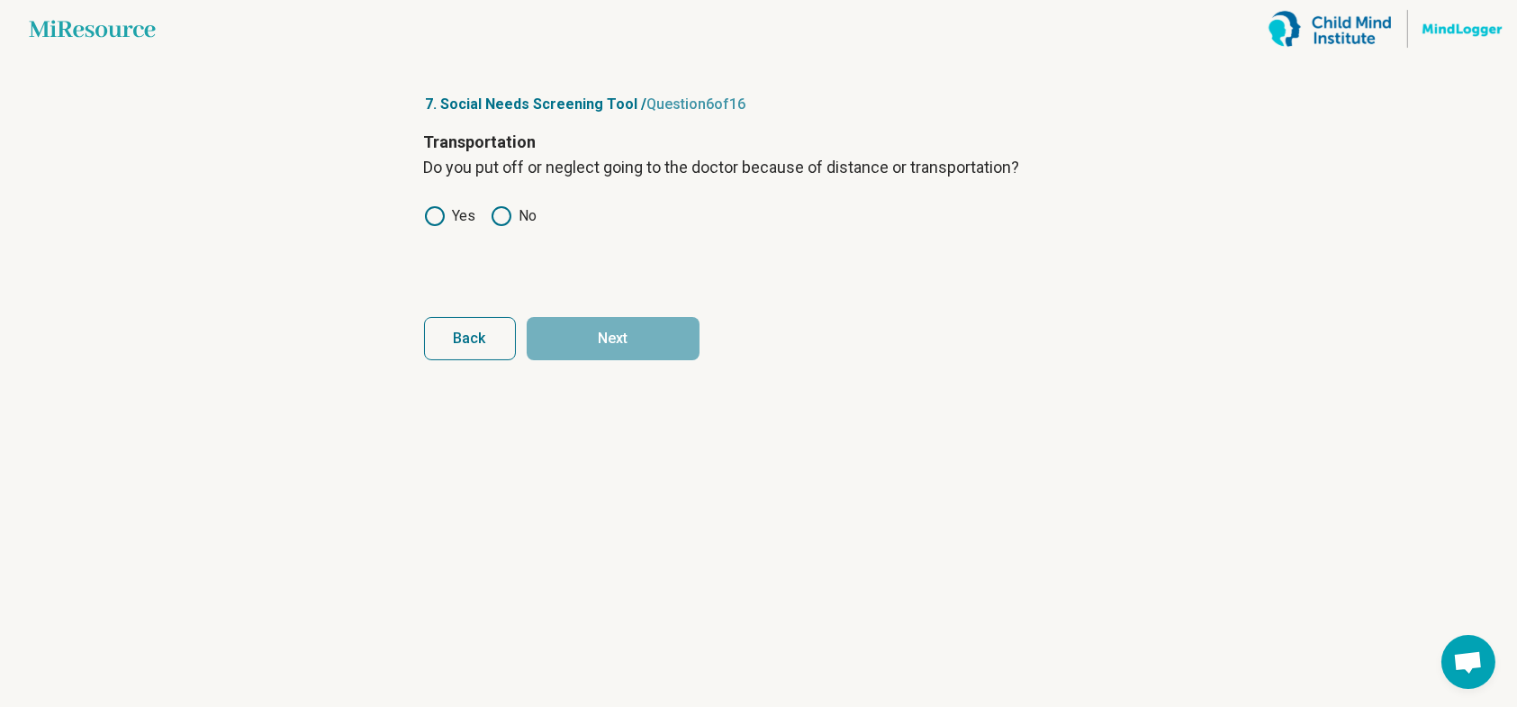
click at [512, 213] on label "No" at bounding box center [514, 216] width 47 height 22
click at [575, 330] on button "Next" at bounding box center [613, 338] width 173 height 43
click at [511, 240] on label "No" at bounding box center [514, 242] width 47 height 22
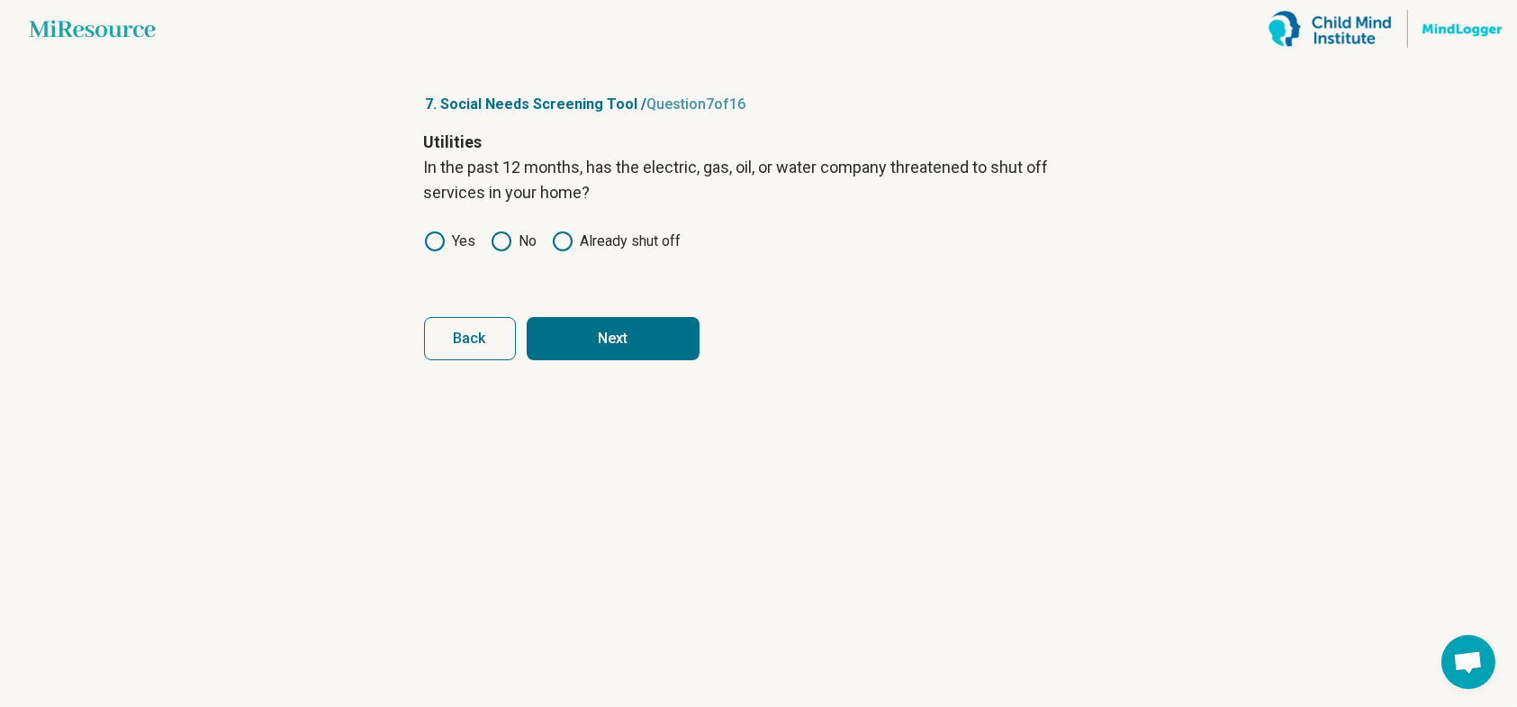
click at [574, 334] on button "Next" at bounding box center [613, 338] width 173 height 43
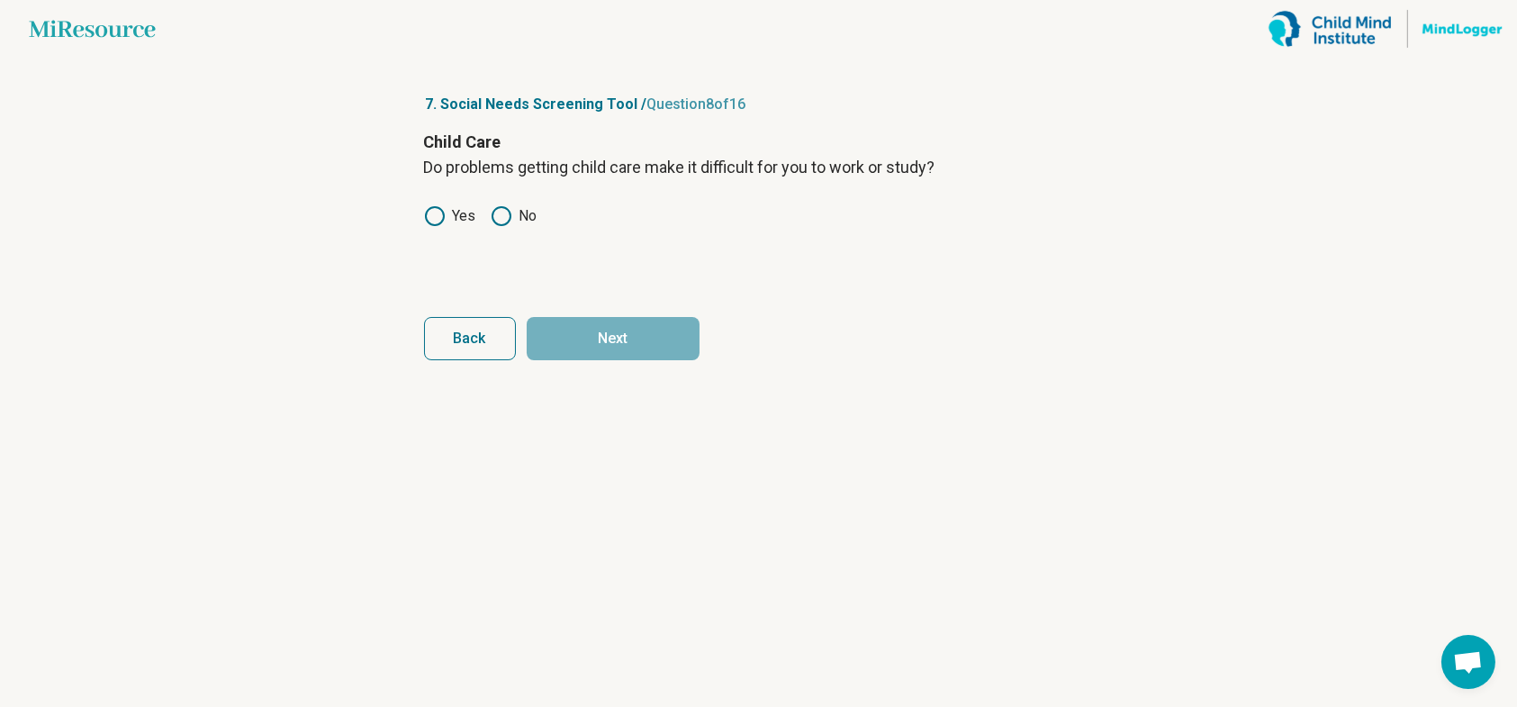
click at [520, 213] on label "No" at bounding box center [514, 216] width 47 height 22
click at [613, 338] on button "Next" at bounding box center [613, 338] width 173 height 43
click at [464, 213] on label "Yes" at bounding box center [450, 216] width 52 height 22
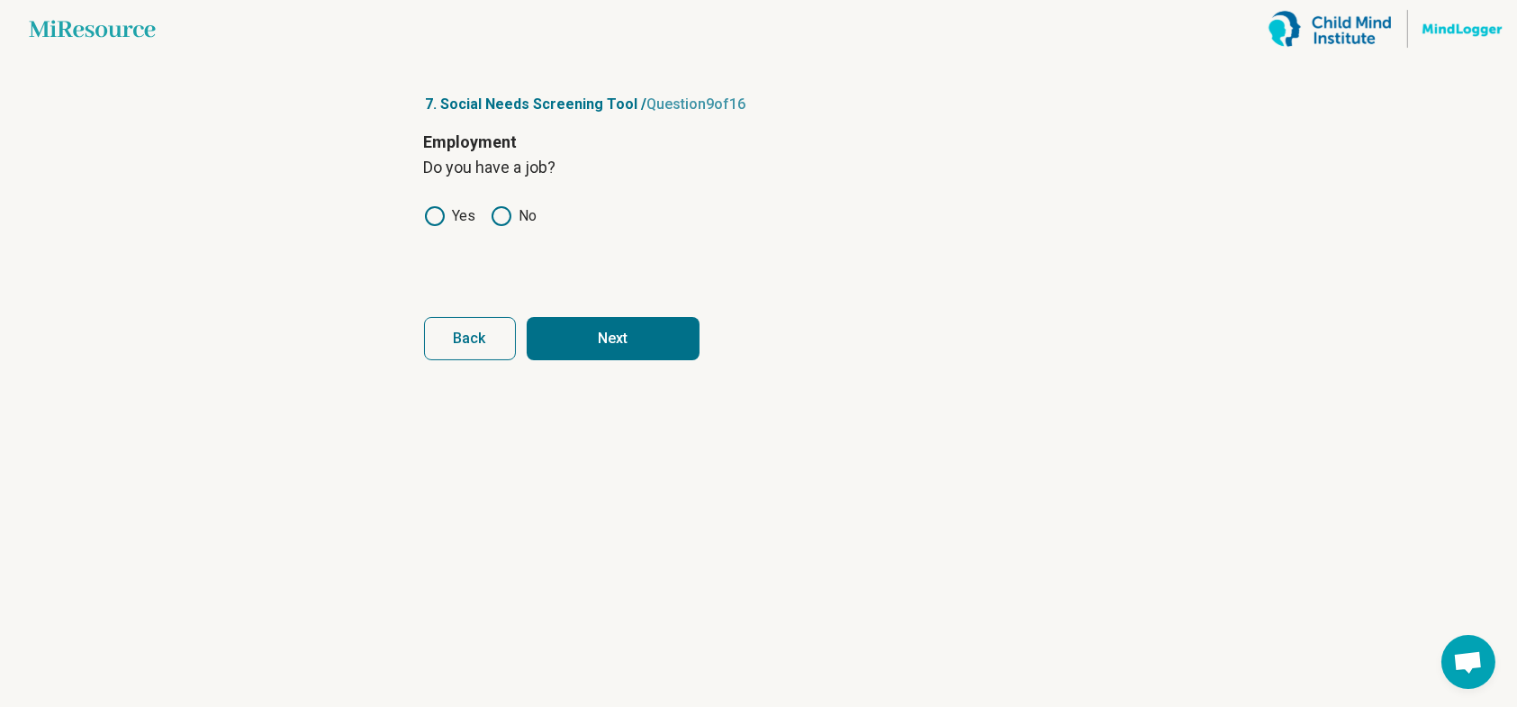
click at [585, 336] on button "Next" at bounding box center [613, 338] width 173 height 43
click at [458, 206] on label "Yes" at bounding box center [450, 216] width 52 height 22
click at [572, 333] on button "Next" at bounding box center [613, 338] width 173 height 43
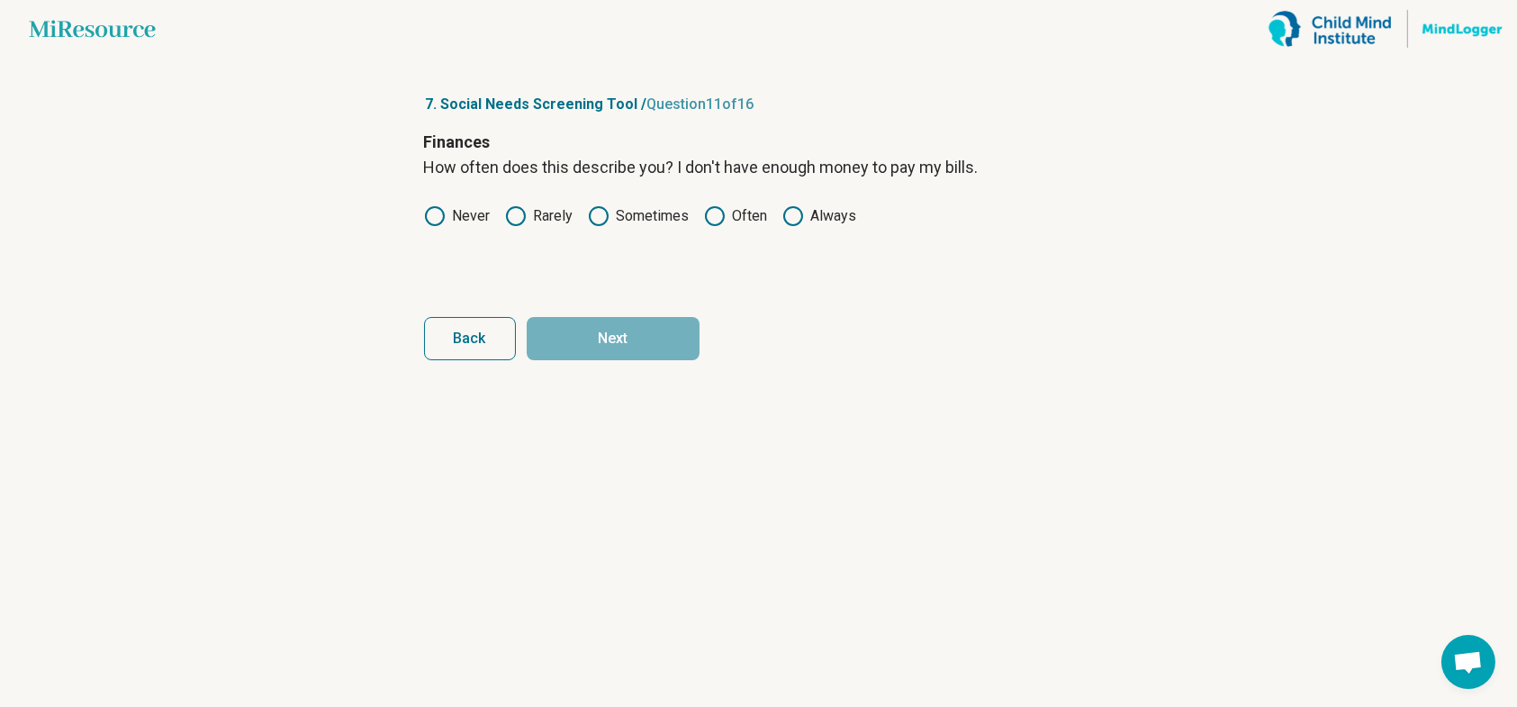
click at [513, 216] on icon at bounding box center [516, 216] width 22 height 22
click at [595, 339] on button "Next" at bounding box center [613, 338] width 173 height 43
drag, startPoint x: 470, startPoint y: 217, endPoint x: 545, endPoint y: 280, distance: 97.8
click at [470, 218] on label "Never" at bounding box center [457, 216] width 67 height 22
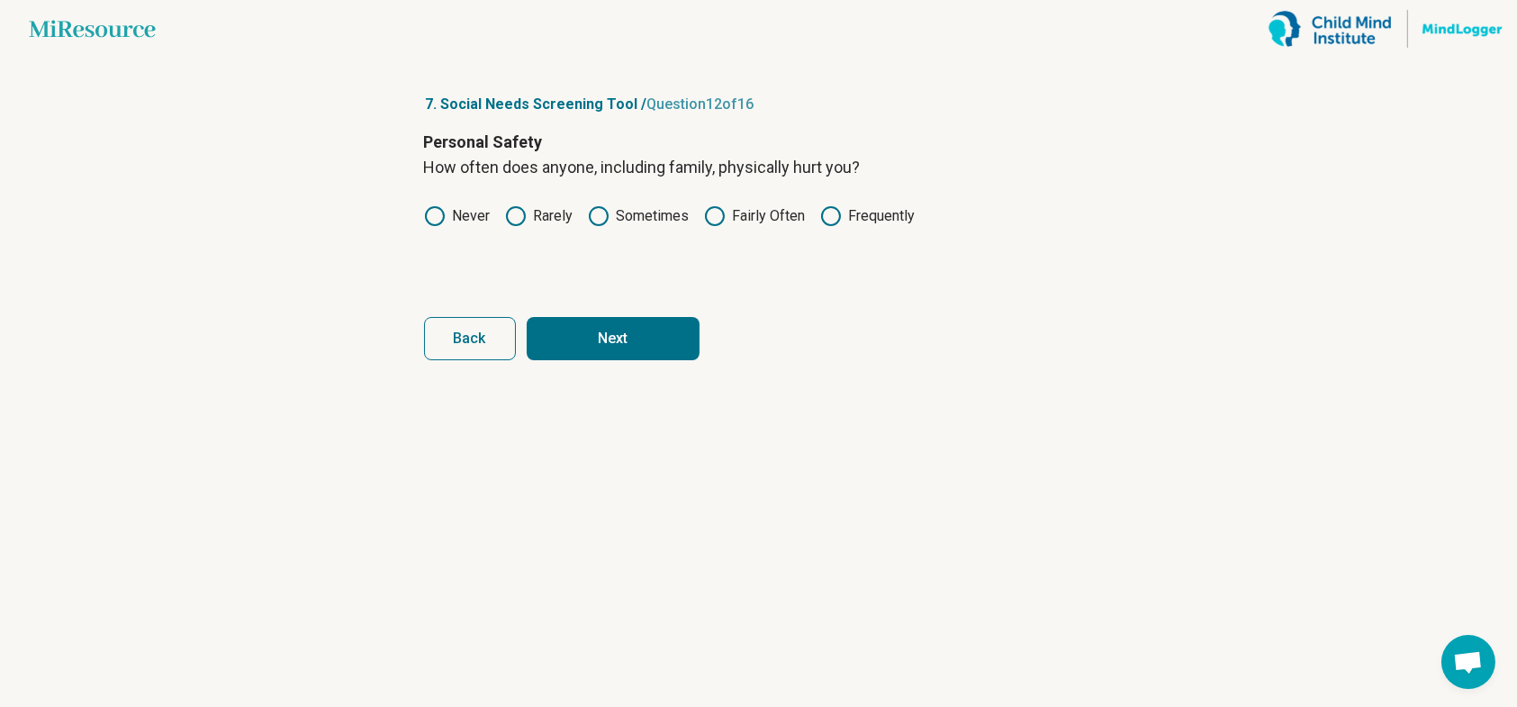
click at [569, 332] on button "Next" at bounding box center [613, 338] width 173 height 43
click at [475, 211] on label "Never" at bounding box center [457, 216] width 67 height 22
click at [611, 335] on button "Next" at bounding box center [613, 338] width 173 height 43
click at [459, 217] on label "Never" at bounding box center [457, 216] width 67 height 22
click at [572, 312] on form "Personal Safety How often does anyone, including family, threaten you with harm…" at bounding box center [759, 245] width 670 height 231
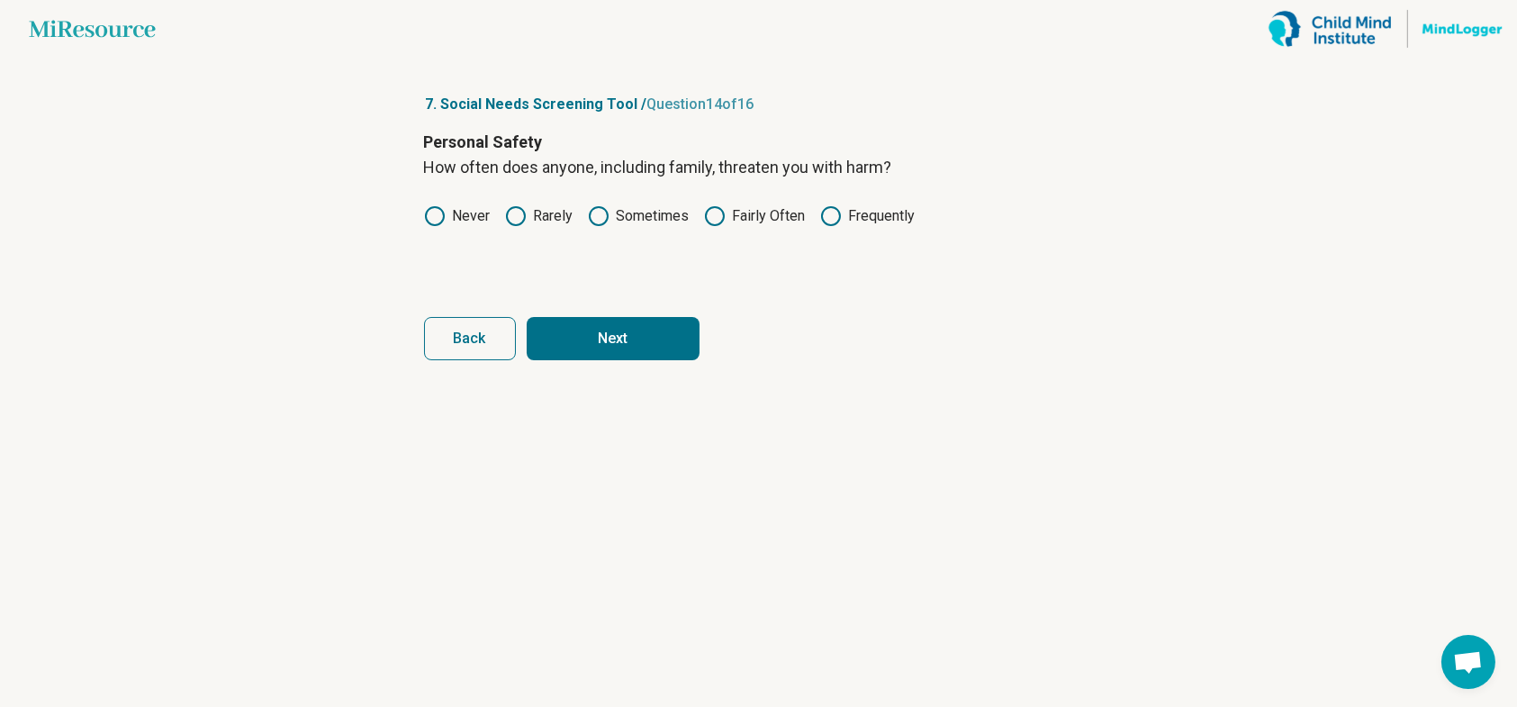
click at [586, 330] on button "Next" at bounding box center [613, 338] width 173 height 43
click at [488, 216] on label "Never" at bounding box center [457, 216] width 67 height 22
click at [578, 325] on button "Next" at bounding box center [613, 338] width 173 height 43
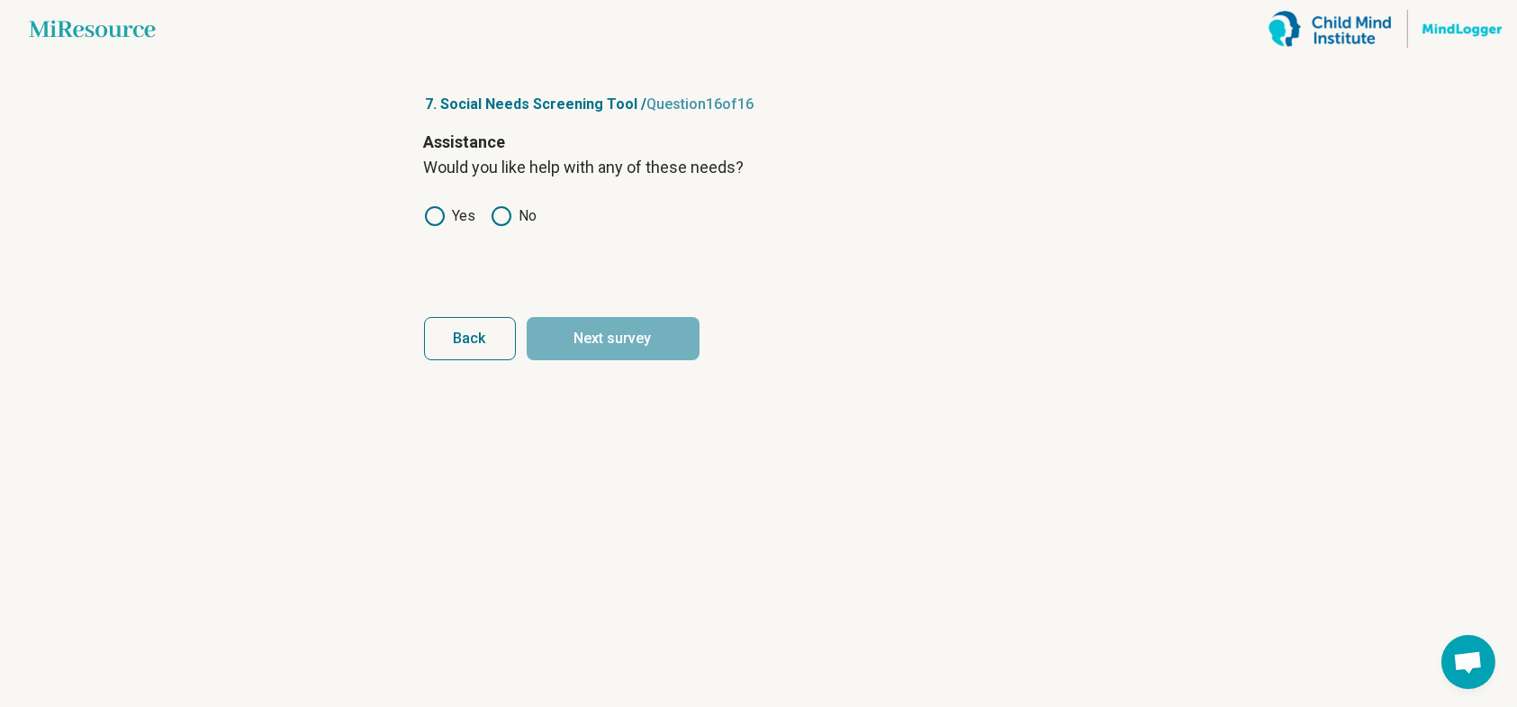
click at [430, 216] on icon at bounding box center [435, 216] width 22 height 22
click at [582, 343] on button "Next survey" at bounding box center [613, 338] width 173 height 43
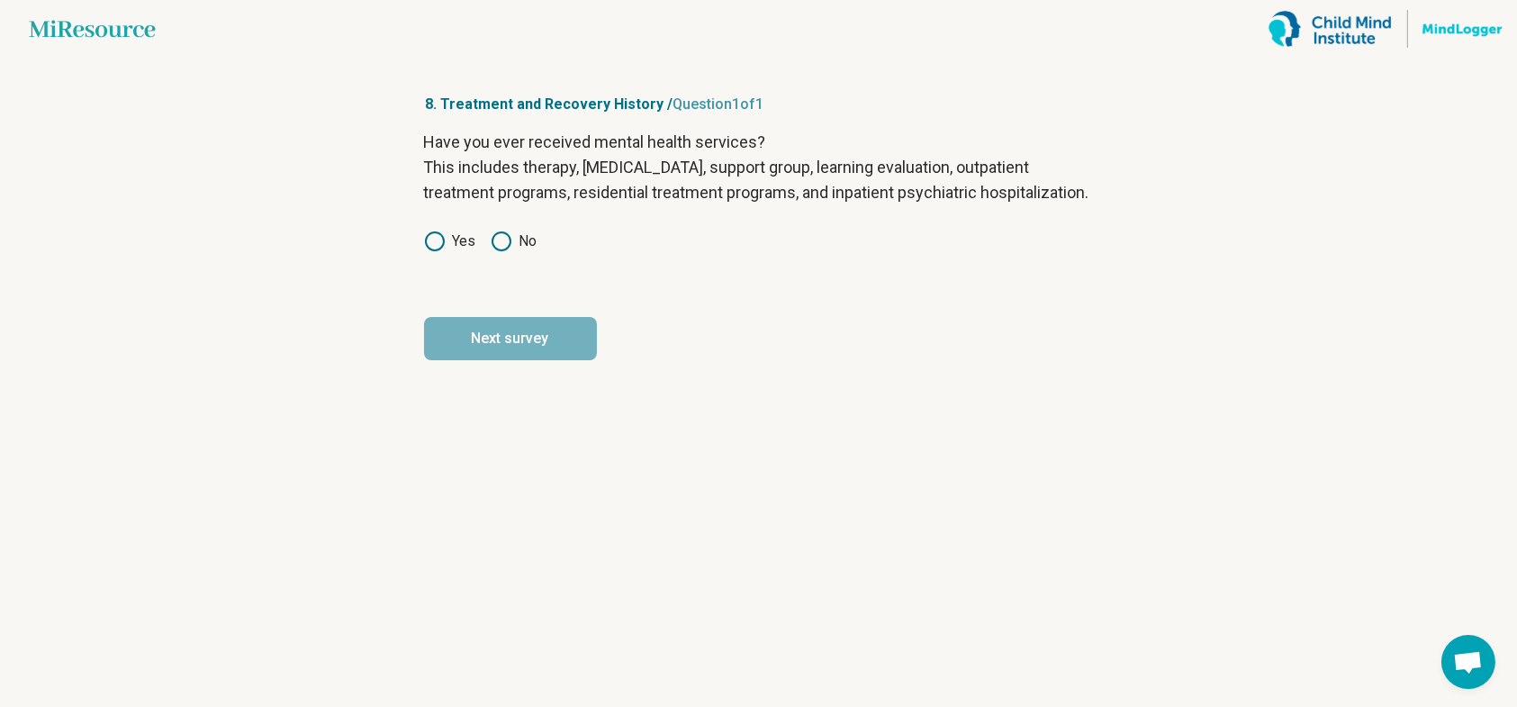
click at [509, 250] on circle at bounding box center [502, 241] width 18 height 18
click at [483, 360] on button "Next survey" at bounding box center [510, 338] width 173 height 43
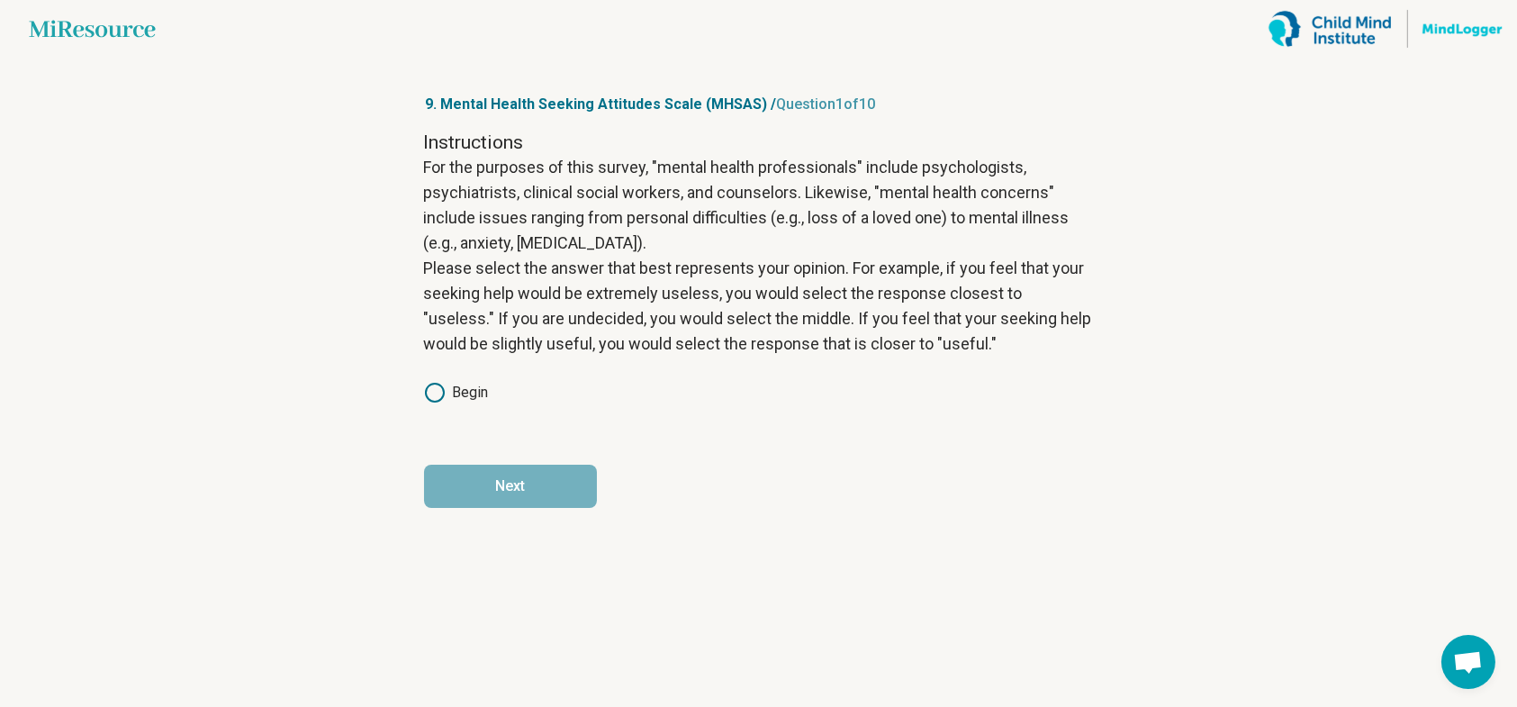
click at [457, 401] on label "Begin" at bounding box center [456, 393] width 65 height 22
click at [534, 481] on button "Next" at bounding box center [510, 486] width 173 height 43
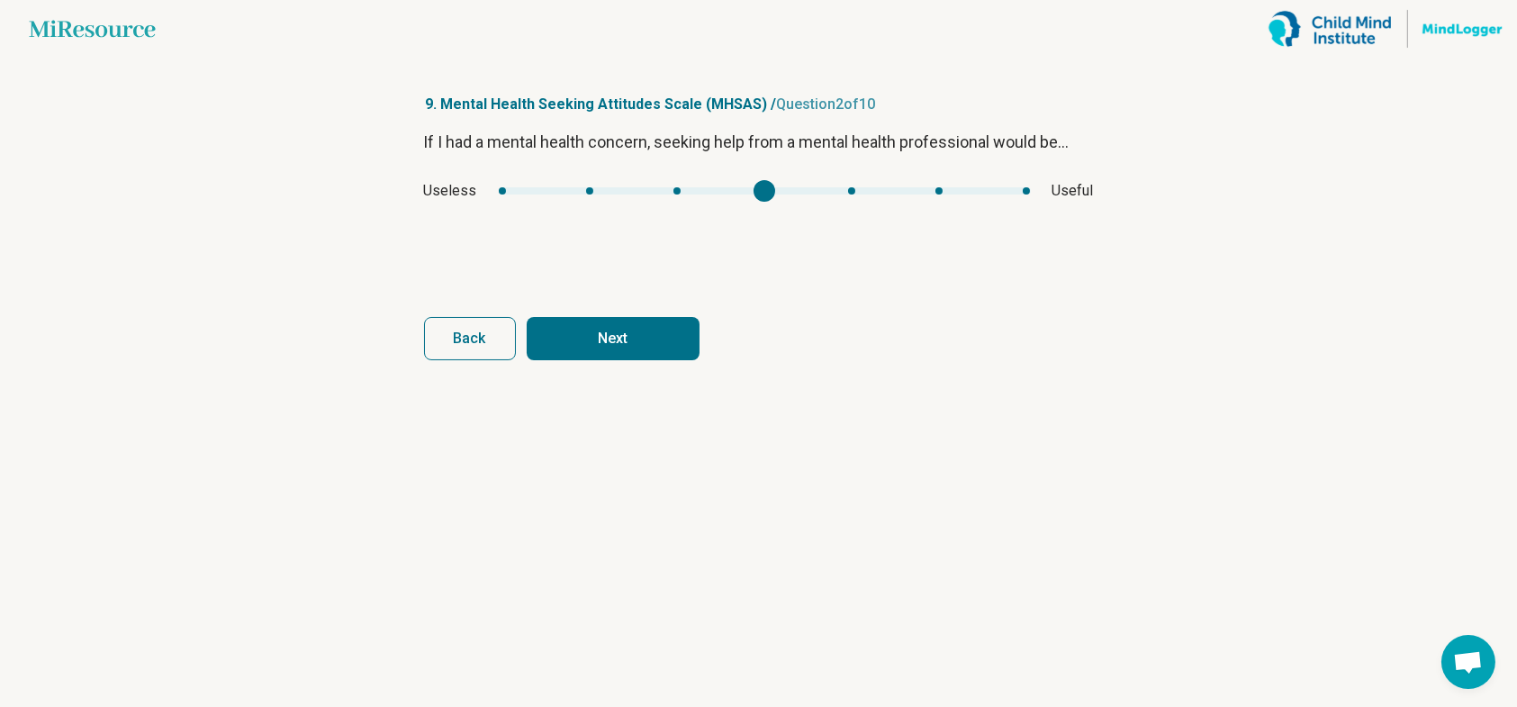
type input "*"
click at [707, 197] on div "Useless Useful" at bounding box center [759, 191] width 670 height 22
click at [607, 335] on button "Next" at bounding box center [613, 338] width 173 height 43
click at [757, 215] on div "If I had a mental health concern, seeking help from a mental health professiona…" at bounding box center [759, 205] width 670 height 151
type input "*"
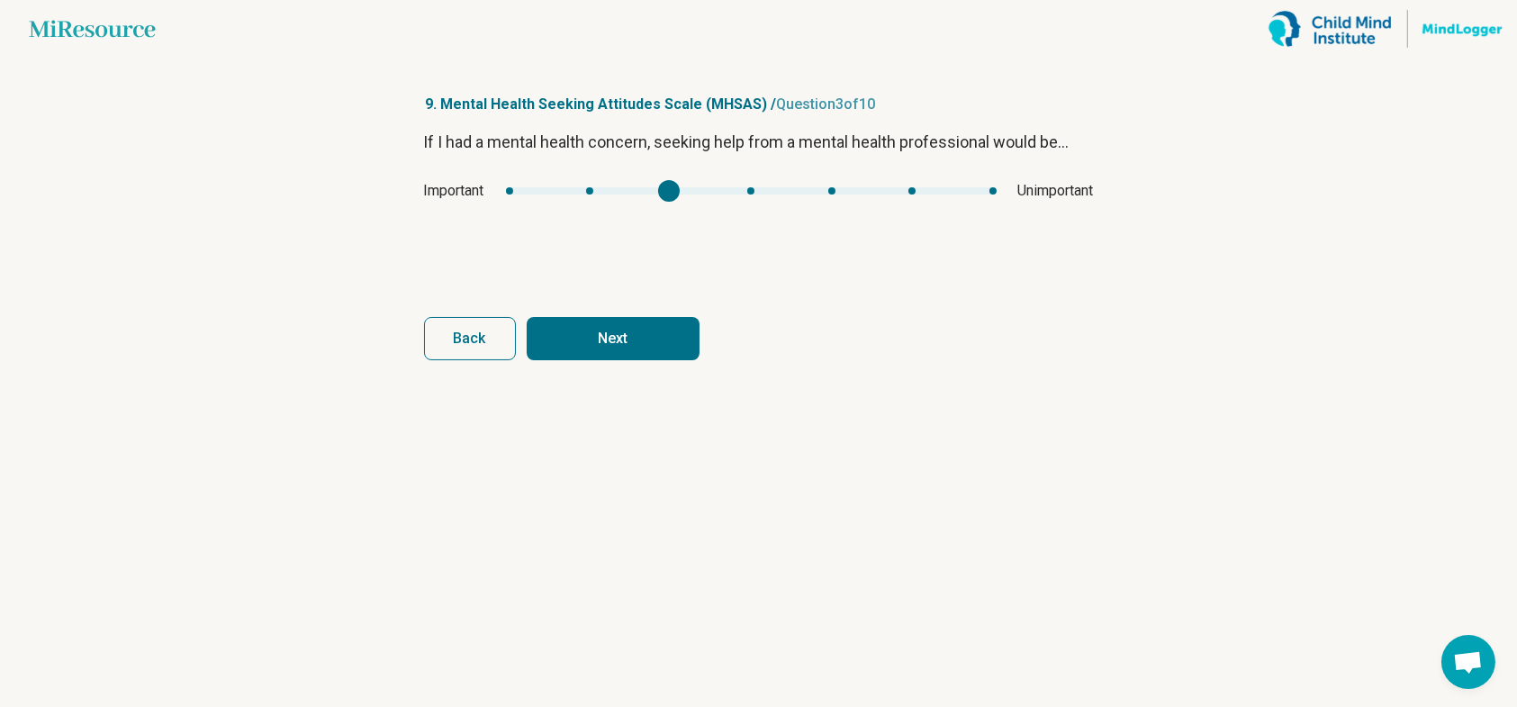
click at [679, 196] on div "Important Unimportant" at bounding box center [759, 191] width 670 height 22
click at [614, 334] on button "Next" at bounding box center [613, 338] width 173 height 43
click at [858, 202] on div "If I had a mental health concern, seeking help from a mental health professiona…" at bounding box center [759, 205] width 670 height 151
type input "*"
click at [963, 205] on div "If I had a mental health concern, seeking help from a mental health professiona…" at bounding box center [759, 205] width 670 height 151
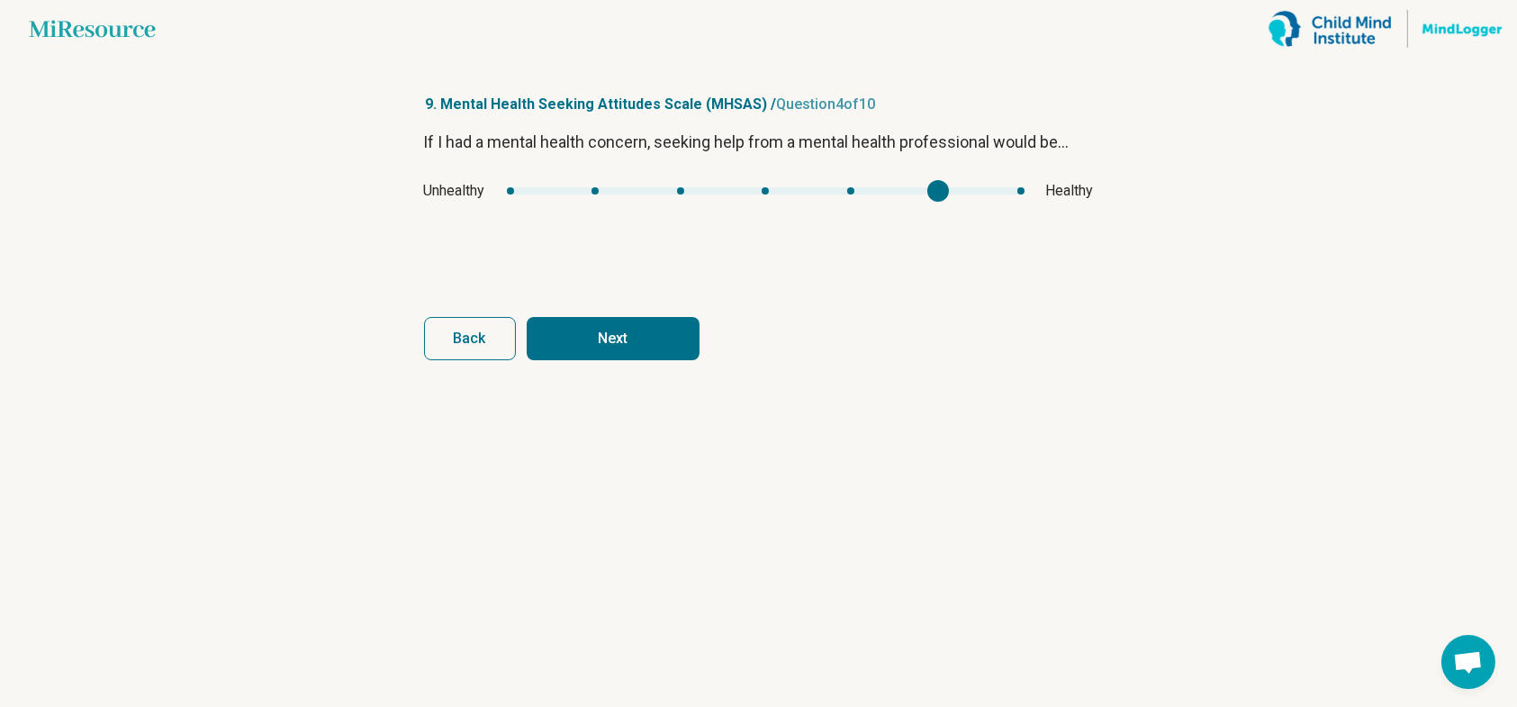
click at [617, 337] on button "Next" at bounding box center [613, 338] width 173 height 43
type input "*"
click at [772, 195] on div "mhsas4" at bounding box center [765, 191] width 22 height 22
click at [656, 353] on button "Next" at bounding box center [613, 338] width 173 height 43
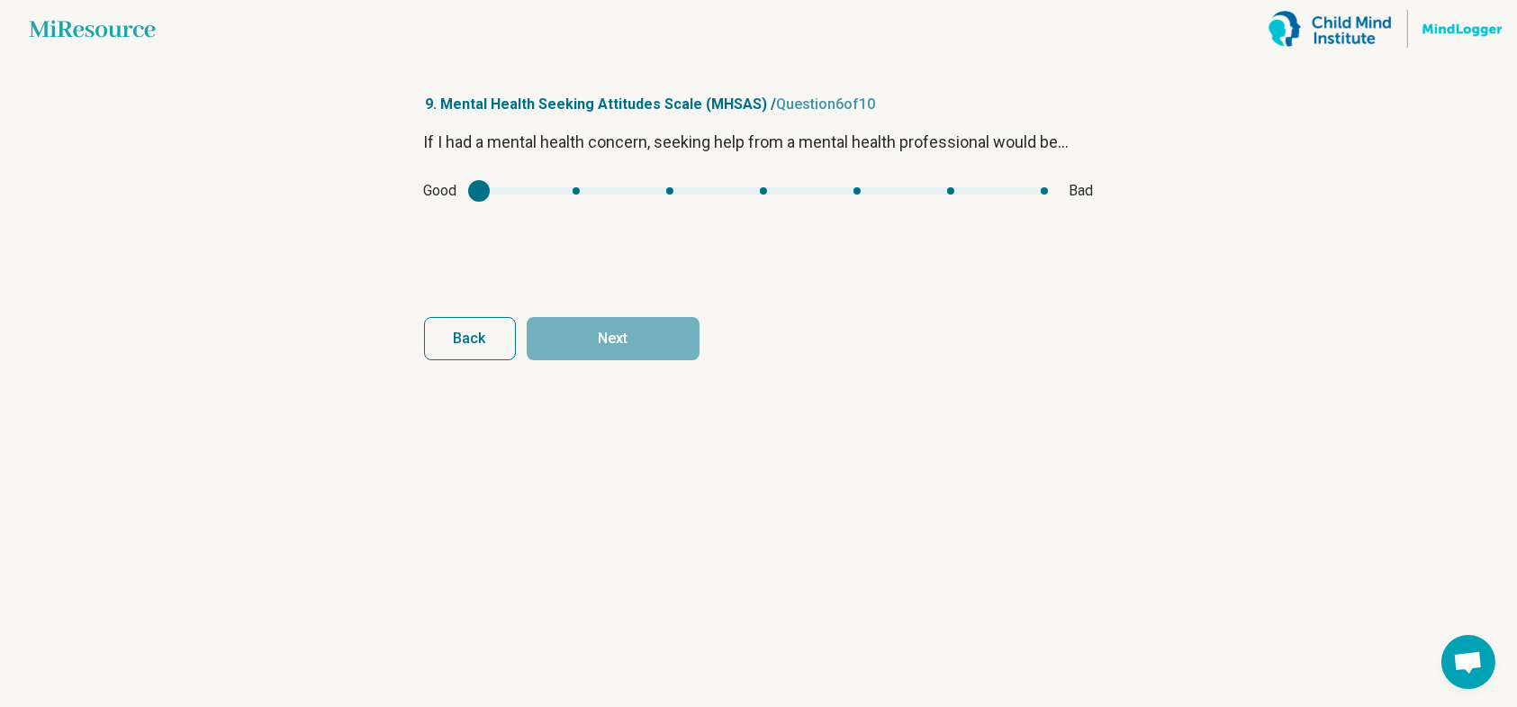
type input "*"
click at [576, 185] on div "mhsas5" at bounding box center [574, 191] width 22 height 22
click at [648, 336] on button "Next" at bounding box center [613, 338] width 173 height 43
type input "*"
click at [578, 196] on div "mhsas6" at bounding box center [582, 191] width 22 height 22
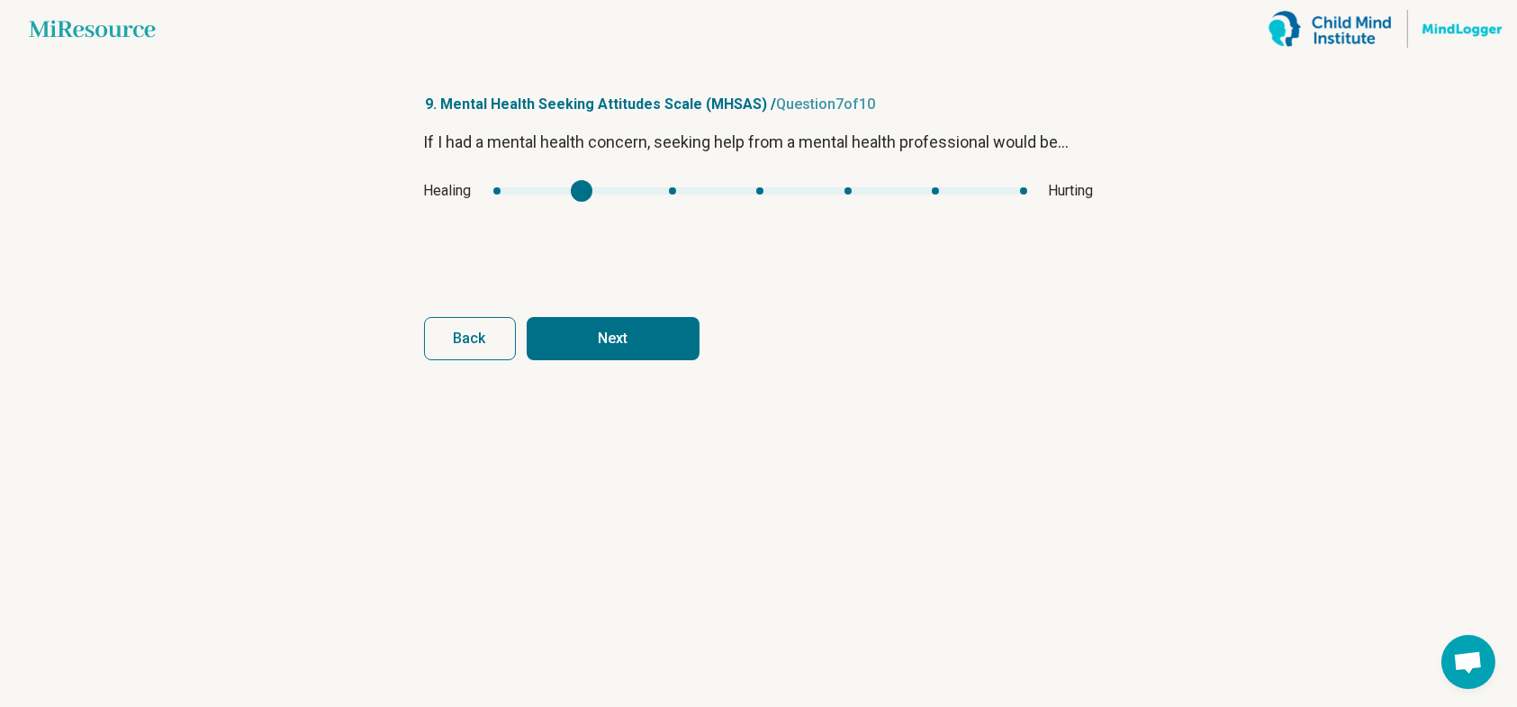
click at [572, 321] on button "Next" at bounding box center [613, 338] width 173 height 43
type input "*"
click at [855, 182] on div "mhsas7" at bounding box center [845, 191] width 22 height 22
click at [656, 336] on button "Next" at bounding box center [613, 338] width 173 height 43
type input "*"
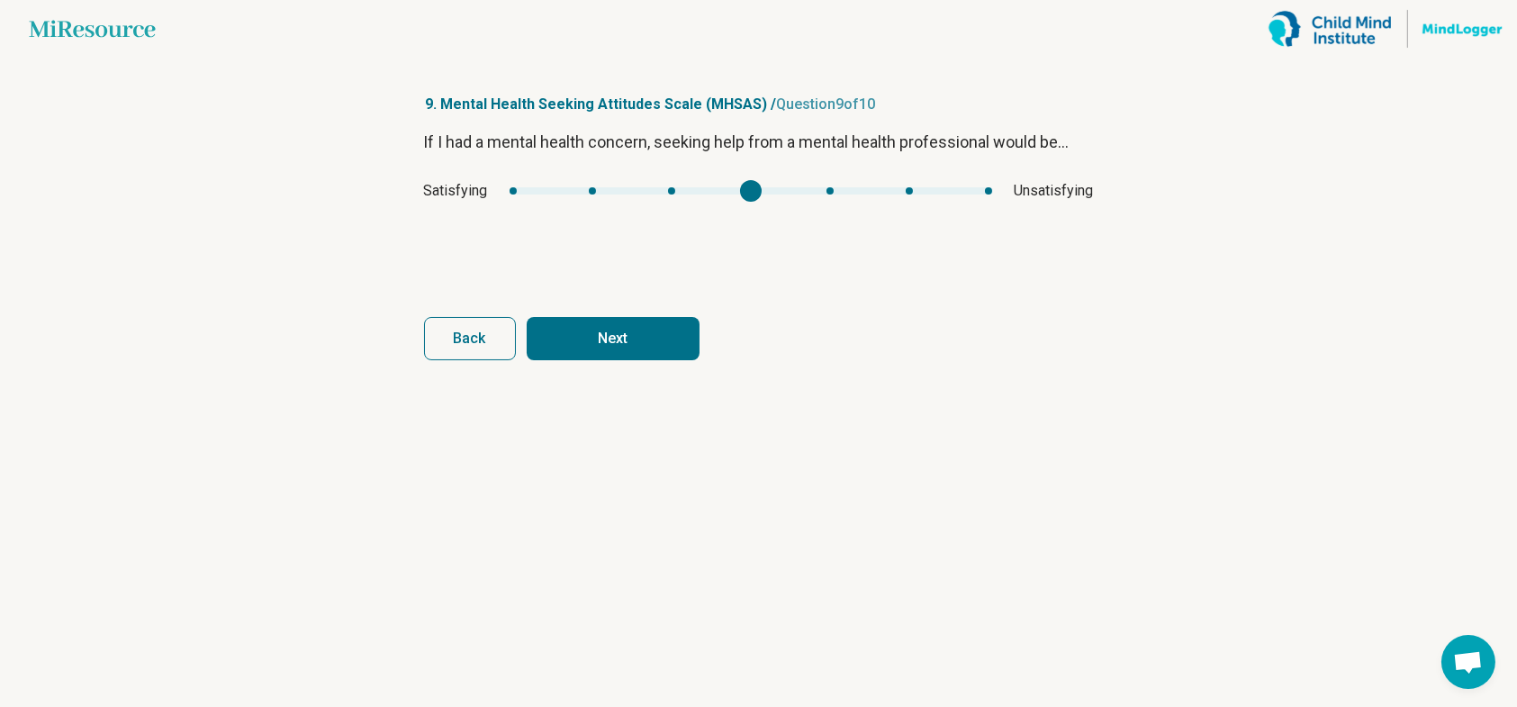
click at [733, 199] on div "Satisfying Unsatisfying" at bounding box center [759, 191] width 670 height 22
click at [647, 335] on button "Next" at bounding box center [613, 338] width 173 height 43
click at [692, 197] on div "Desirable Undesirable" at bounding box center [759, 191] width 670 height 22
click at [611, 339] on button "Next survey" at bounding box center [613, 338] width 173 height 43
type input "*"
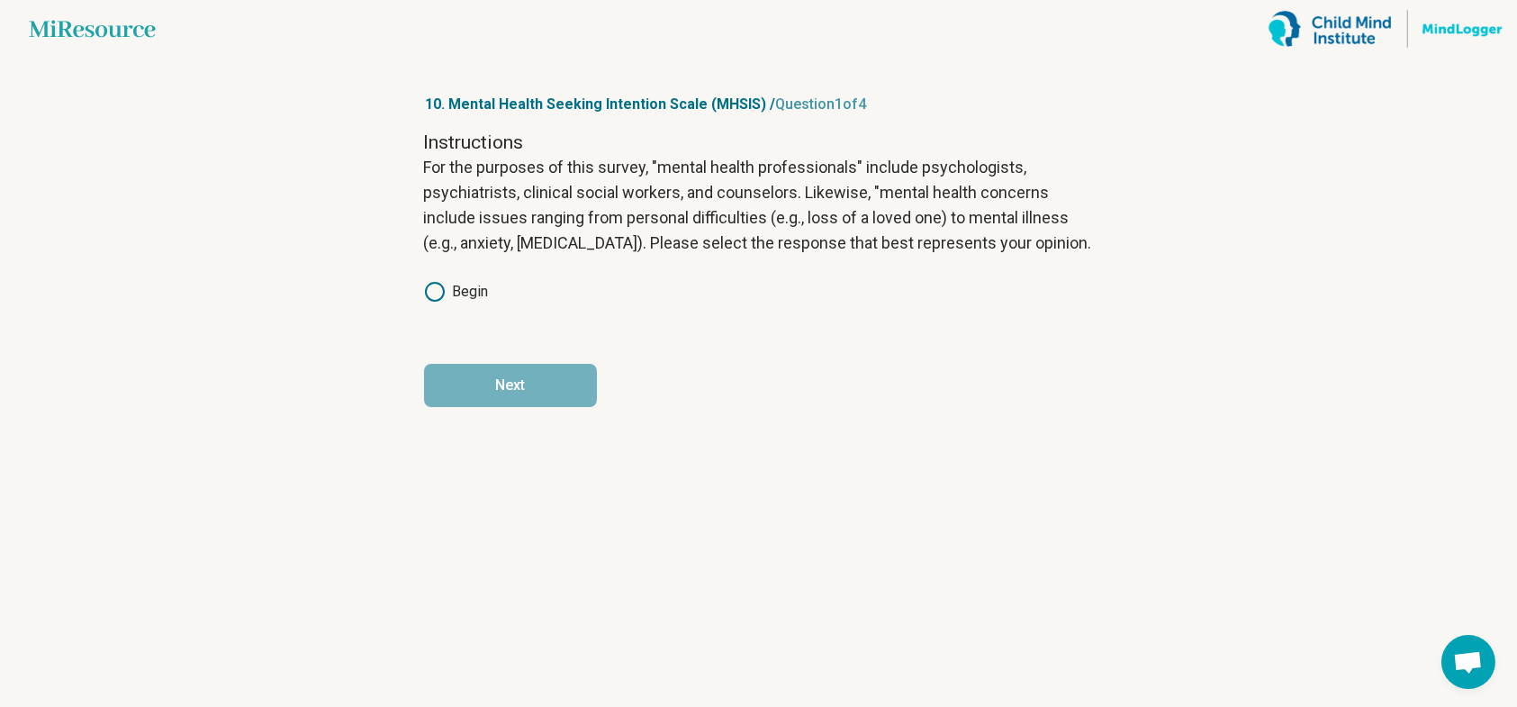
click at [469, 290] on label "Begin" at bounding box center [456, 292] width 65 height 22
click at [507, 392] on button "Next" at bounding box center [510, 385] width 173 height 43
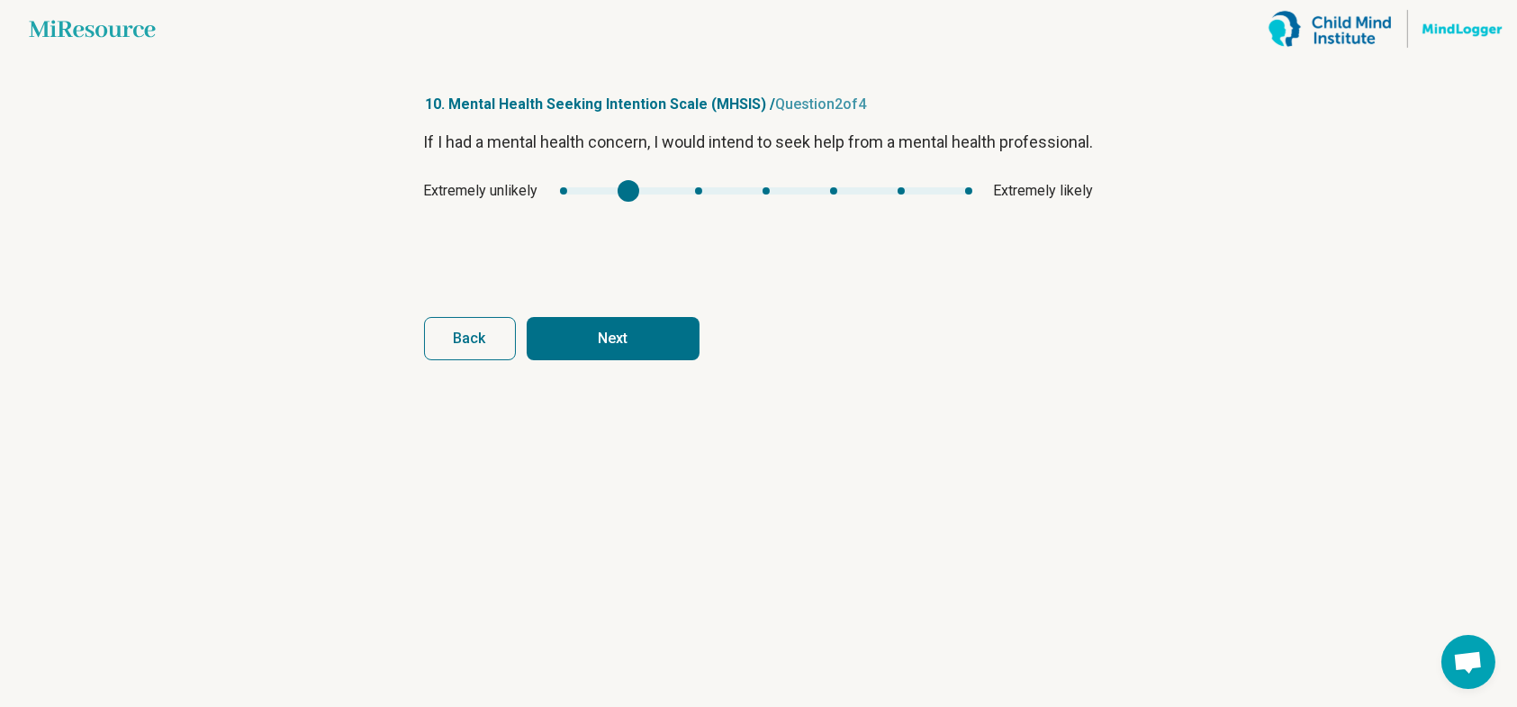
type input "*"
click at [701, 202] on div "mhsis1" at bounding box center [697, 191] width 22 height 22
click at [621, 320] on button "Next" at bounding box center [613, 338] width 173 height 43
type input "*"
click at [679, 196] on div "mhsis2" at bounding box center [689, 191] width 22 height 22
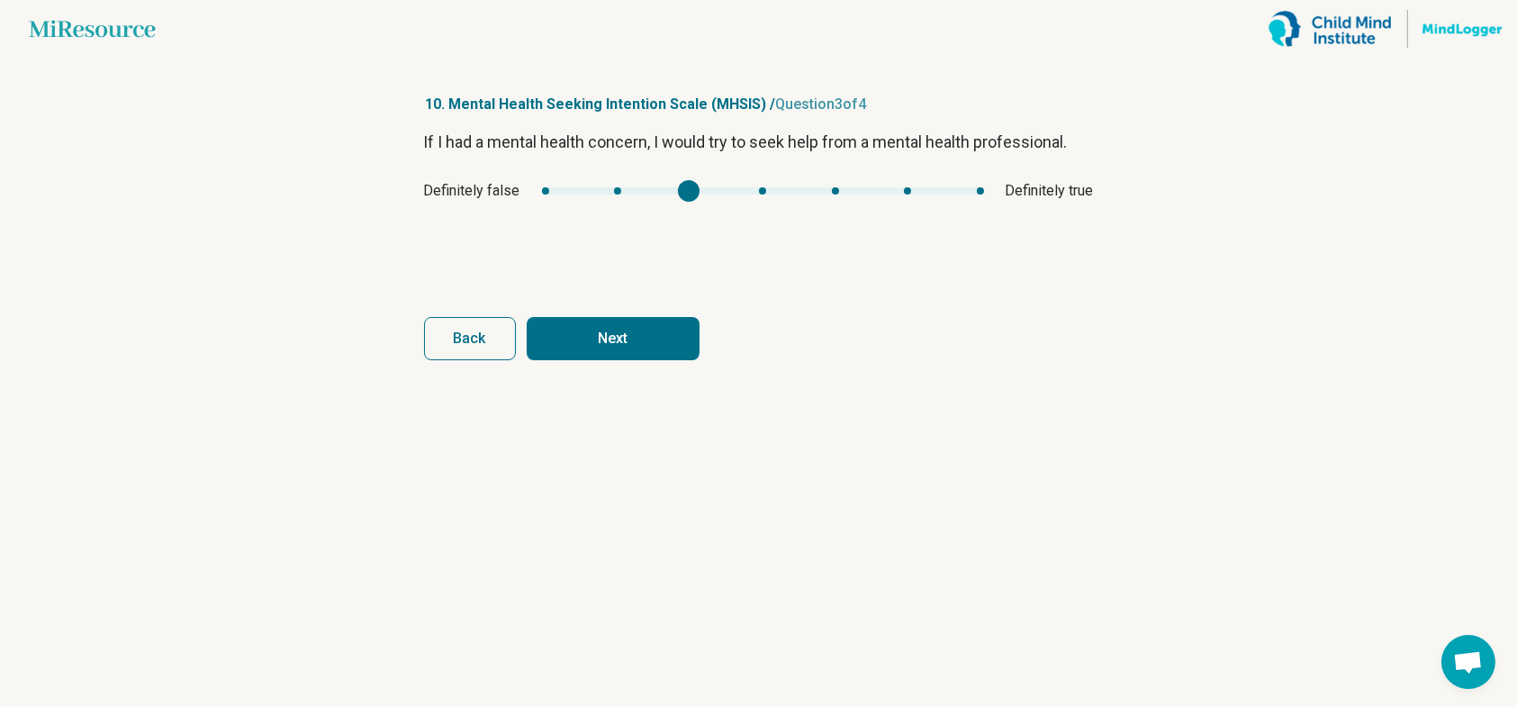
click at [617, 333] on button "Next" at bounding box center [613, 338] width 173 height 43
click at [743, 195] on div "Strongly disagree Strongly agree" at bounding box center [759, 191] width 670 height 22
click at [620, 333] on button "Finish" at bounding box center [613, 338] width 173 height 43
type input "*"
